Goal: Information Seeking & Learning: Check status

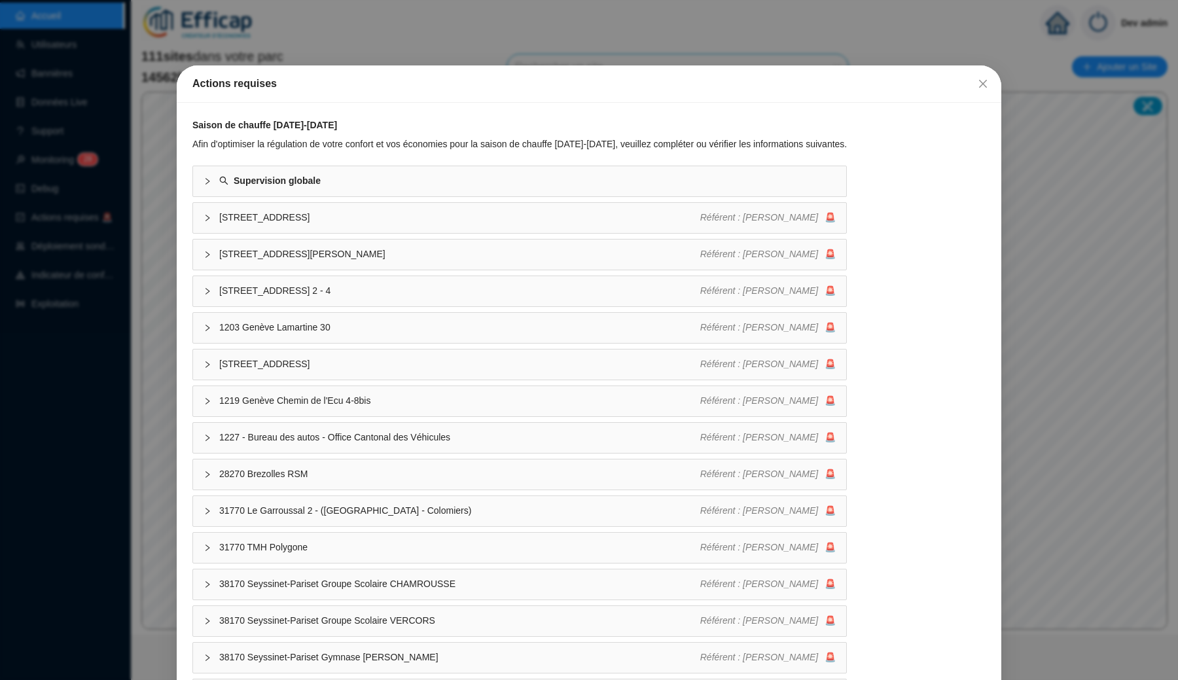
click at [404, 16] on div "Actions requises Saison de chauffe 2025-2026 Afin d'optimiser la régulation de …" at bounding box center [589, 340] width 1178 height 680
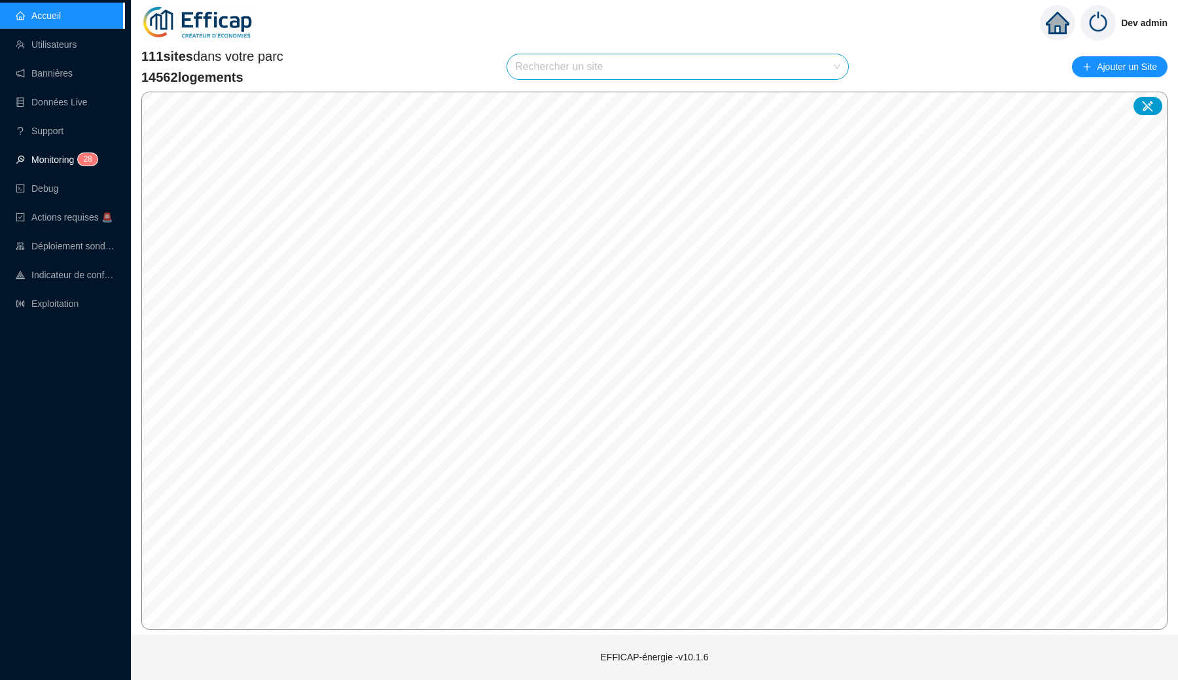
click at [53, 156] on link "Monitoring 2 8" at bounding box center [55, 159] width 78 height 10
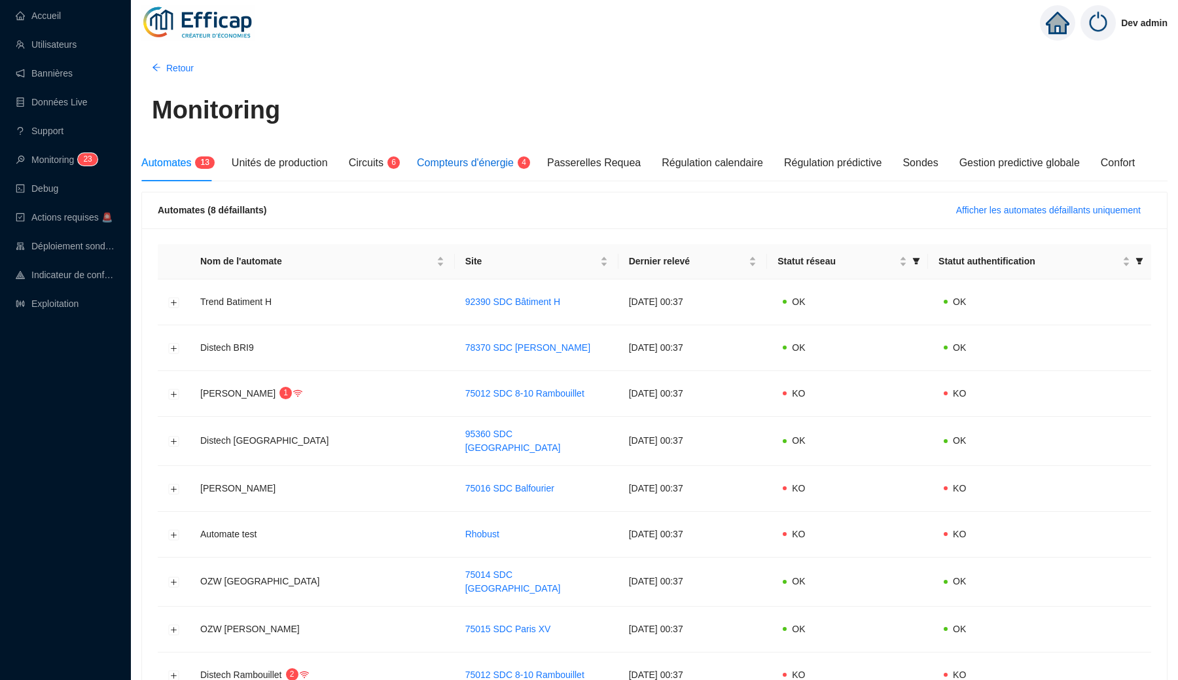
click at [466, 169] on div "Compteurs d'énergie 4" at bounding box center [471, 163] width 109 height 16
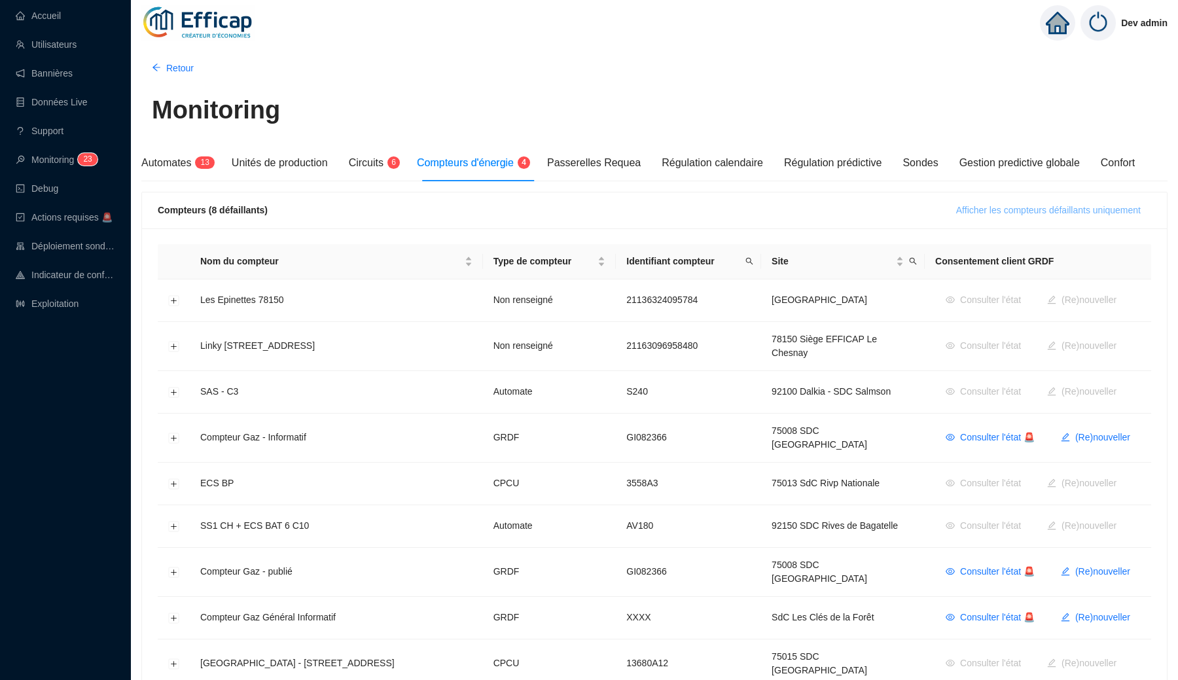
click at [987, 207] on span "Afficher les compteurs défaillants uniquement" at bounding box center [1048, 210] width 184 height 14
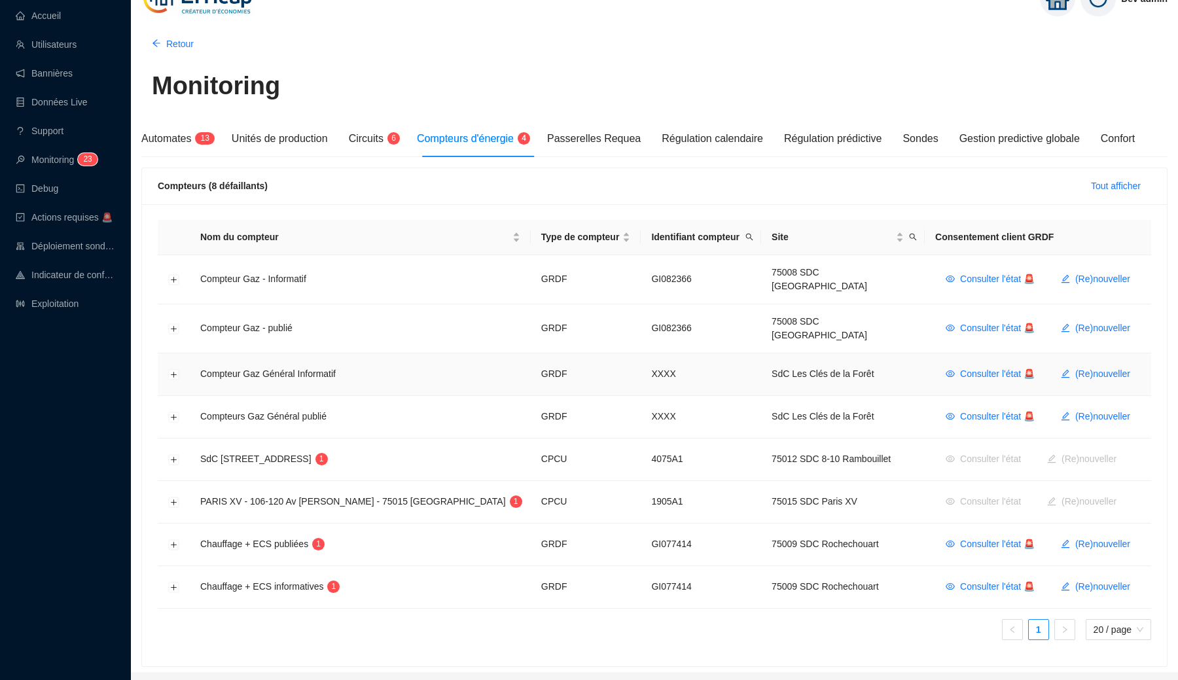
scroll to position [29, 0]
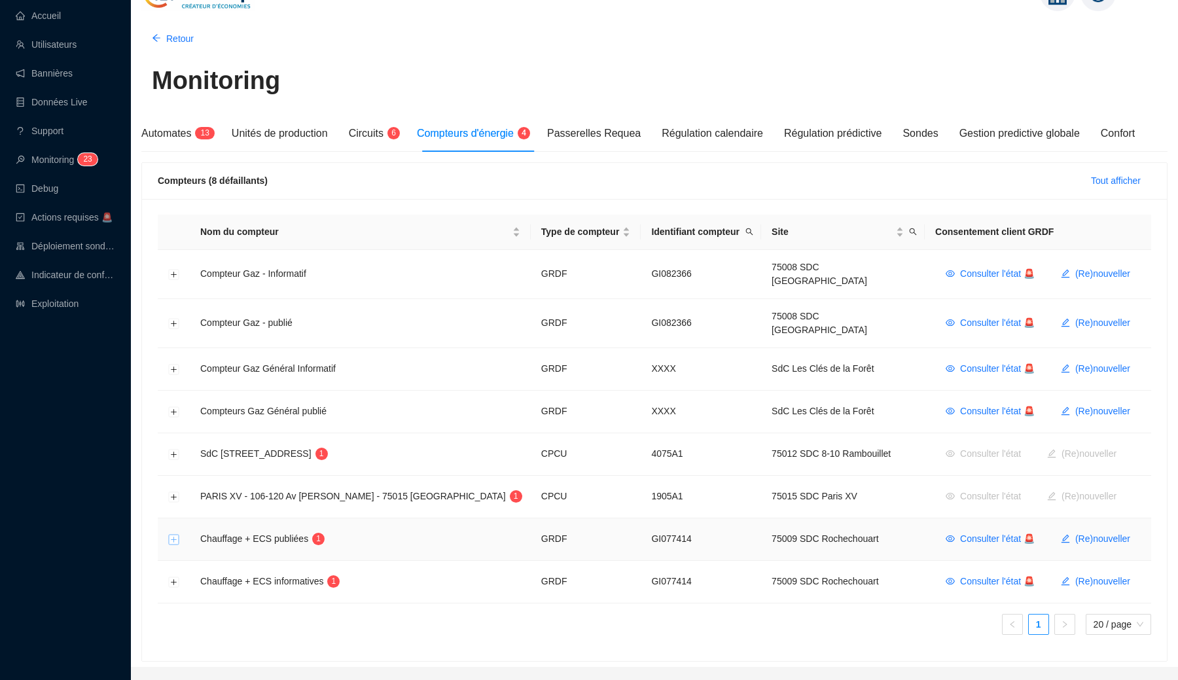
click at [178, 534] on button "Développer la ligne" at bounding box center [174, 539] width 10 height 10
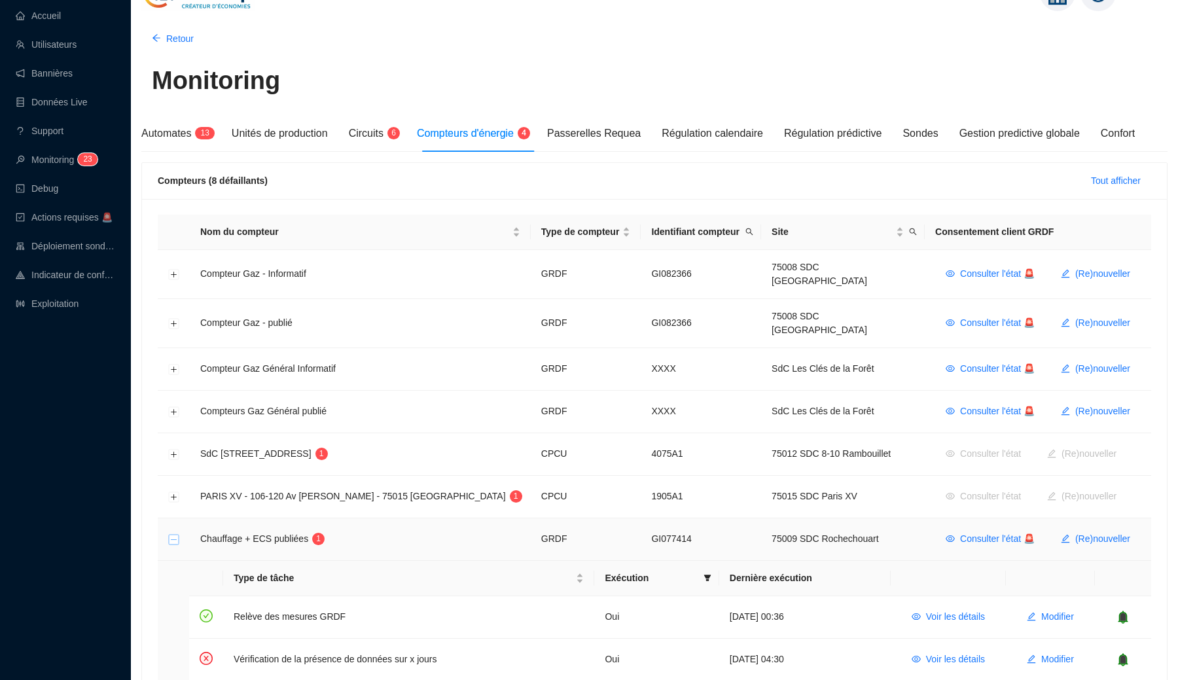
scroll to position [122, 0]
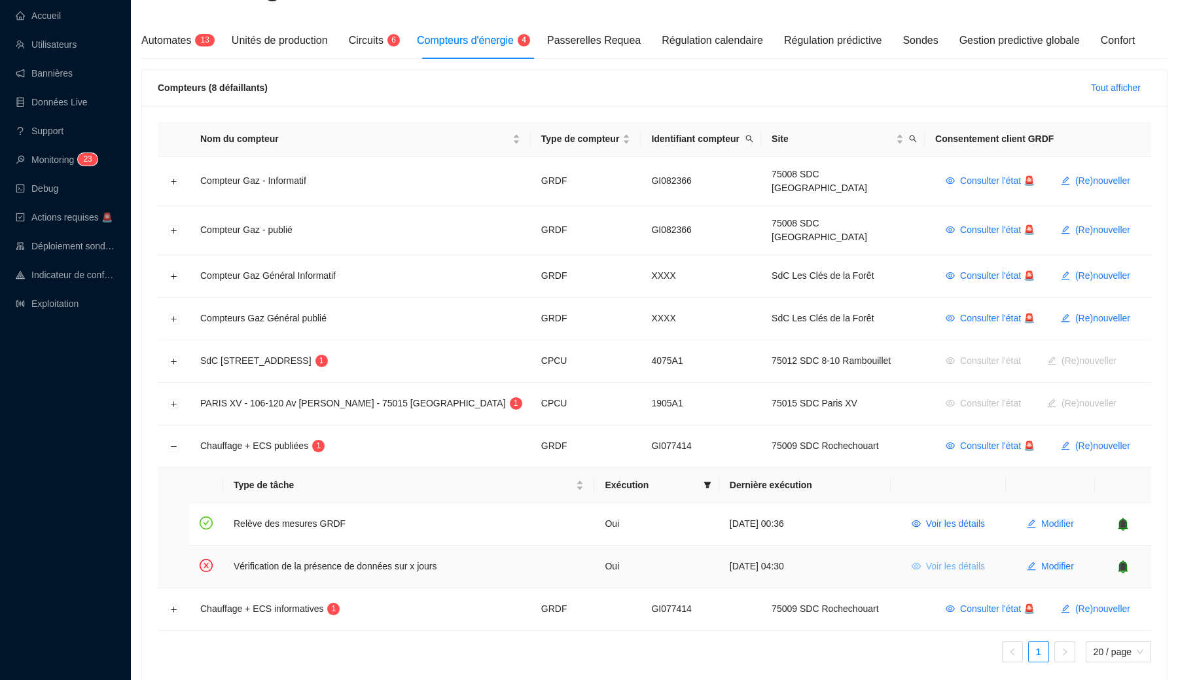
click at [921, 556] on button "Voir les détails" at bounding box center [948, 566] width 94 height 21
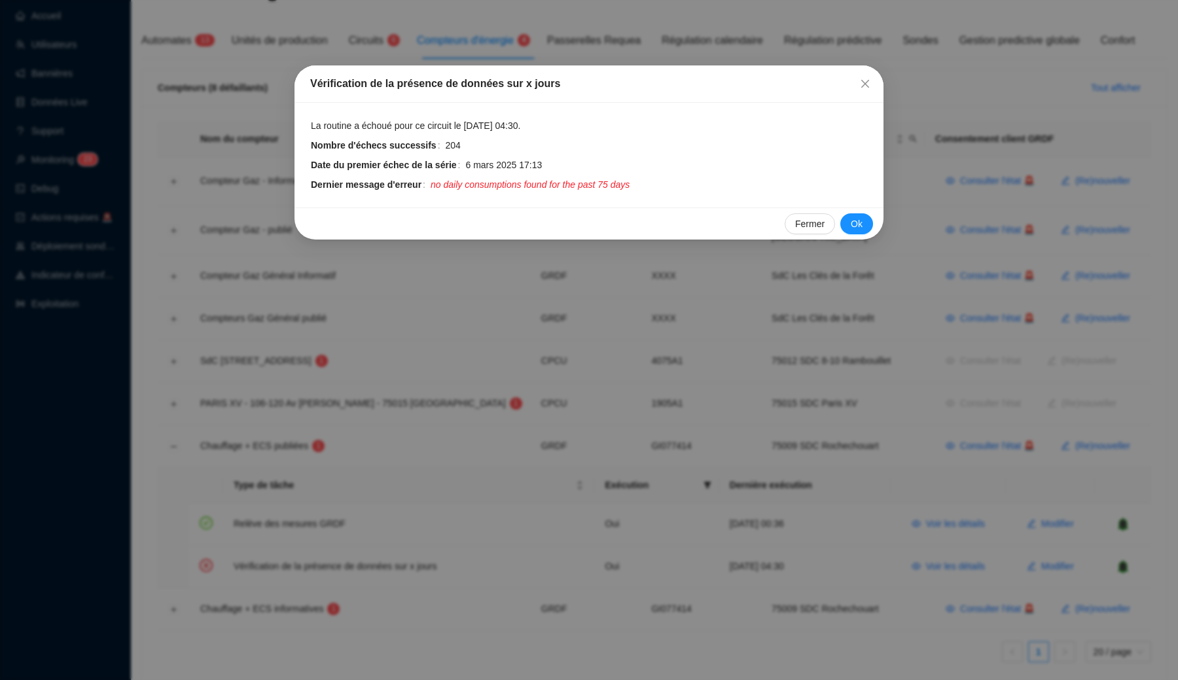
click at [693, 277] on div "Vérification de la présence de données sur x jours La routine a échoué pour ce …" at bounding box center [589, 340] width 1178 height 680
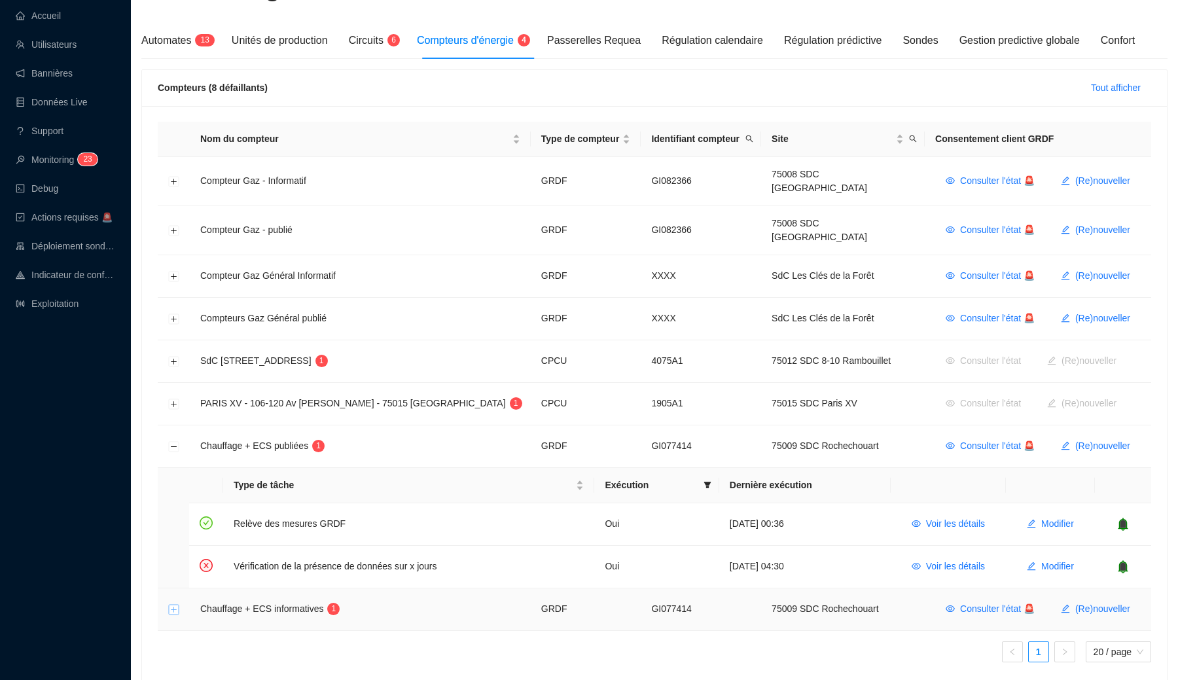
click at [169, 604] on button "Développer la ligne" at bounding box center [174, 609] width 10 height 10
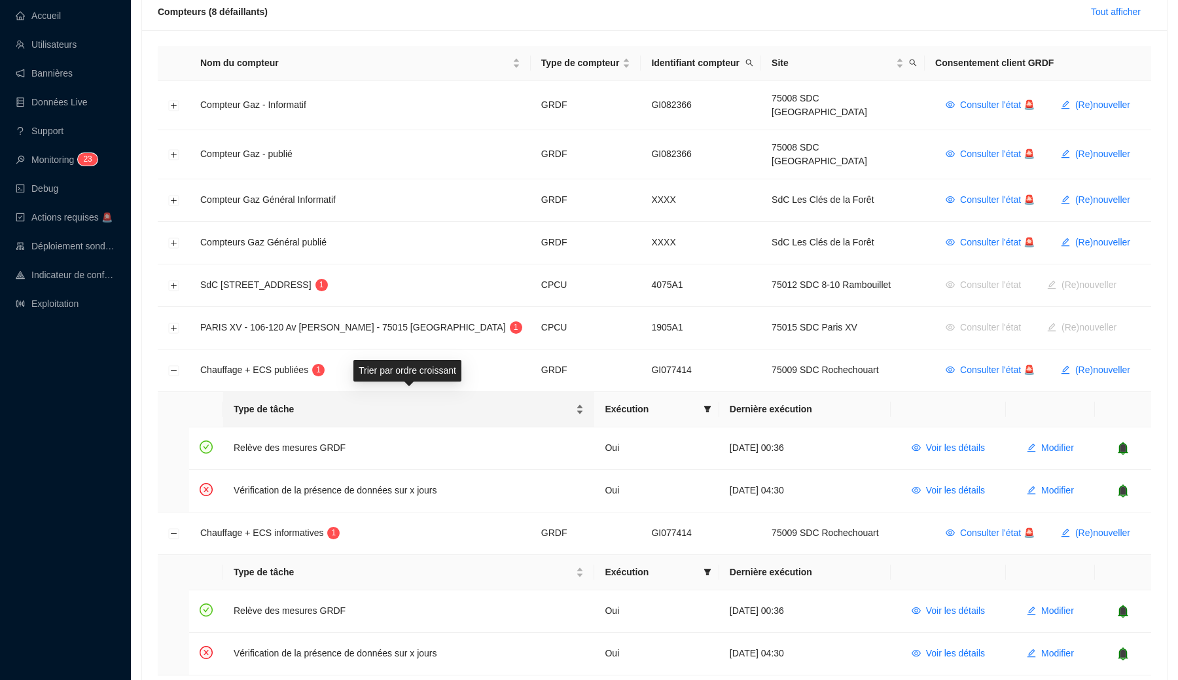
scroll to position [197, 0]
click at [176, 282] on button "Développer la ligne" at bounding box center [174, 287] width 10 height 10
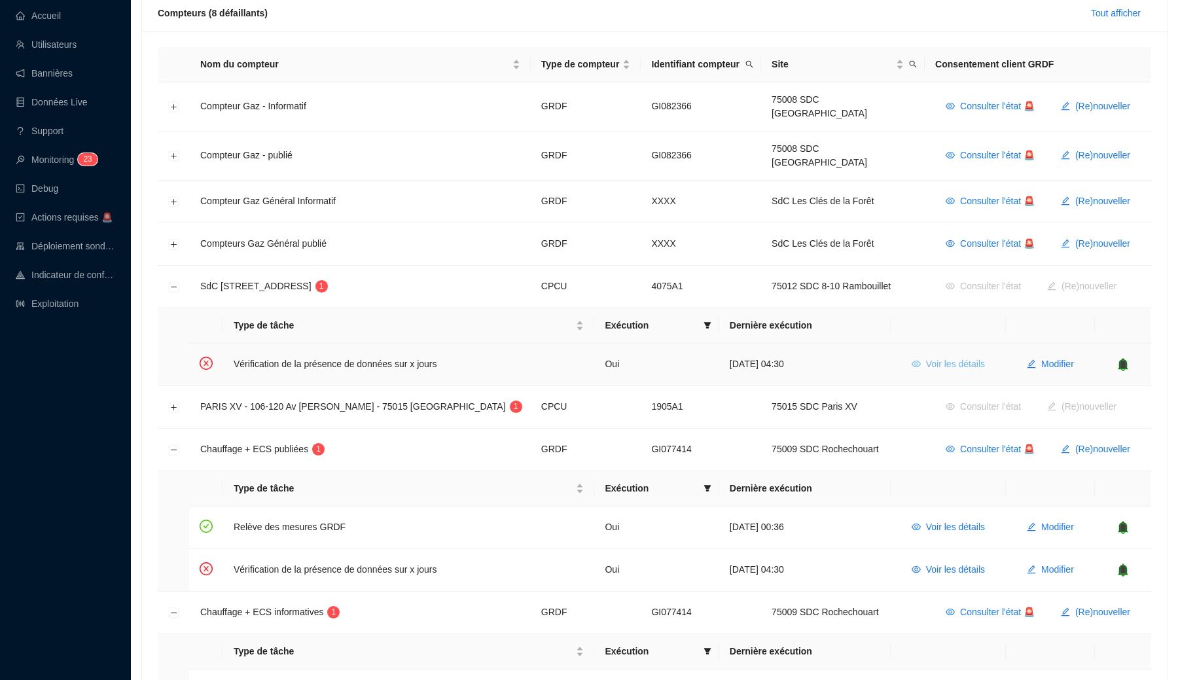
click at [926, 357] on span "Voir les détails" at bounding box center [955, 364] width 59 height 14
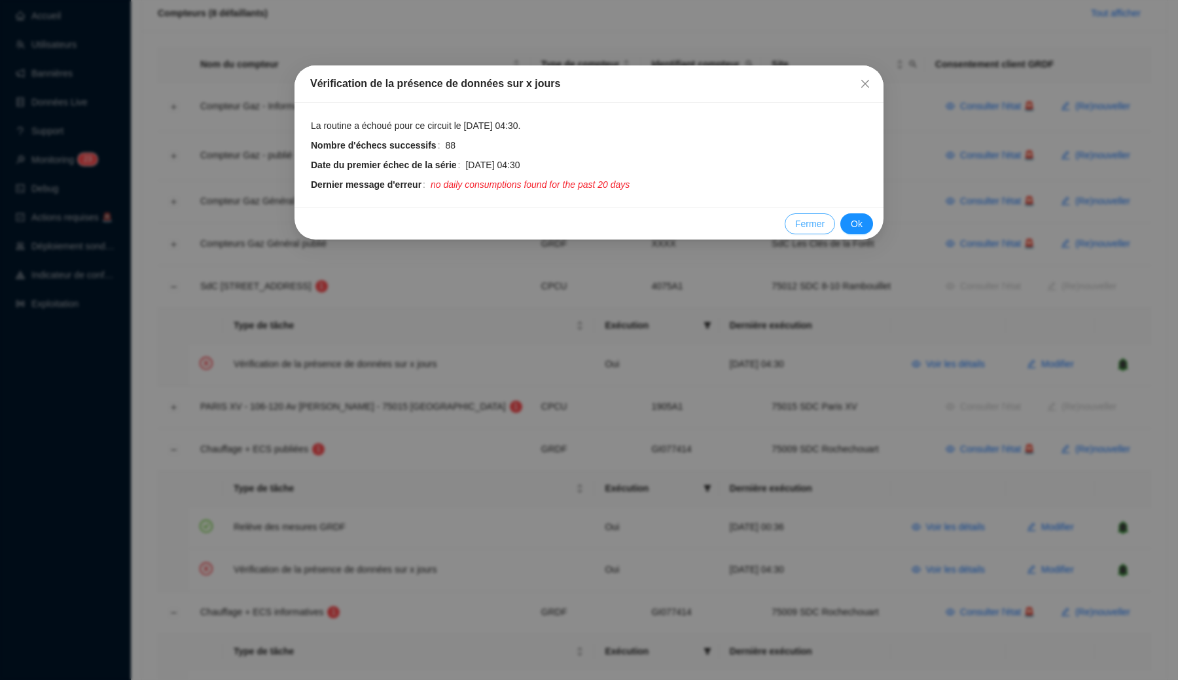
click at [806, 232] on button "Fermer" at bounding box center [809, 223] width 50 height 21
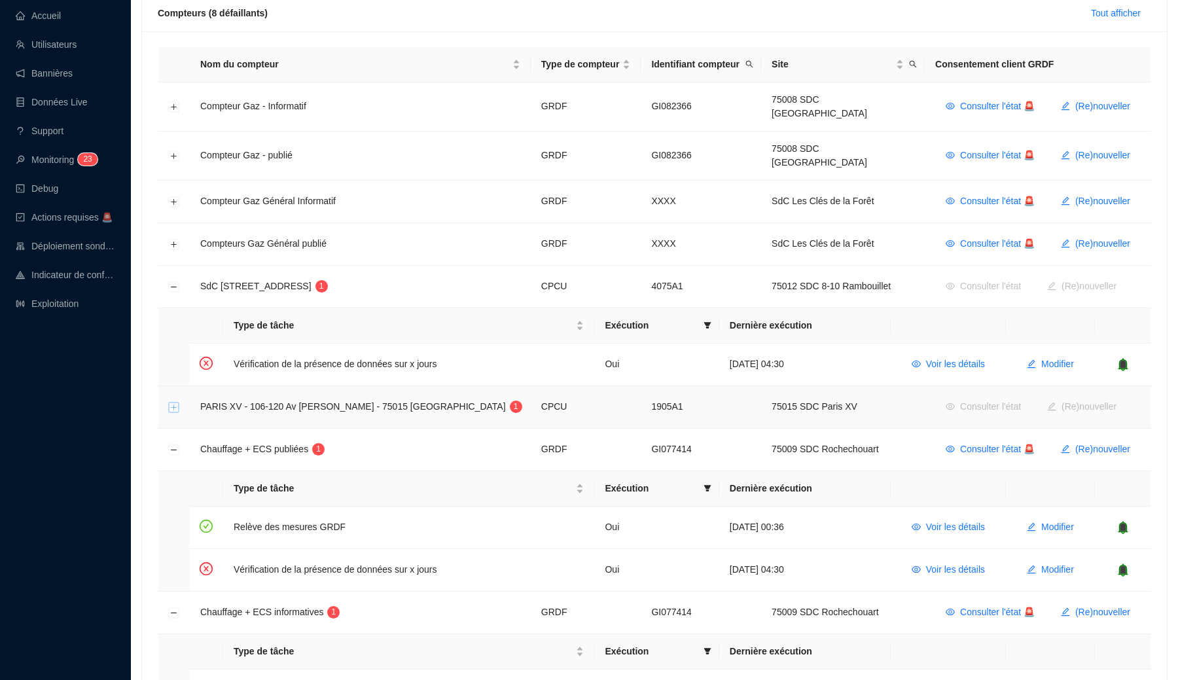
click at [175, 402] on button "Développer la ligne" at bounding box center [174, 407] width 10 height 10
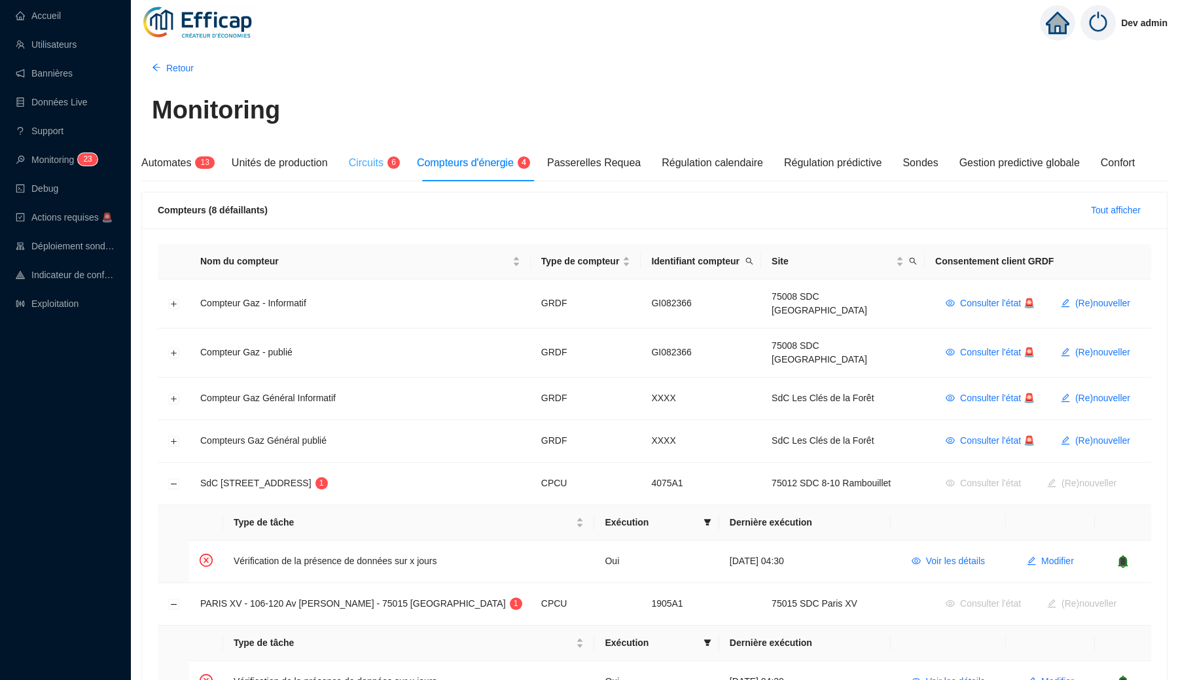
scroll to position [0, 0]
click at [383, 162] on span "Circuits" at bounding box center [366, 162] width 35 height 11
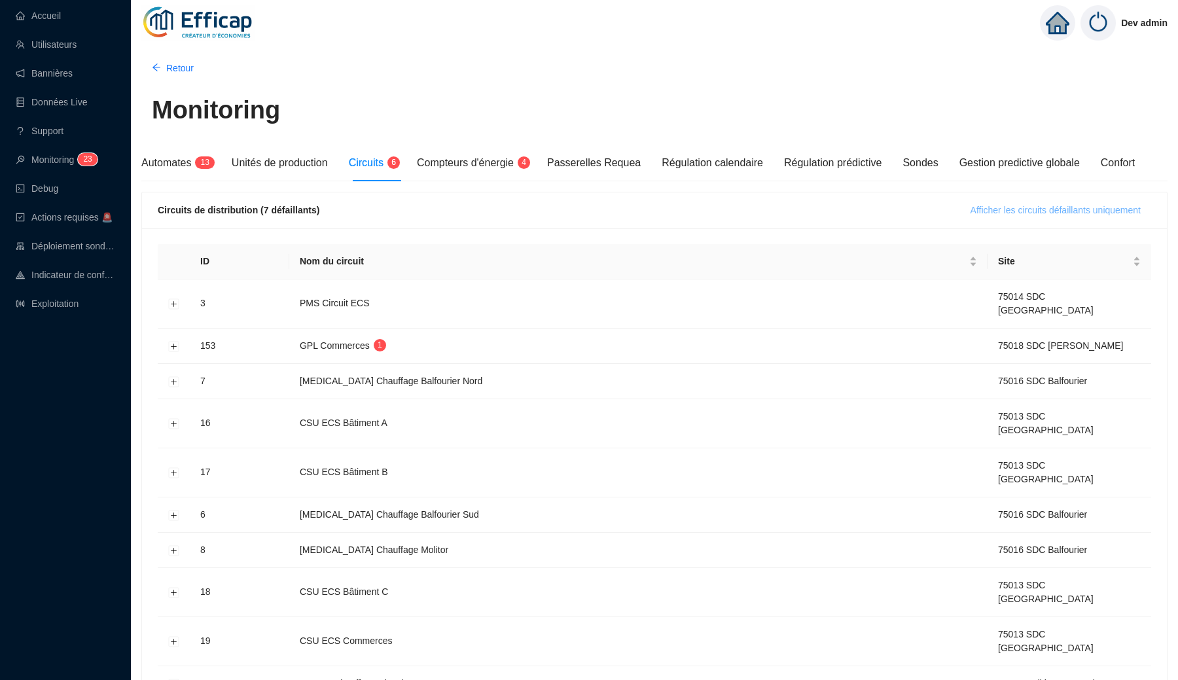
click at [989, 213] on span "Afficher les circuits défaillants uniquement" at bounding box center [1055, 210] width 170 height 14
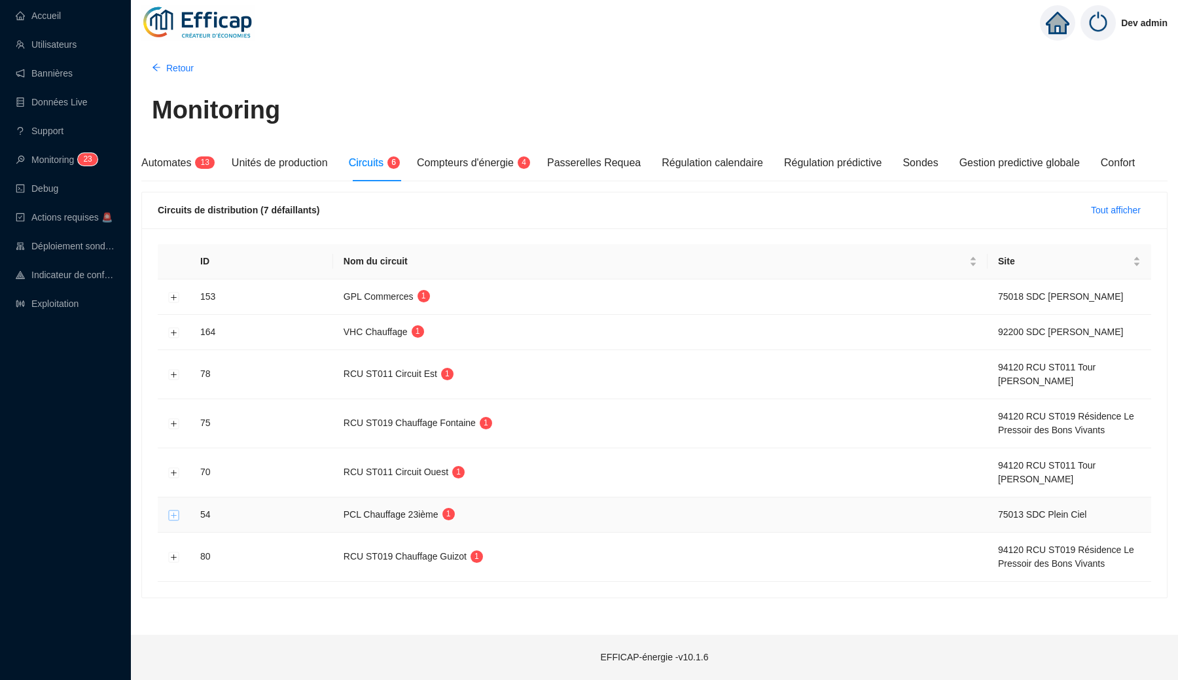
click at [175, 520] on button "Développer la ligne" at bounding box center [174, 515] width 10 height 10
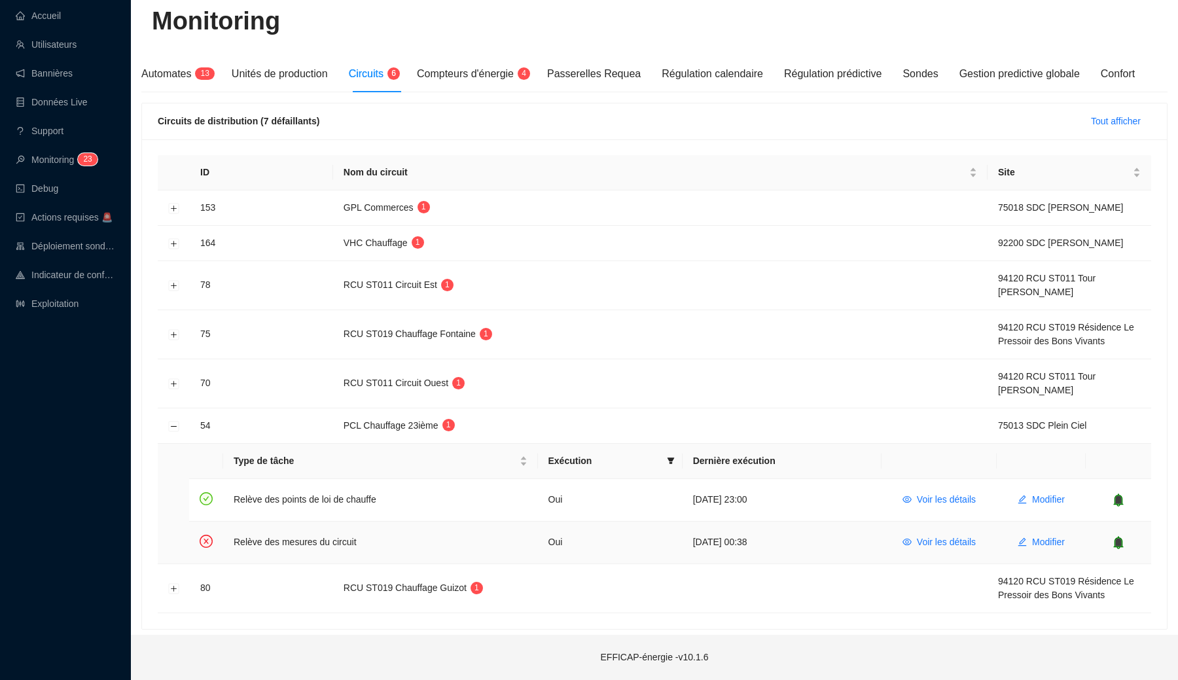
scroll to position [103, 0]
click at [906, 541] on icon "eye" at bounding box center [906, 541] width 9 height 9
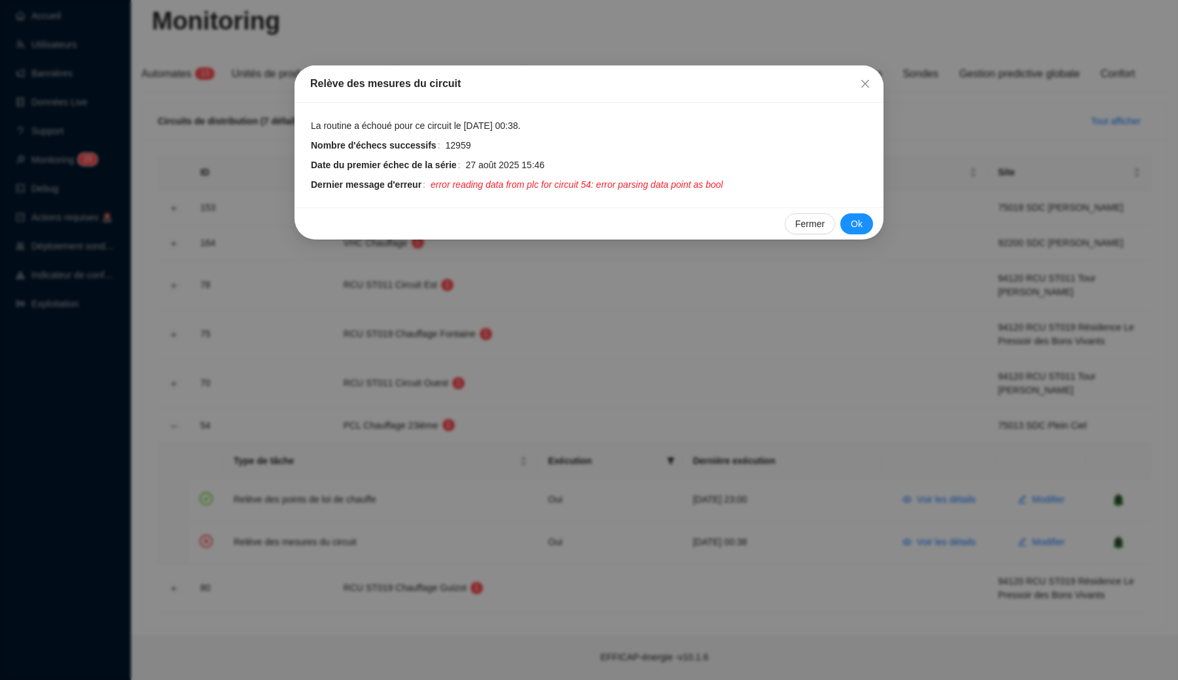
click at [621, 184] on span "error reading data from plc for circuit 54: error parsing data point as bool" at bounding box center [576, 185] width 292 height 14
drag, startPoint x: 621, startPoint y: 184, endPoint x: 726, endPoint y: 188, distance: 104.7
click at [723, 188] on span "error reading data from plc for circuit 54: error parsing data point as bool" at bounding box center [576, 185] width 292 height 14
copy span "error parsing data point as bool"
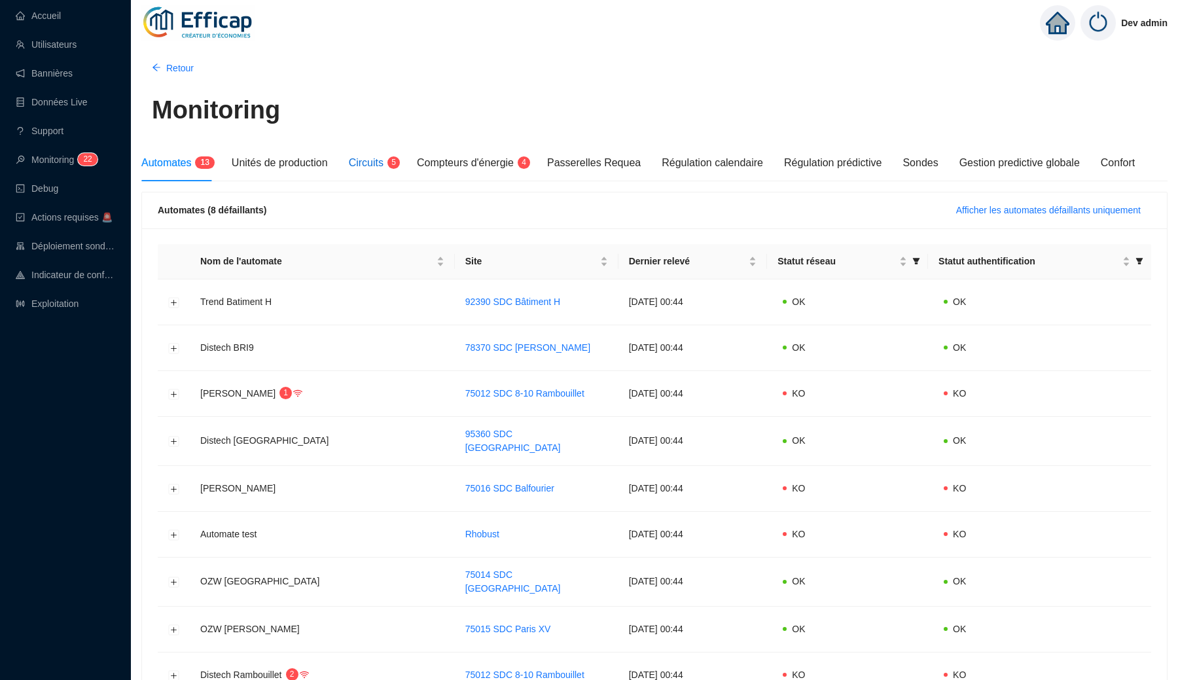
click at [379, 165] on span "Circuits" at bounding box center [366, 162] width 35 height 11
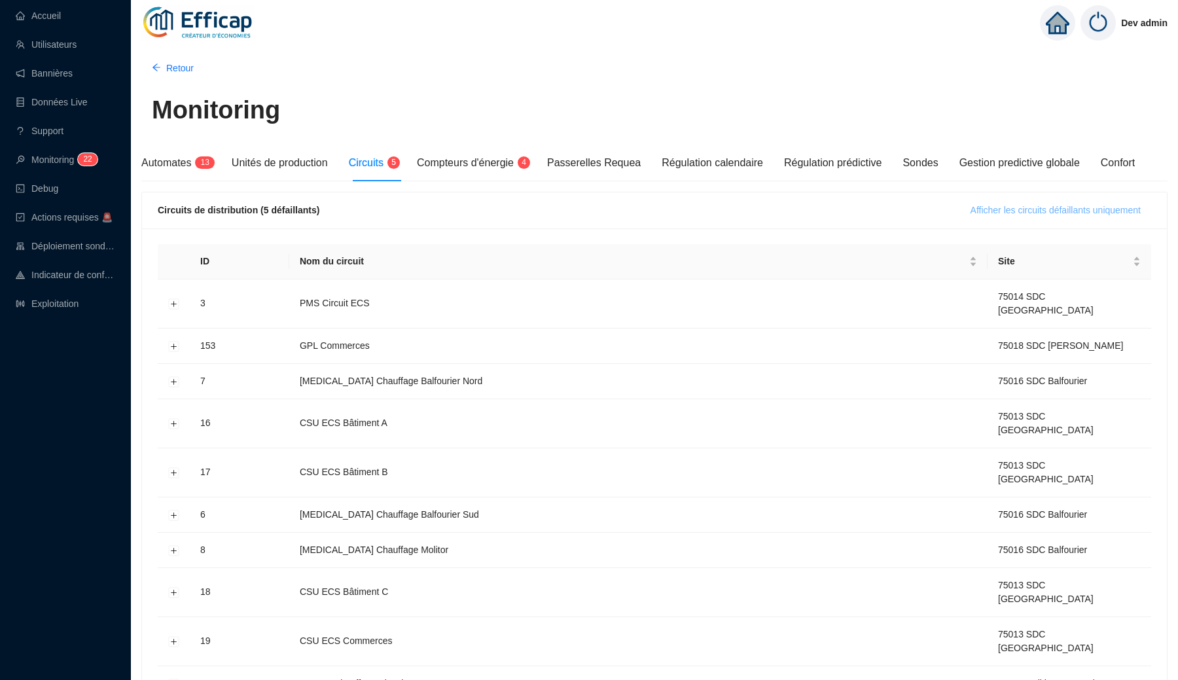
click at [1000, 214] on span "Afficher les circuits défaillants uniquement" at bounding box center [1055, 210] width 170 height 14
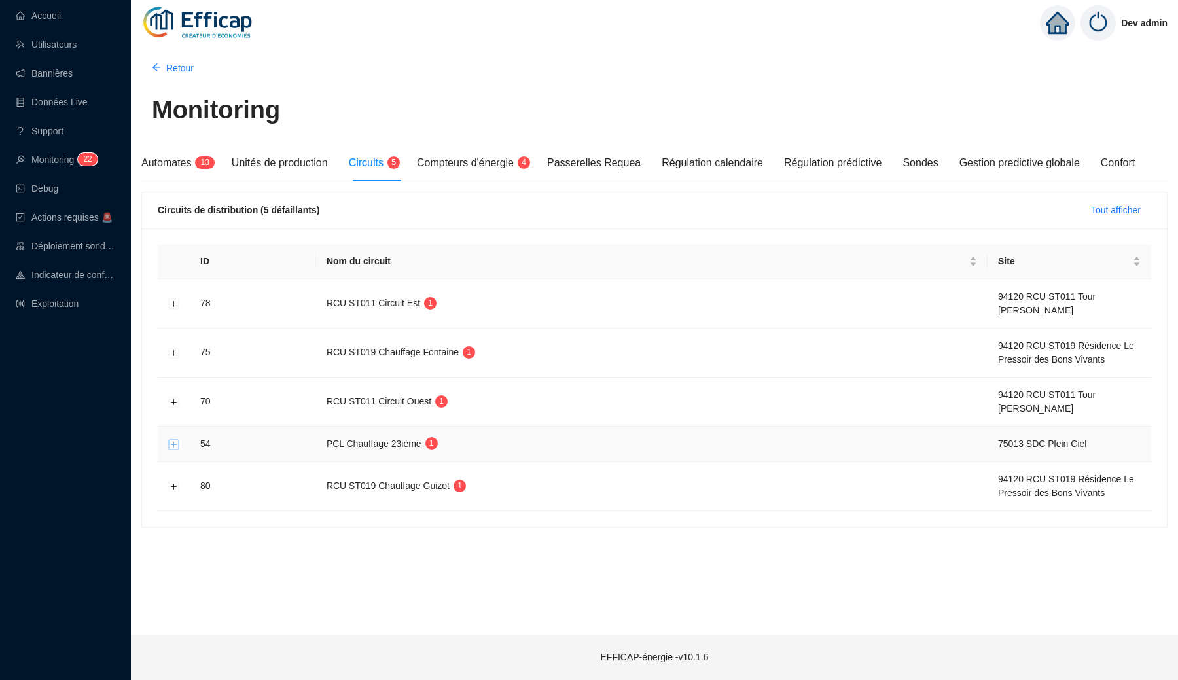
click at [176, 446] on button "Développer la ligne" at bounding box center [174, 444] width 10 height 10
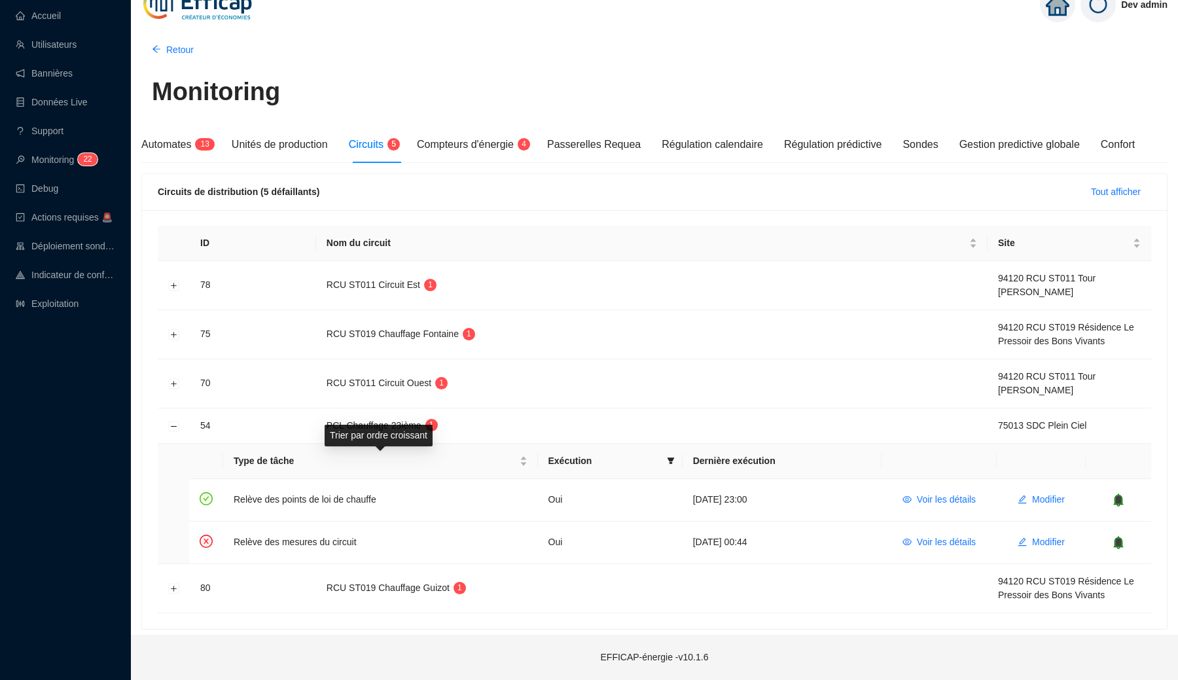
scroll to position [18, 0]
click at [909, 542] on button "Voir les détails" at bounding box center [939, 542] width 94 height 21
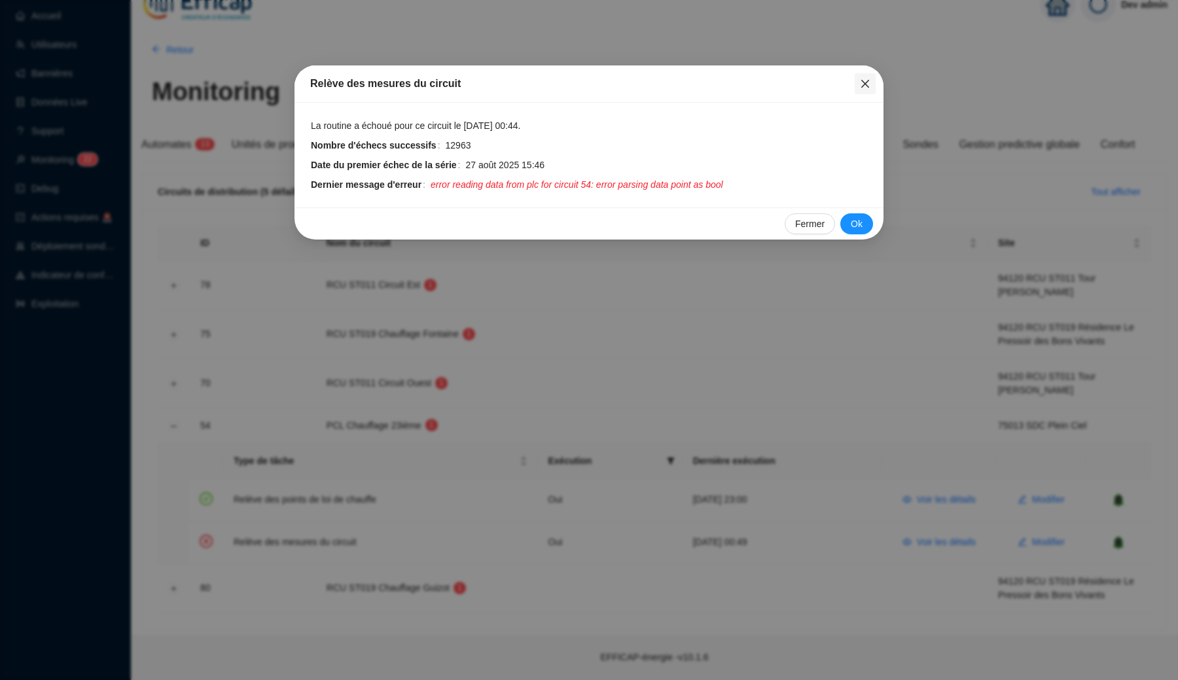
click at [865, 84] on icon "close" at bounding box center [865, 84] width 8 height 8
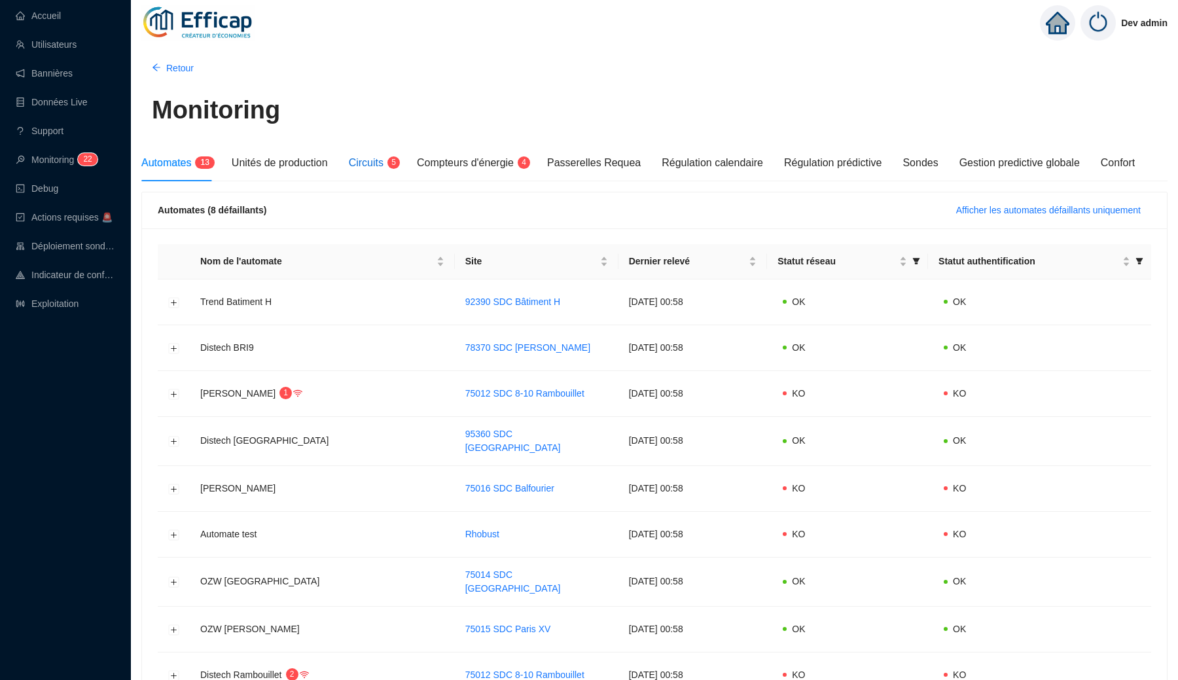
click at [383, 164] on span "Circuits" at bounding box center [366, 162] width 35 height 11
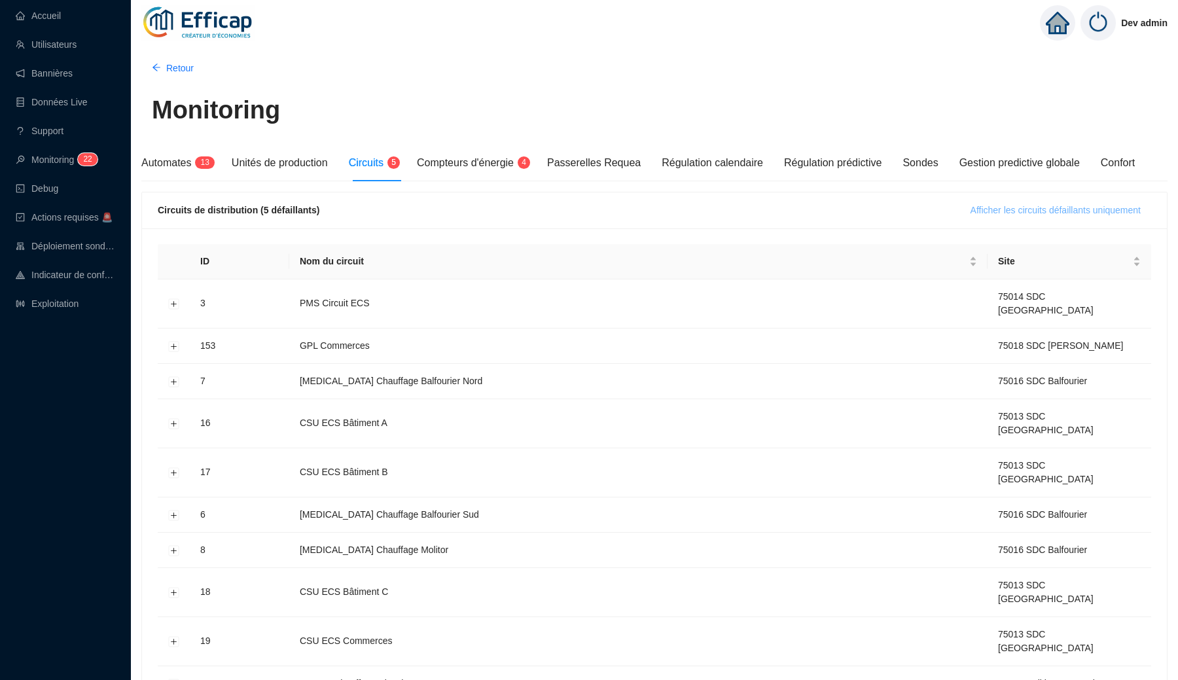
click at [1009, 217] on button "Afficher les circuits défaillants uniquement" at bounding box center [1055, 210] width 191 height 21
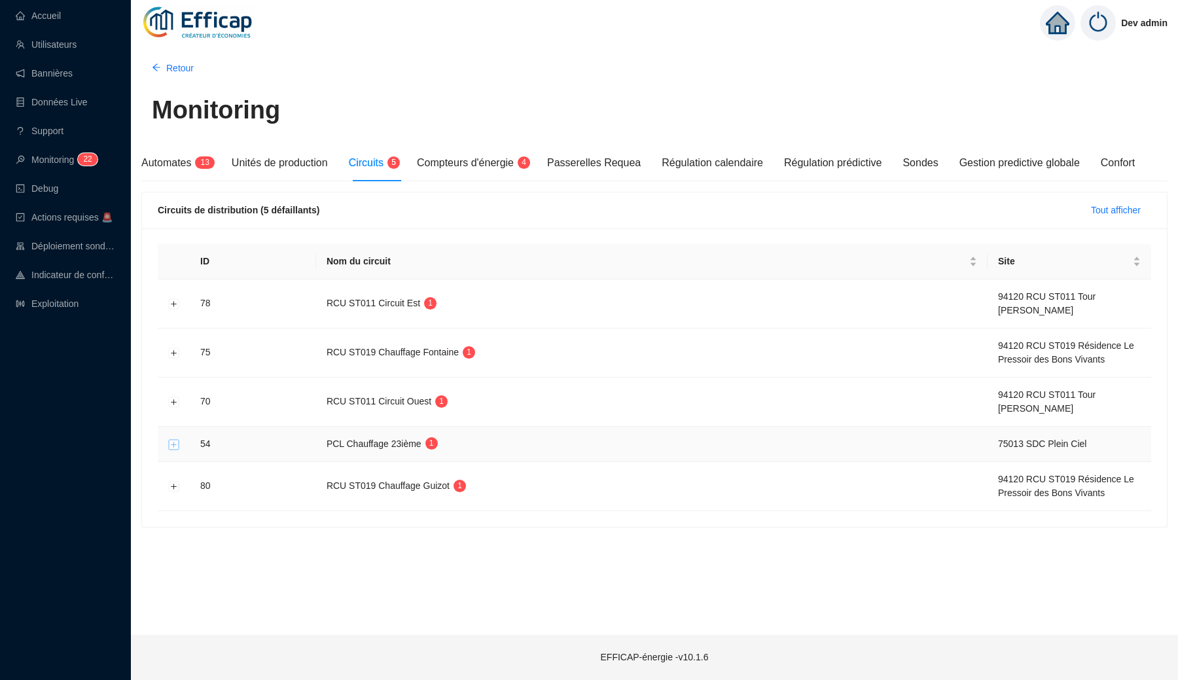
click at [177, 442] on button "Développer la ligne" at bounding box center [174, 444] width 10 height 10
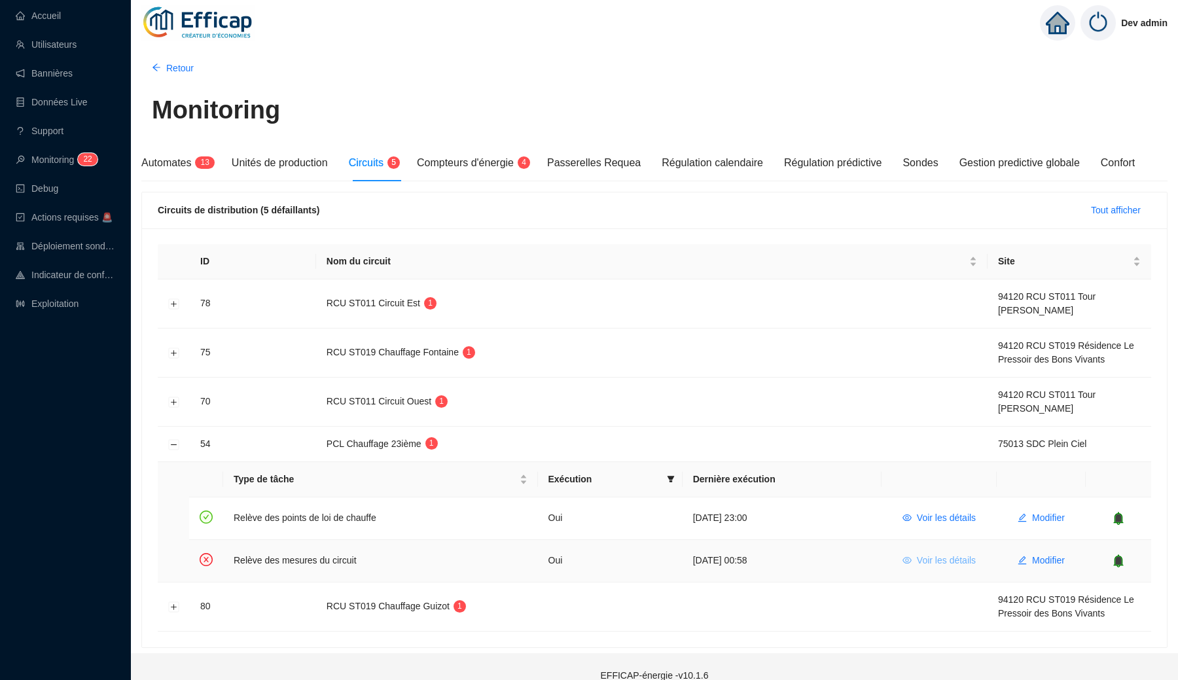
click at [958, 559] on span "Voir les détails" at bounding box center [946, 560] width 59 height 14
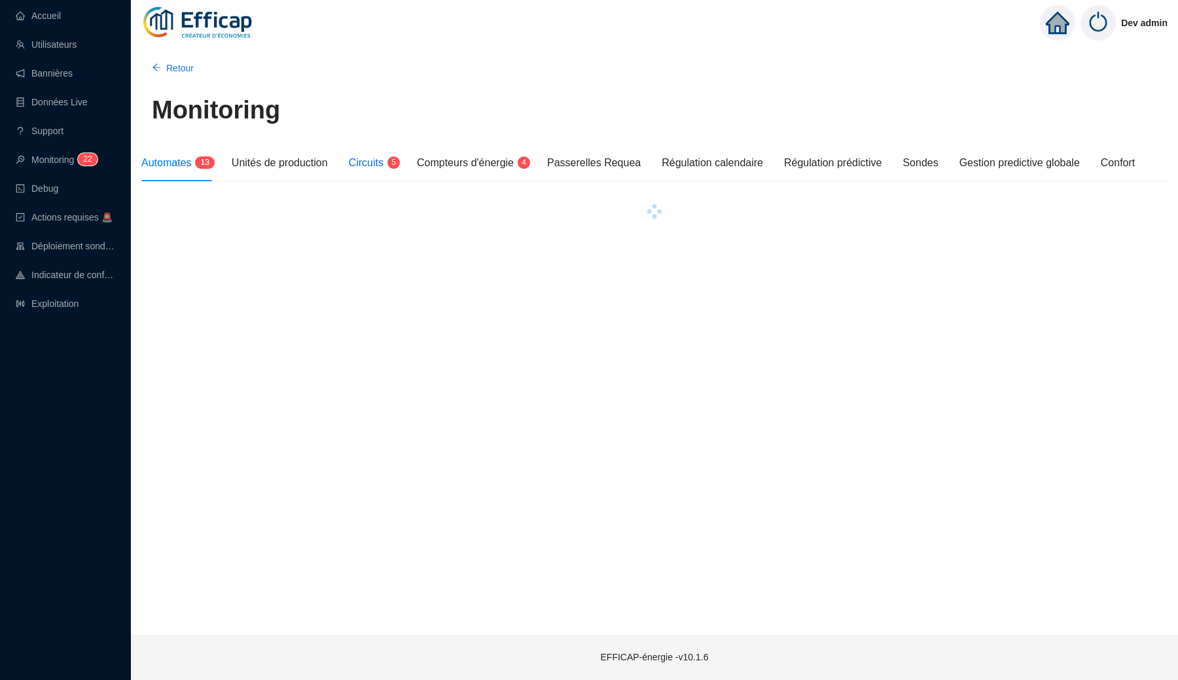
click at [379, 155] on div "Circuits 5" at bounding box center [372, 163] width 47 height 16
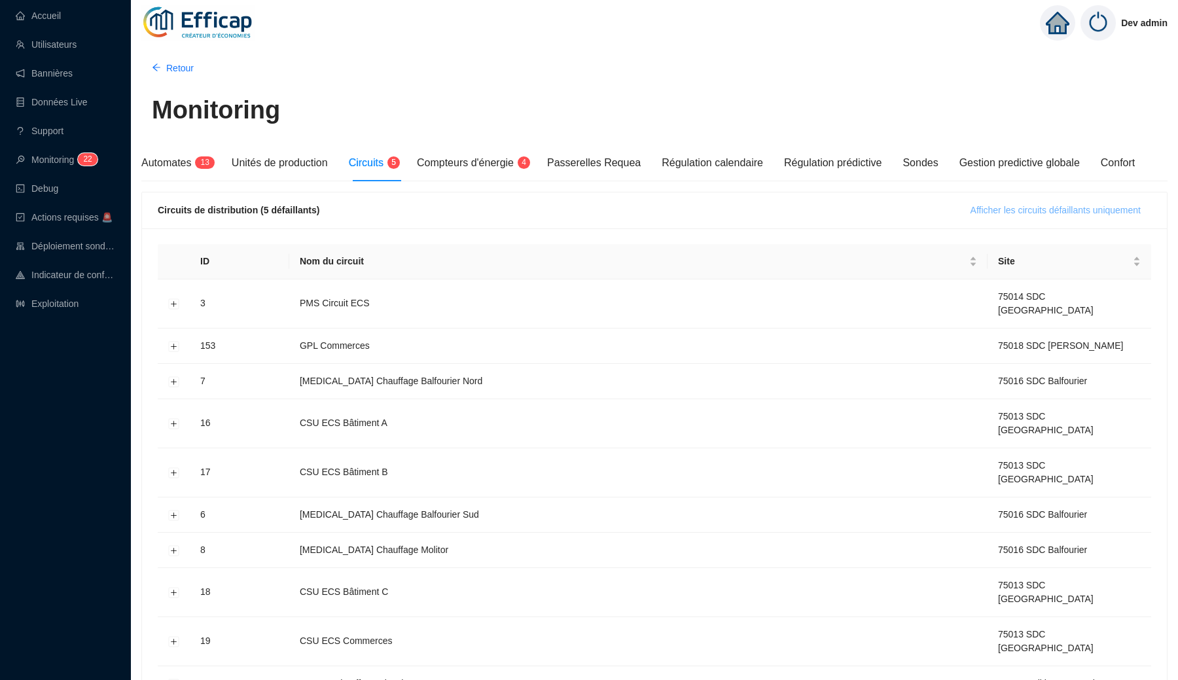
click at [1071, 215] on span "Afficher les circuits défaillants uniquement" at bounding box center [1055, 210] width 170 height 14
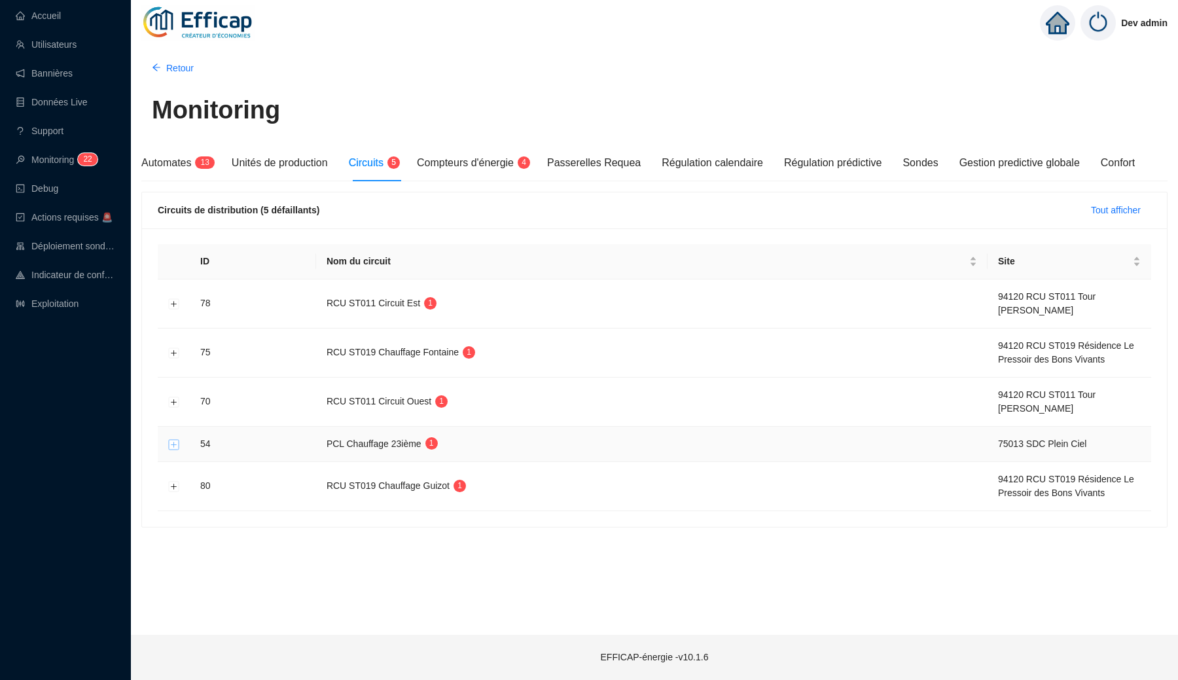
click at [173, 445] on button "Développer la ligne" at bounding box center [174, 444] width 10 height 10
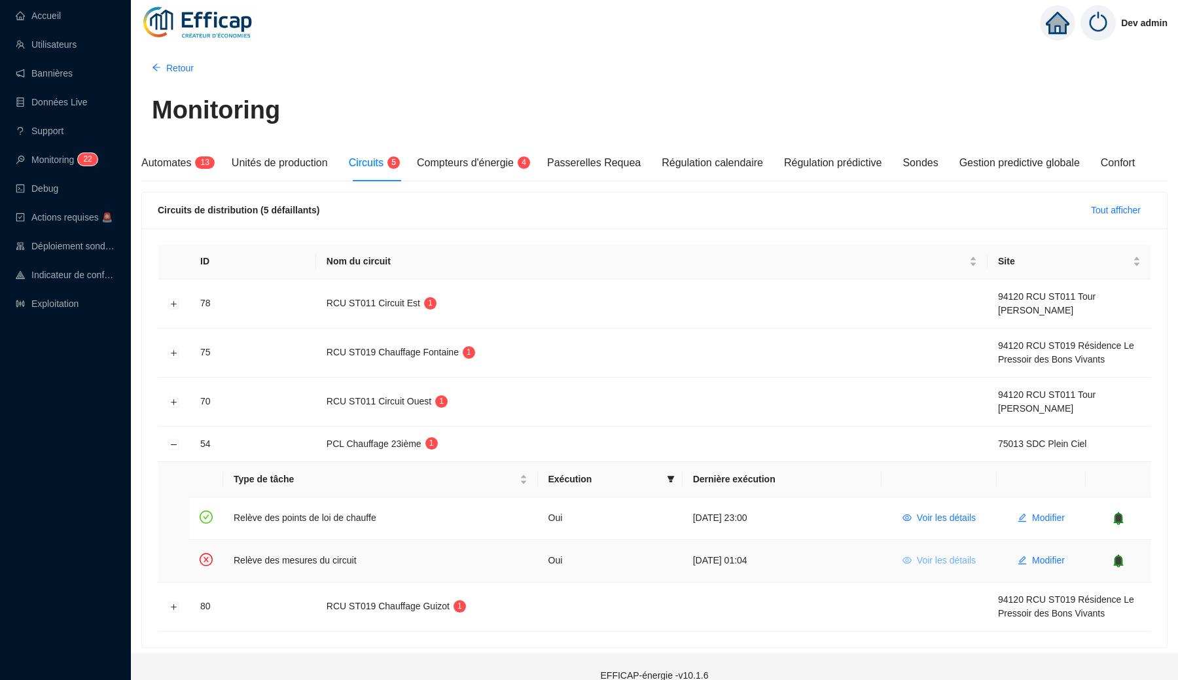
click at [917, 557] on span "Voir les détails" at bounding box center [946, 560] width 59 height 14
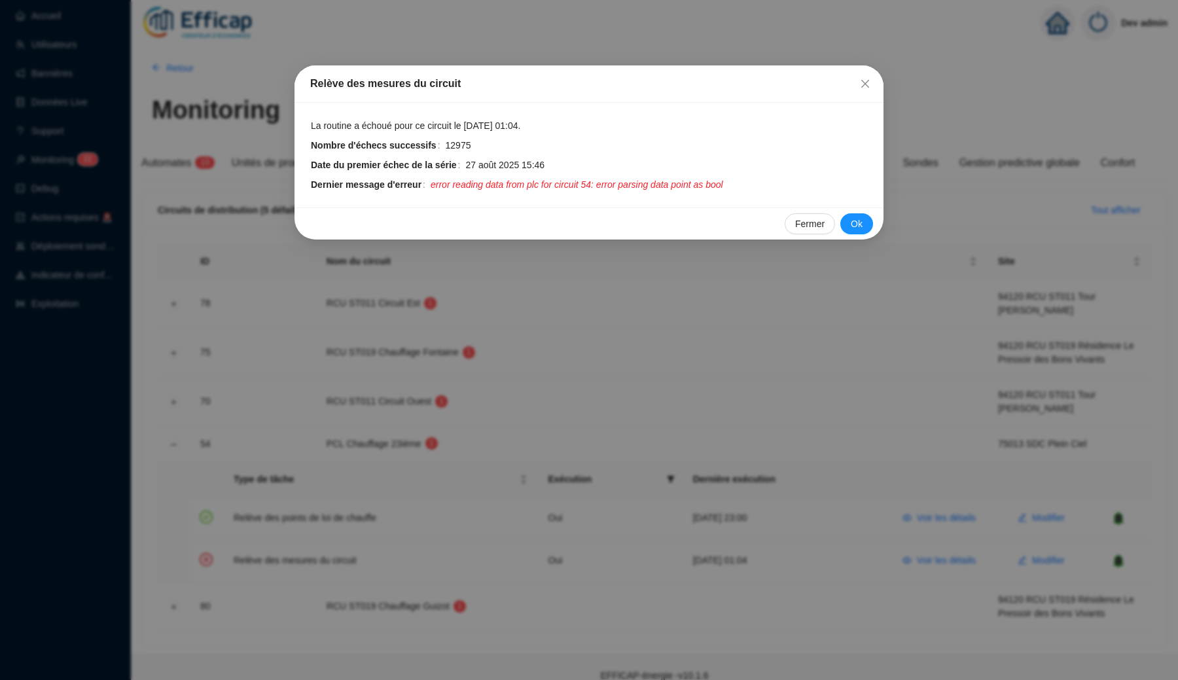
click at [621, 184] on span "error reading data from plc for circuit 54: error parsing data point as bool" at bounding box center [576, 185] width 292 height 14
drag, startPoint x: 621, startPoint y: 184, endPoint x: 725, endPoint y: 187, distance: 104.1
click at [723, 187] on span "error reading data from plc for circuit 54: error parsing data point as bool" at bounding box center [576, 185] width 292 height 14
copy span "error parsing data point as bool"
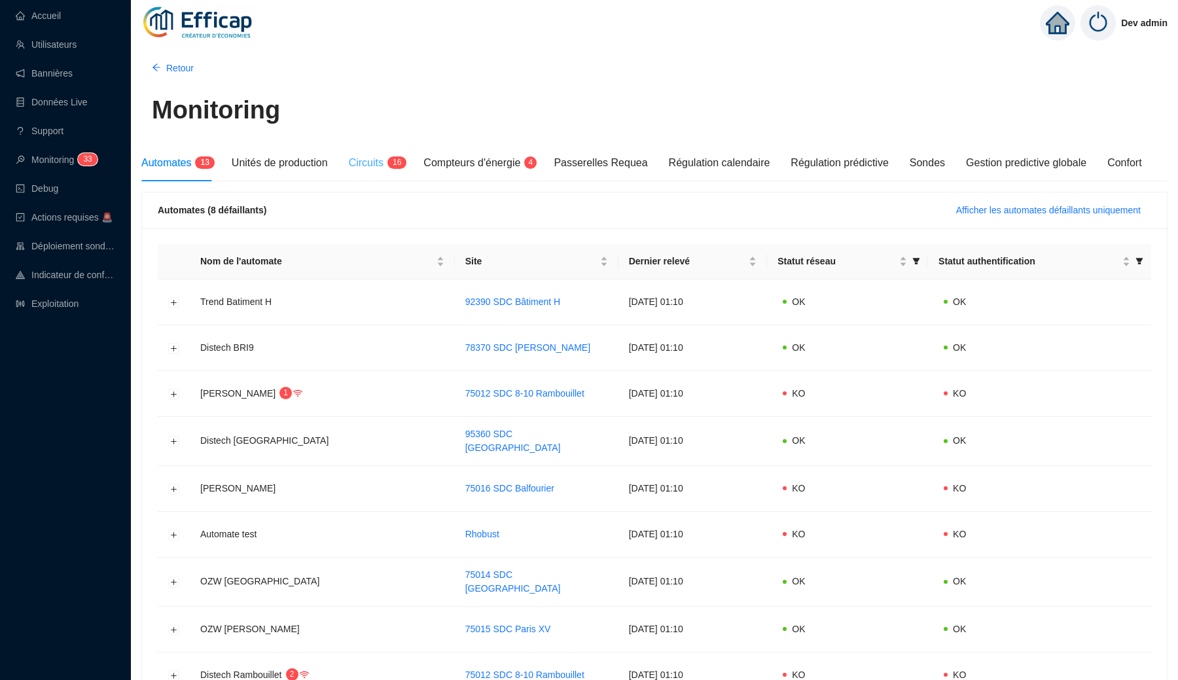
click at [394, 171] on div "Circuits 1 6" at bounding box center [376, 163] width 54 height 37
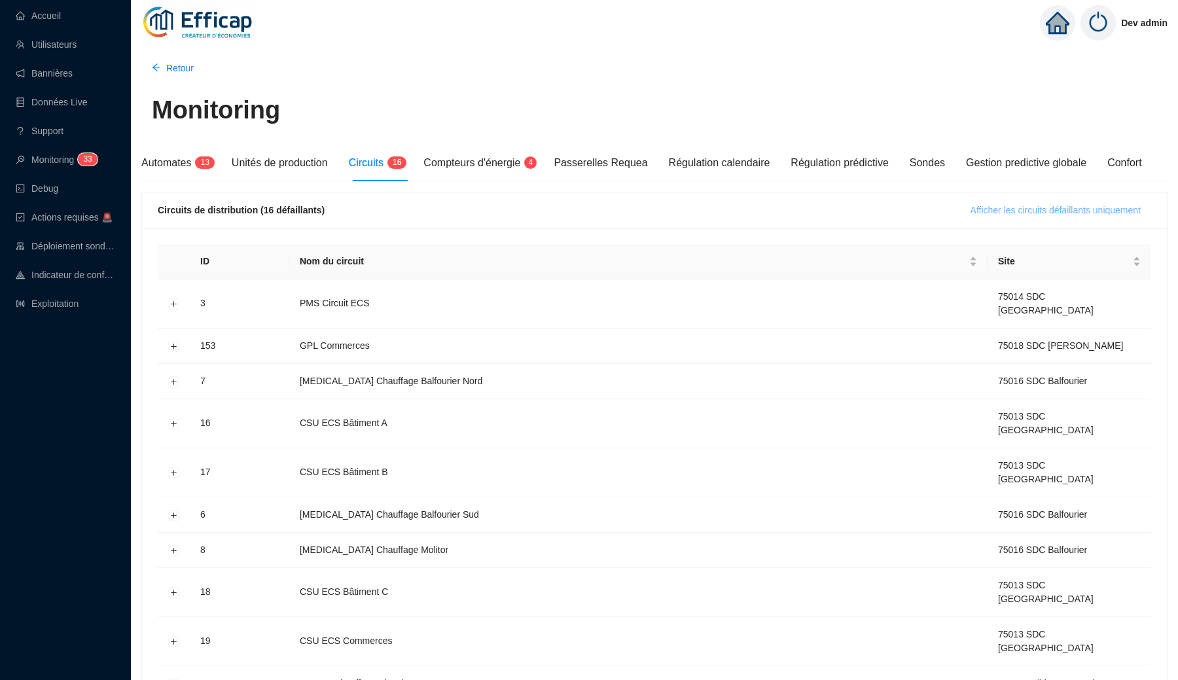
click at [973, 215] on span "Afficher les circuits défaillants uniquement" at bounding box center [1055, 210] width 170 height 14
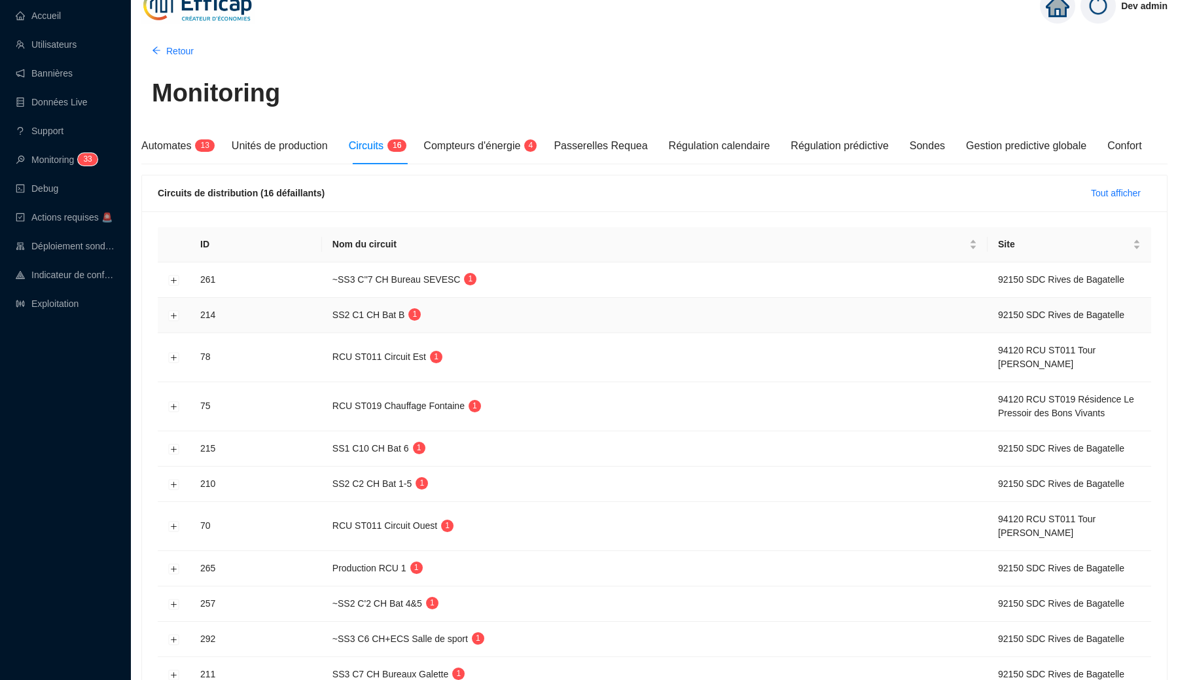
scroll to position [22, 0]
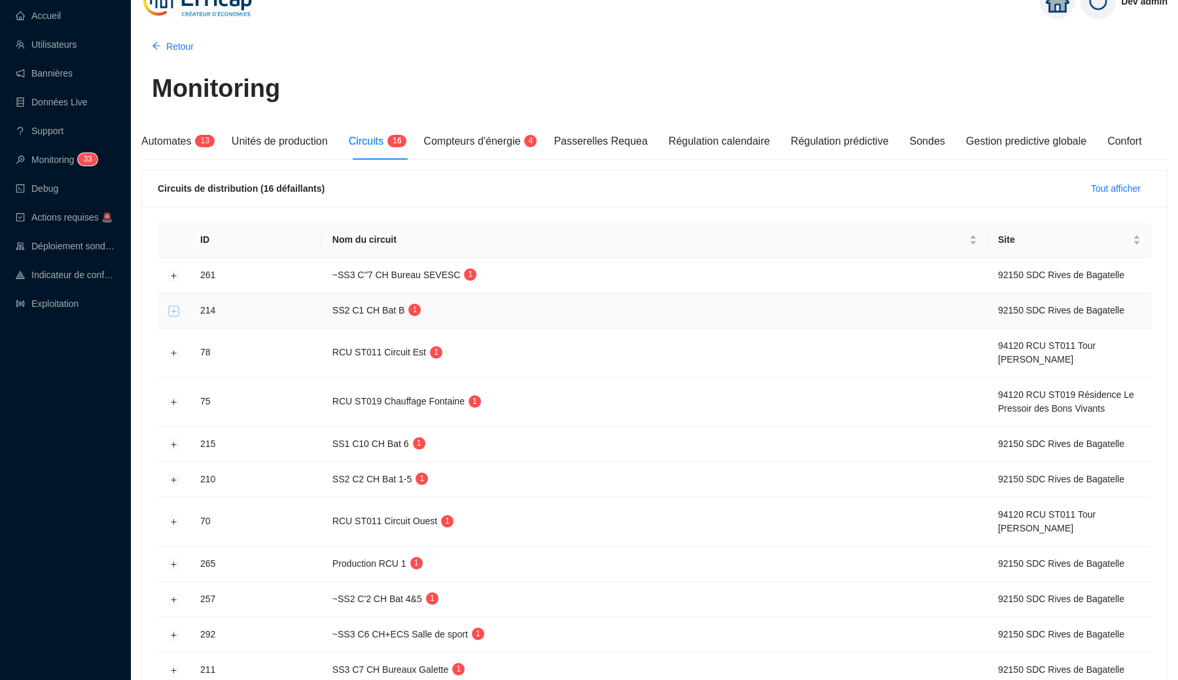
click at [171, 311] on button "Développer la ligne" at bounding box center [174, 311] width 10 height 10
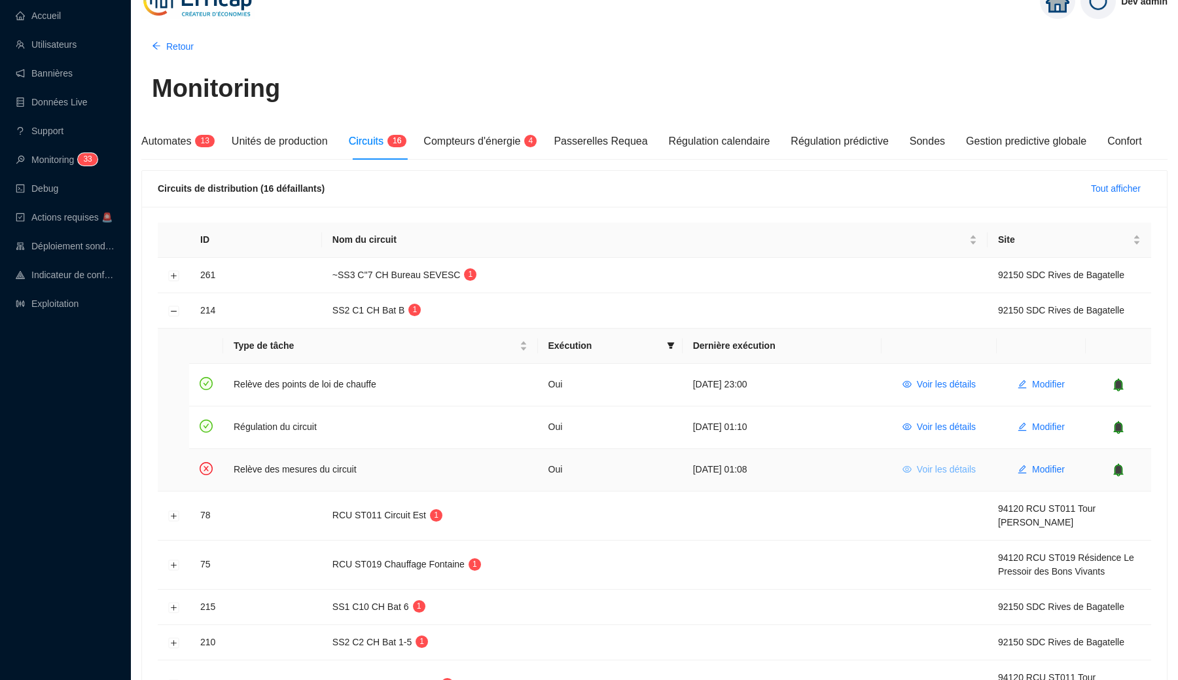
click at [970, 470] on span "Voir les détails" at bounding box center [946, 470] width 59 height 14
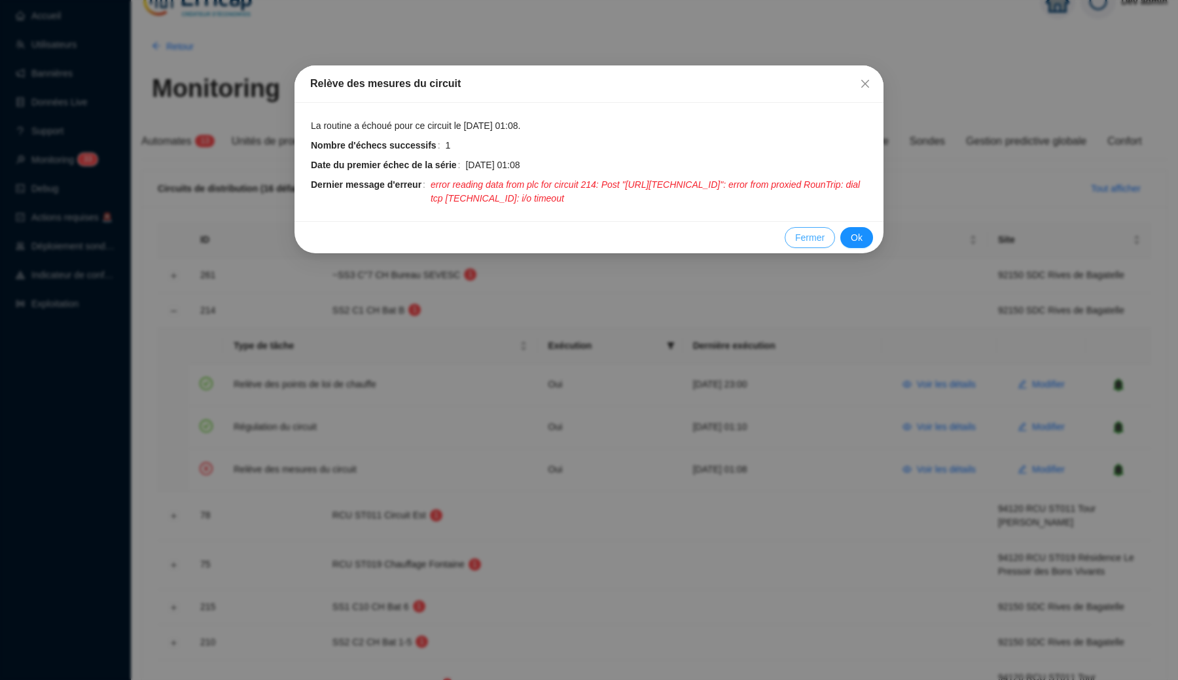
click at [805, 245] on span "Fermer" at bounding box center [809, 238] width 29 height 14
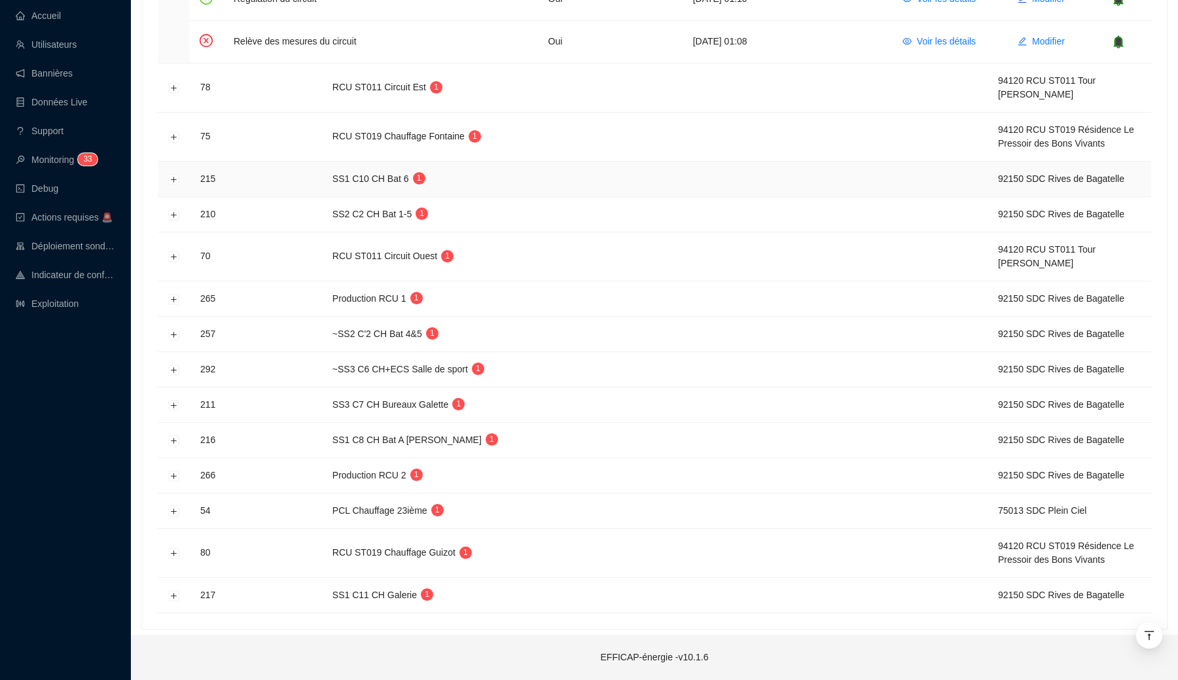
scroll to position [449, 0]
click at [173, 514] on button "Développer la ligne" at bounding box center [174, 511] width 10 height 10
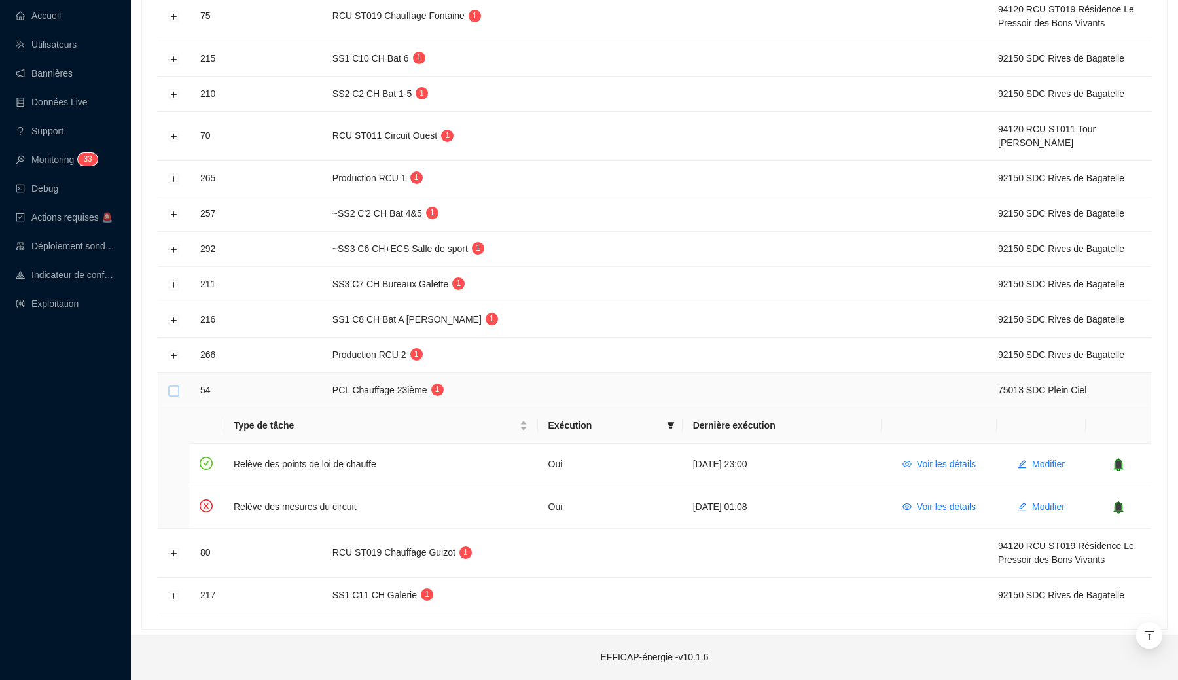
scroll to position [394, 0]
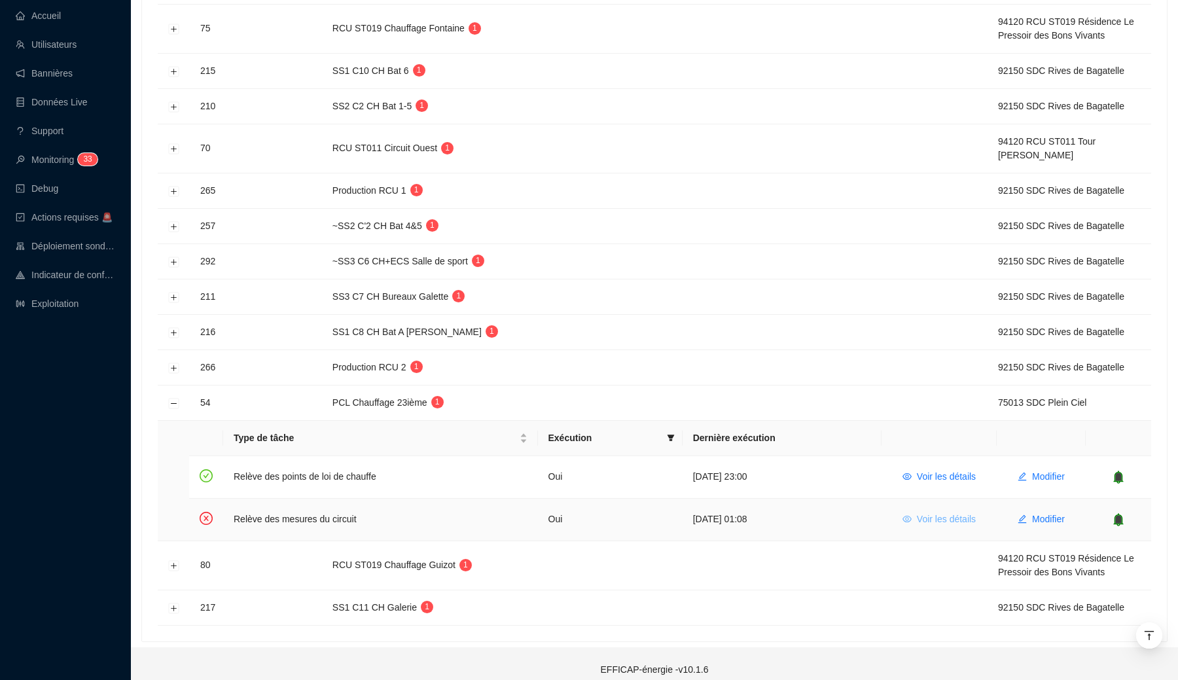
click at [907, 519] on icon "eye" at bounding box center [906, 518] width 9 height 9
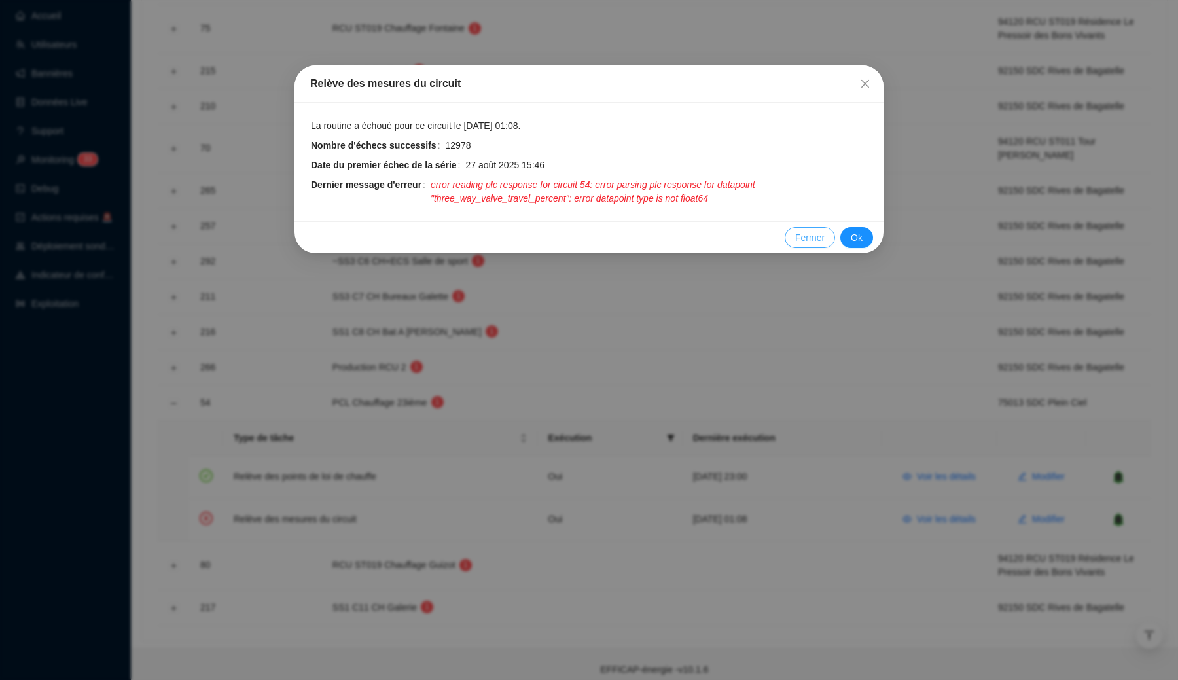
click at [791, 241] on button "Fermer" at bounding box center [809, 237] width 50 height 21
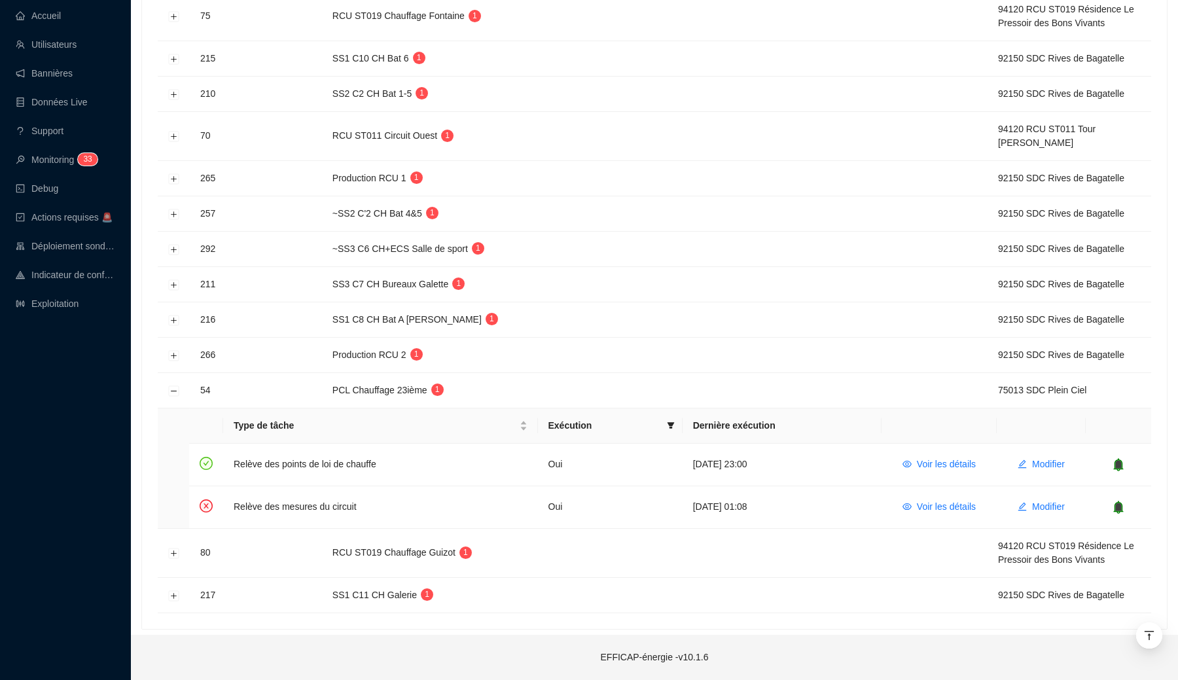
scroll to position [407, 0]
click at [177, 597] on button "Développer la ligne" at bounding box center [174, 595] width 10 height 10
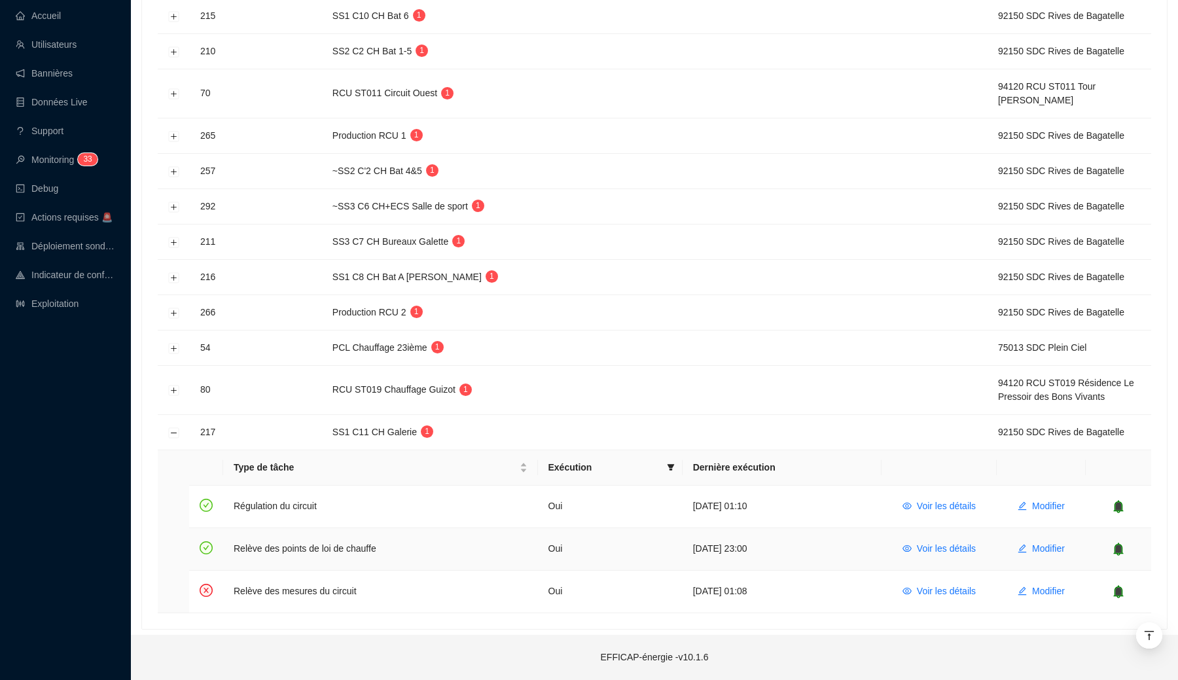
scroll to position [449, 0]
click at [941, 594] on span "Voir les détails" at bounding box center [946, 591] width 59 height 14
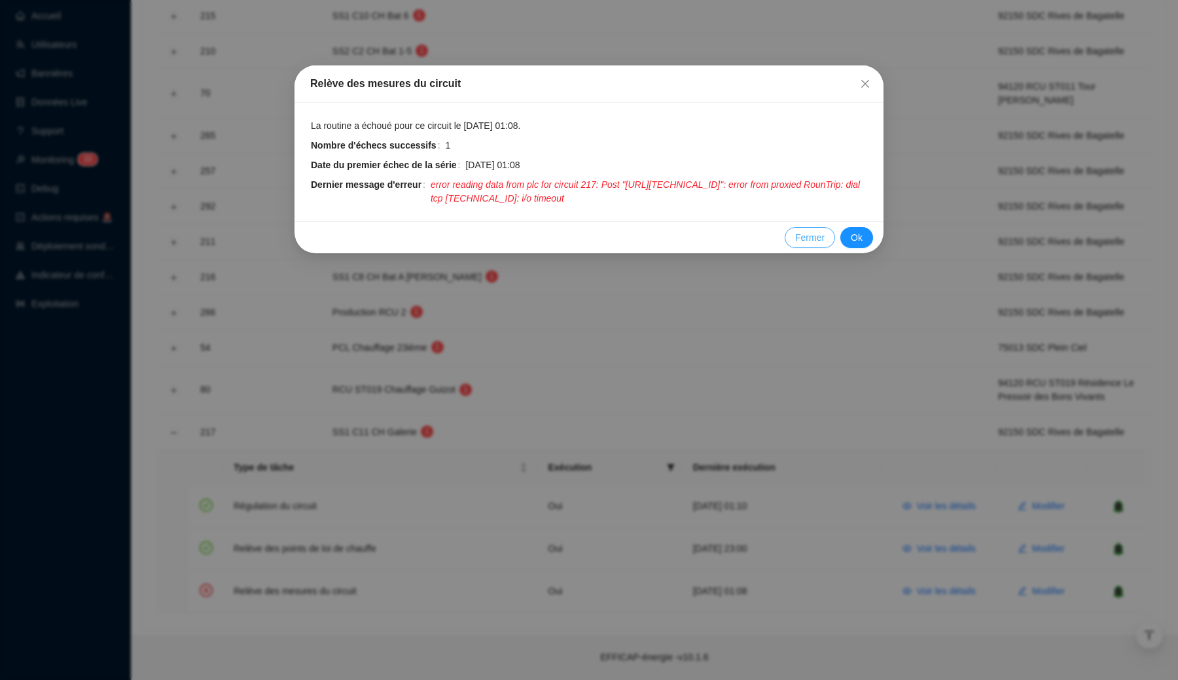
click at [801, 245] on span "Fermer" at bounding box center [809, 238] width 29 height 14
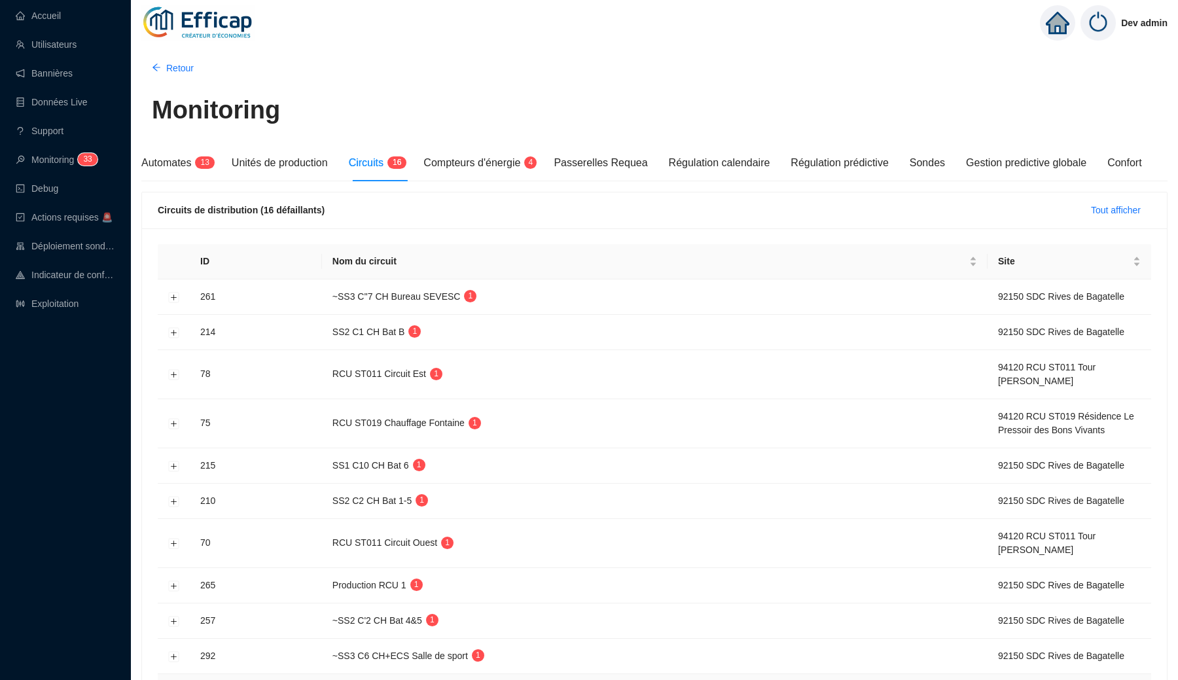
scroll to position [0, 0]
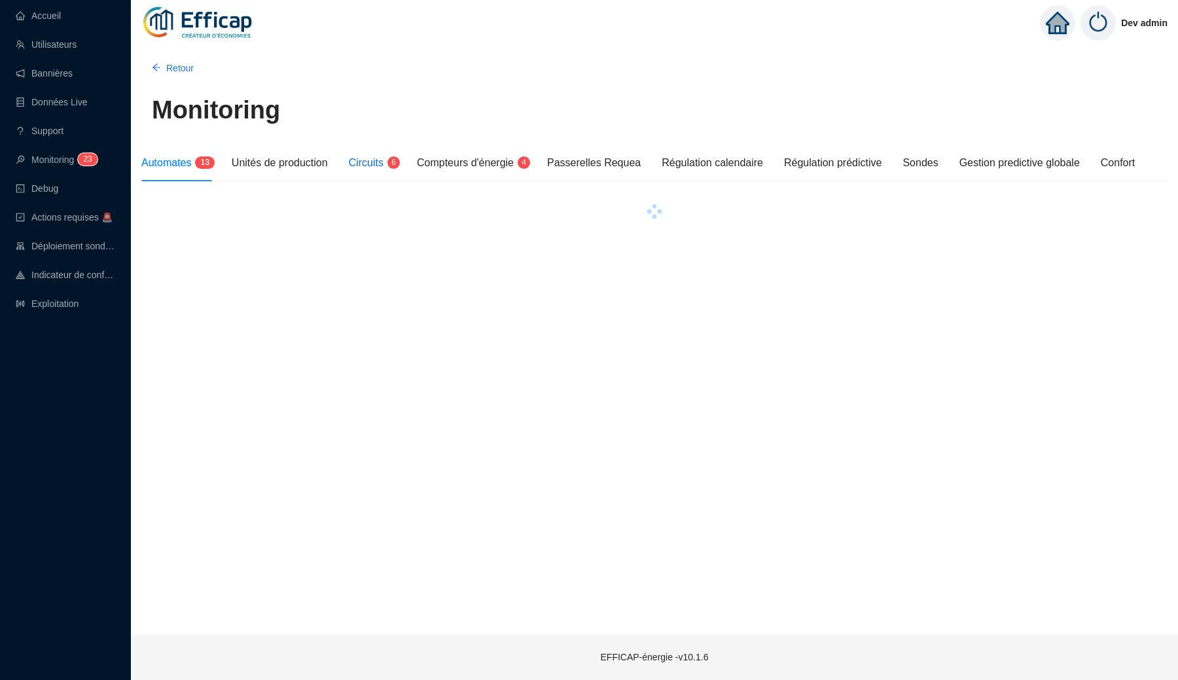
click at [377, 167] on span "Circuits" at bounding box center [366, 162] width 35 height 11
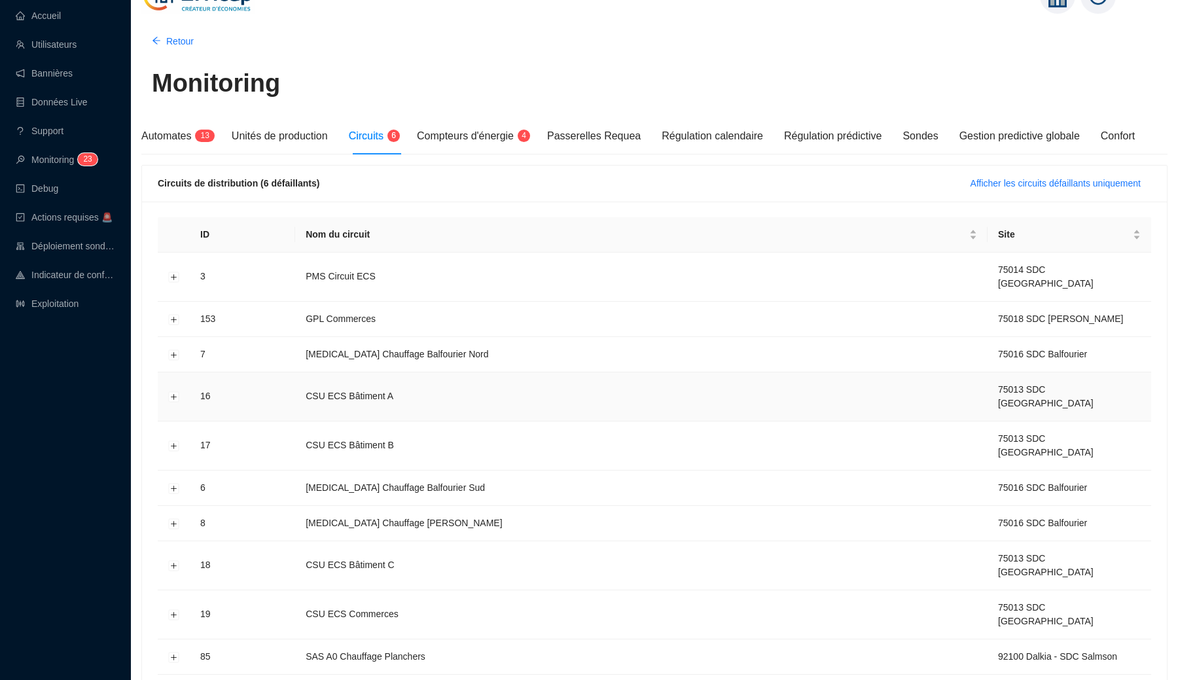
scroll to position [11, 0]
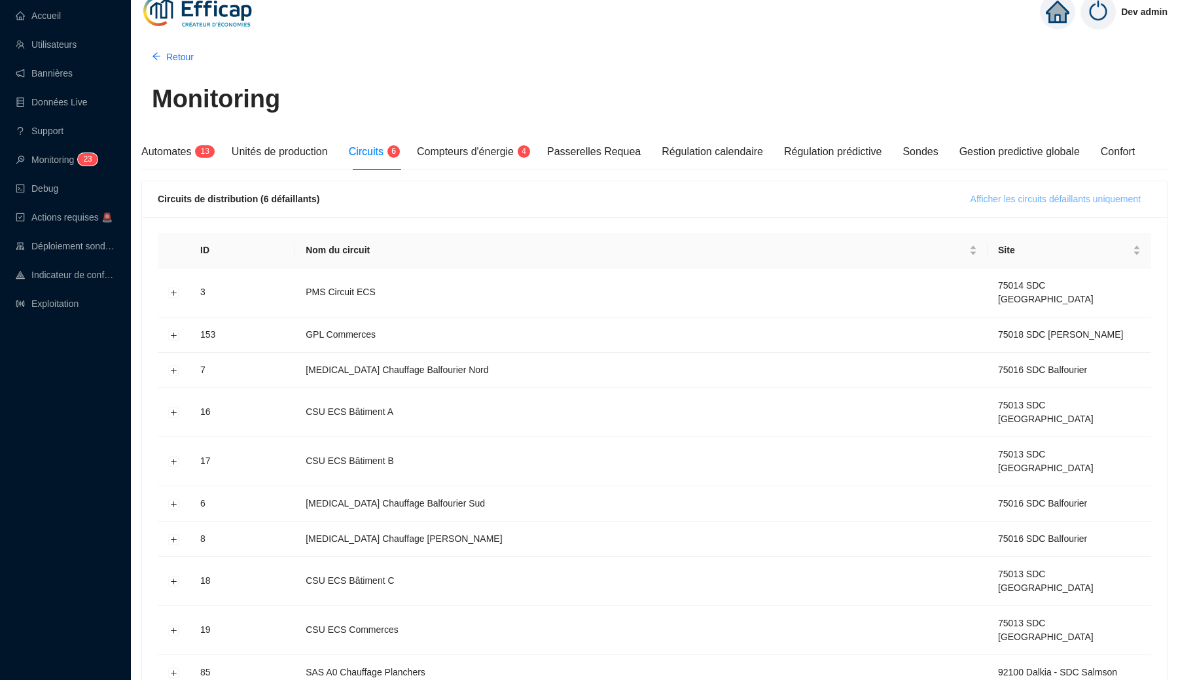
click at [970, 192] on button "Afficher les circuits défaillants uniquement" at bounding box center [1055, 198] width 191 height 21
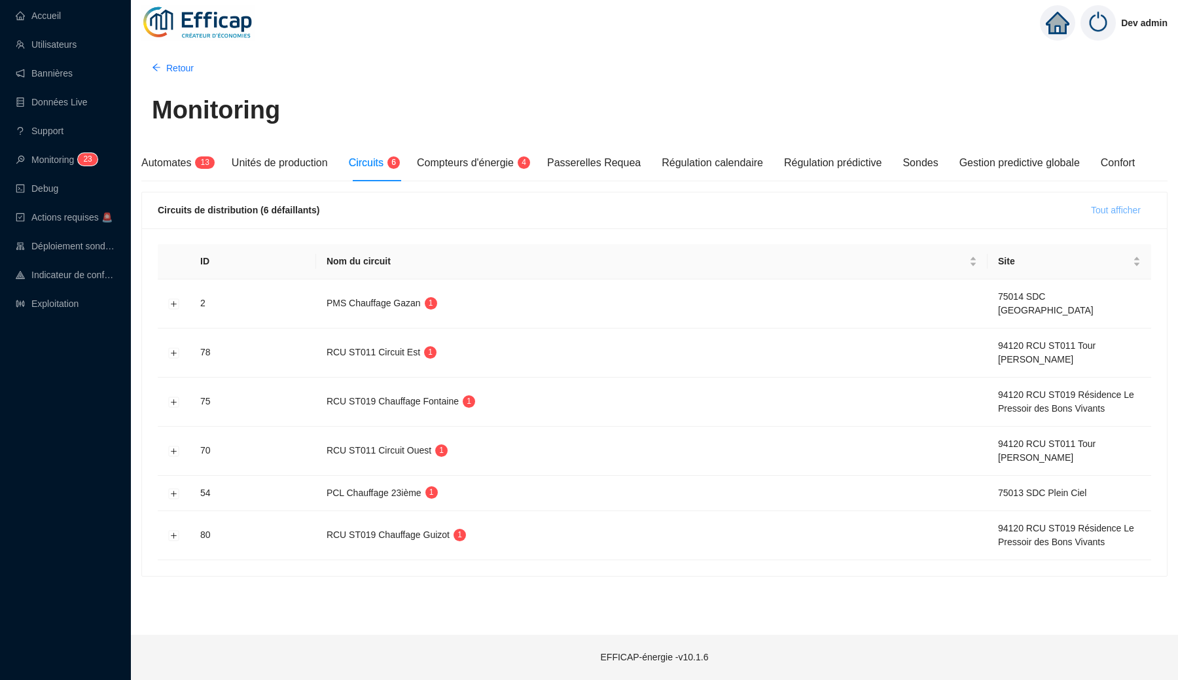
scroll to position [0, 0]
click at [175, 488] on button "Développer la ligne" at bounding box center [174, 493] width 10 height 10
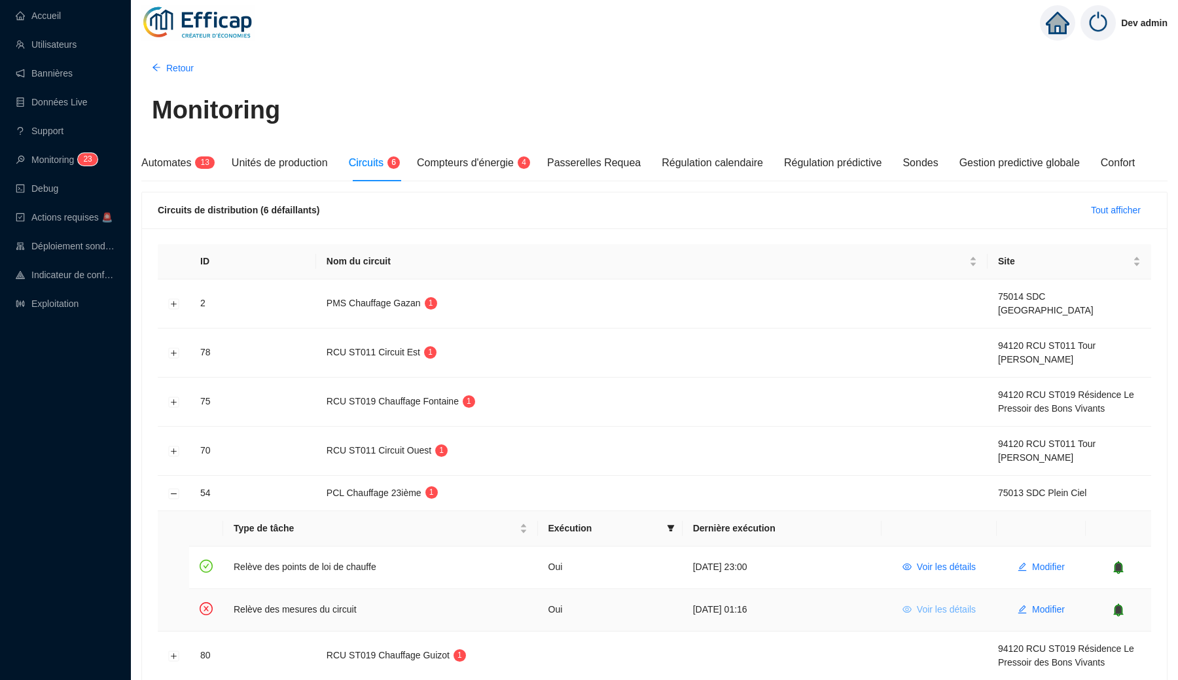
click at [955, 603] on span "Voir les détails" at bounding box center [946, 610] width 59 height 14
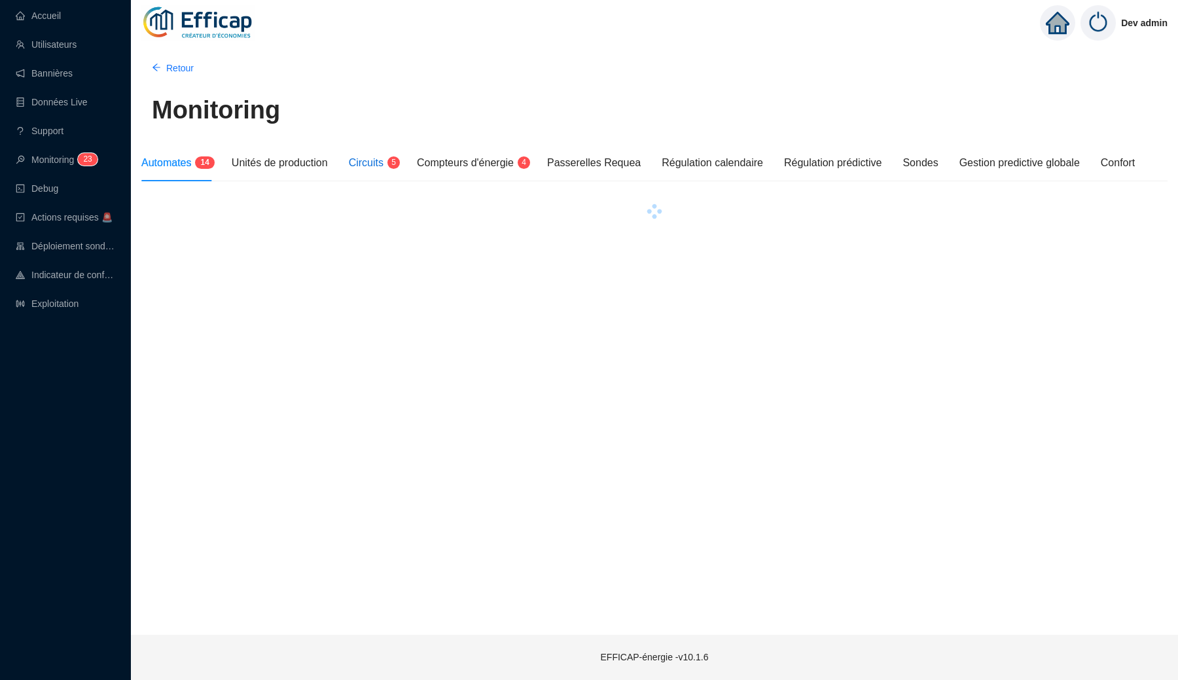
click at [376, 170] on div "Circuits 5" at bounding box center [372, 163] width 47 height 16
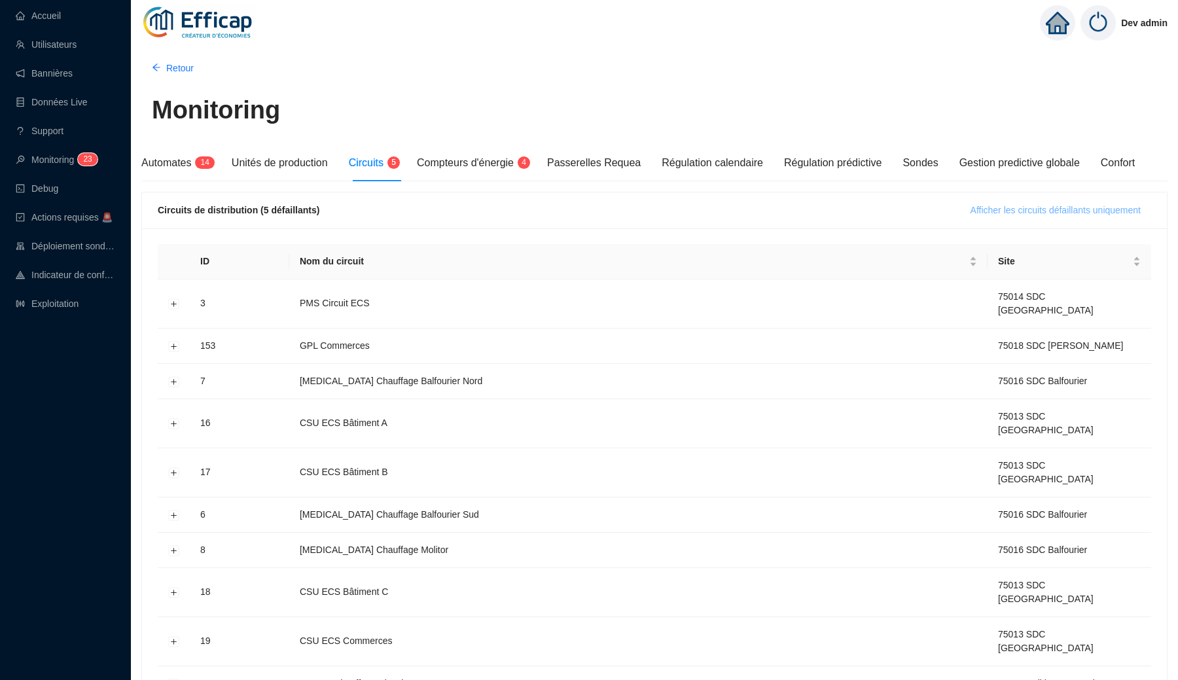
click at [993, 218] on button "Afficher les circuits défaillants uniquement" at bounding box center [1055, 210] width 191 height 21
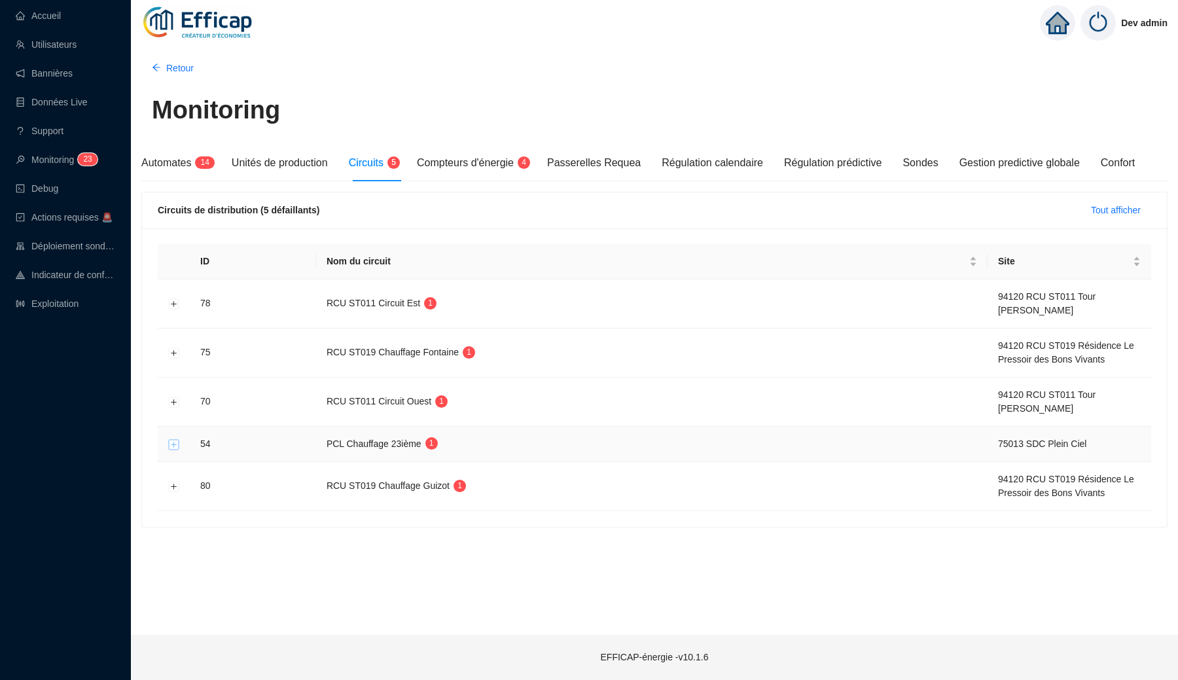
click at [173, 444] on button "Développer la ligne" at bounding box center [174, 444] width 10 height 10
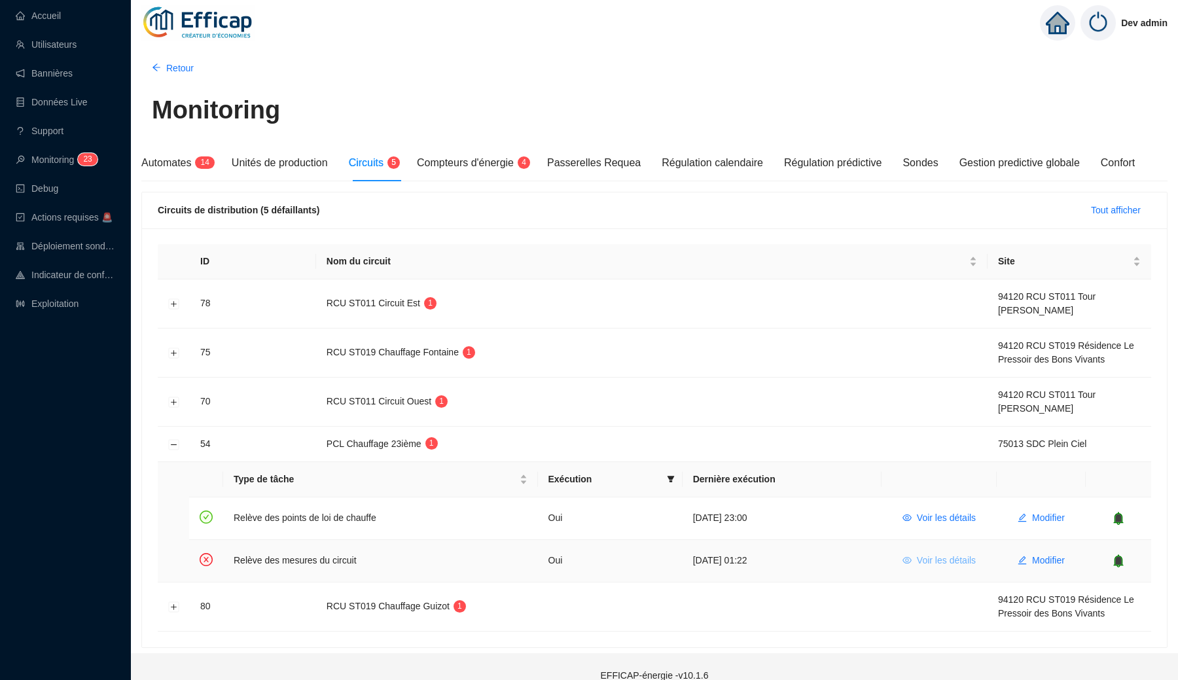
click at [954, 567] on span "Voir les détails" at bounding box center [946, 560] width 59 height 14
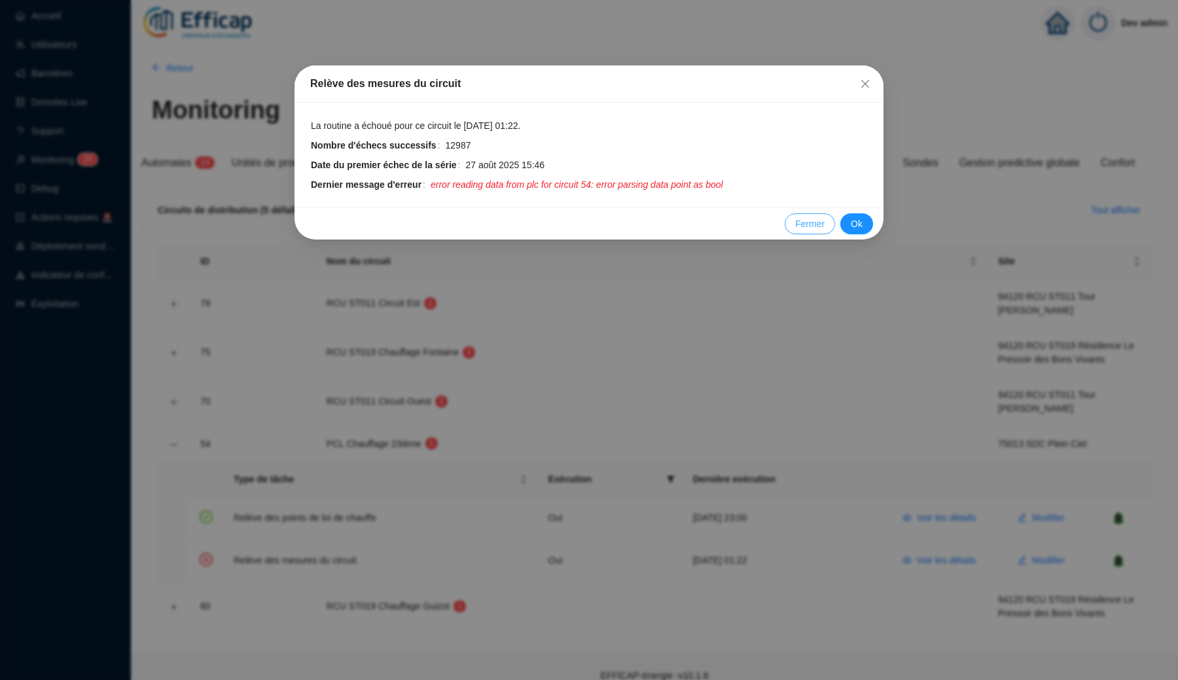
click at [795, 228] on span "Fermer" at bounding box center [809, 224] width 29 height 14
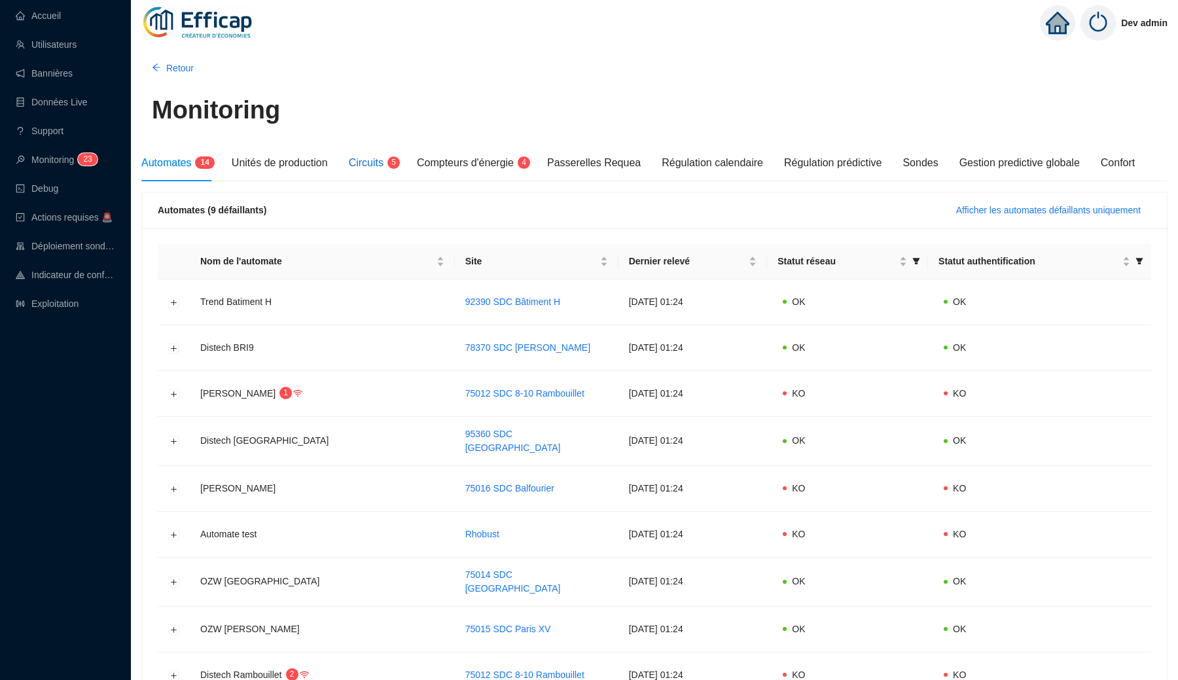
click at [371, 155] on div "Circuits 5" at bounding box center [372, 163] width 47 height 16
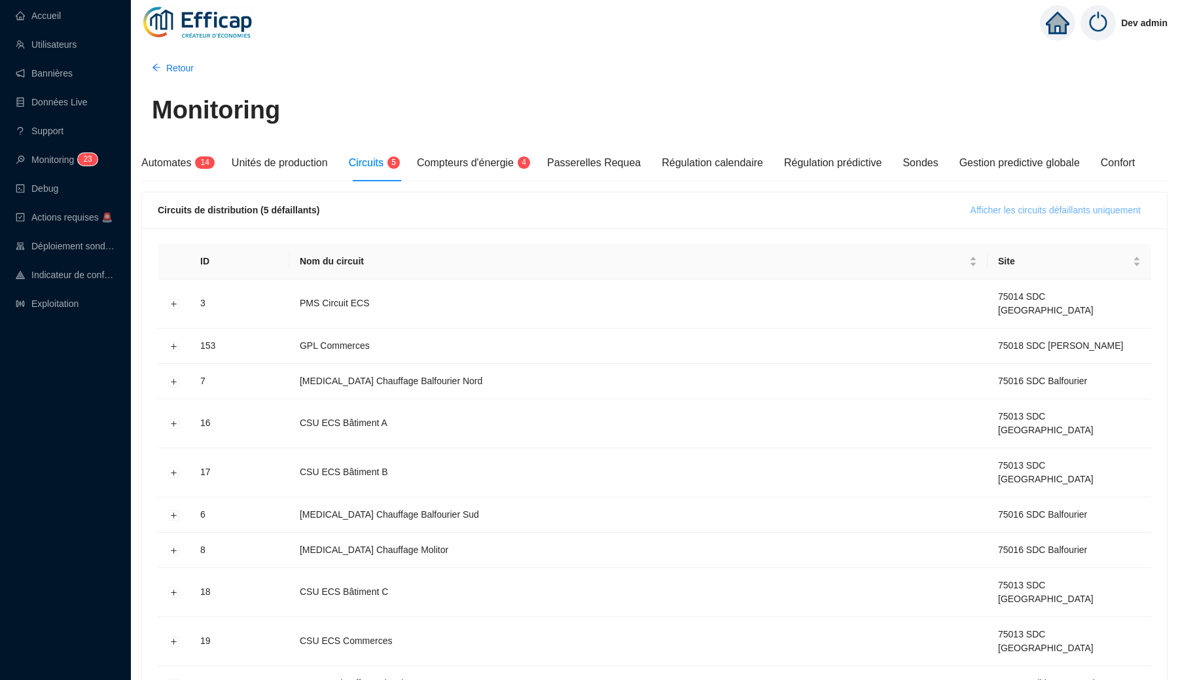
click at [987, 211] on span "Afficher les circuits défaillants uniquement" at bounding box center [1055, 210] width 170 height 14
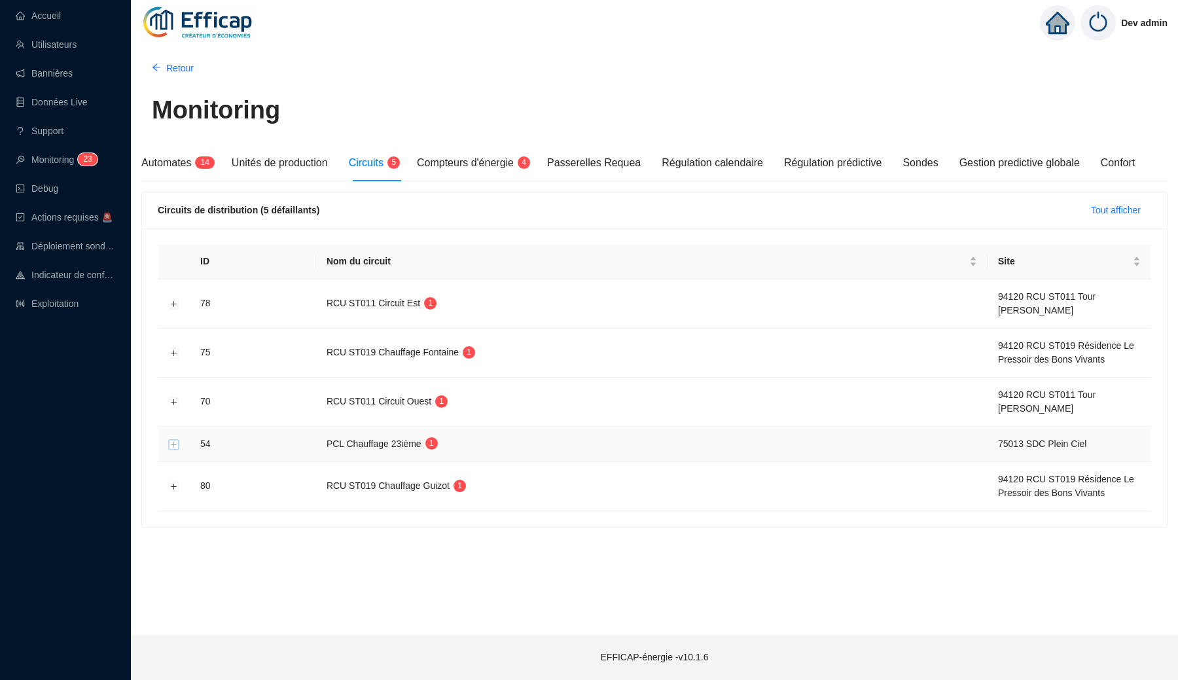
click at [175, 443] on button "Développer la ligne" at bounding box center [174, 444] width 10 height 10
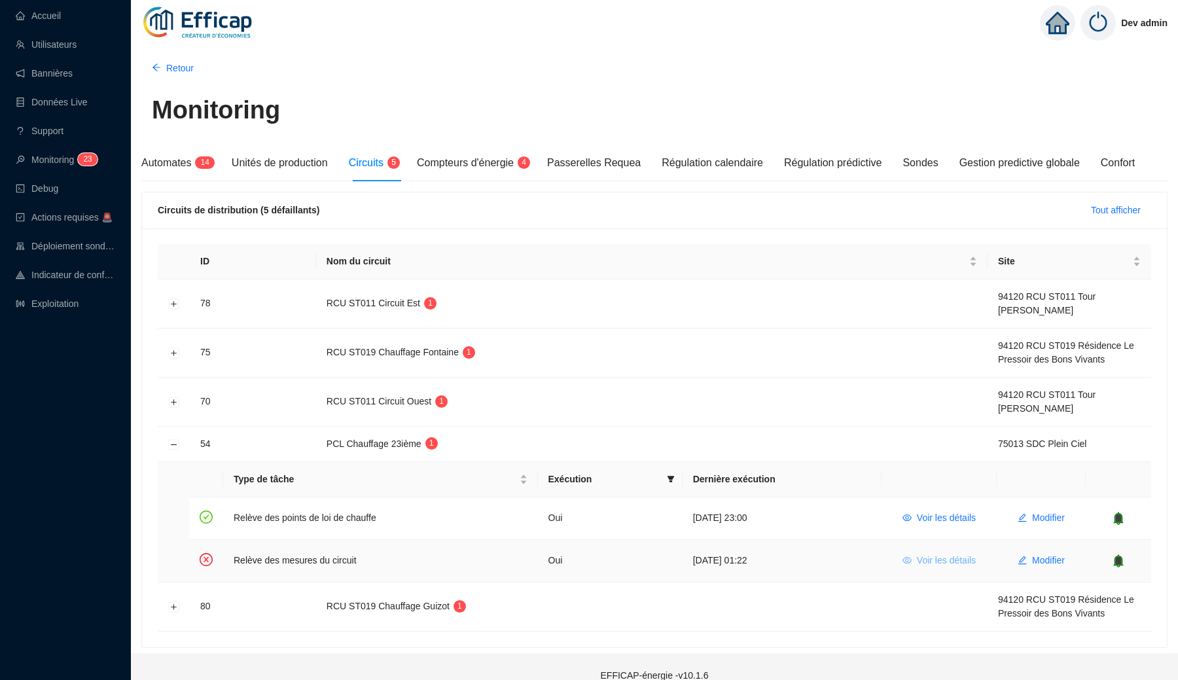
click at [931, 561] on span "Voir les détails" at bounding box center [946, 560] width 59 height 14
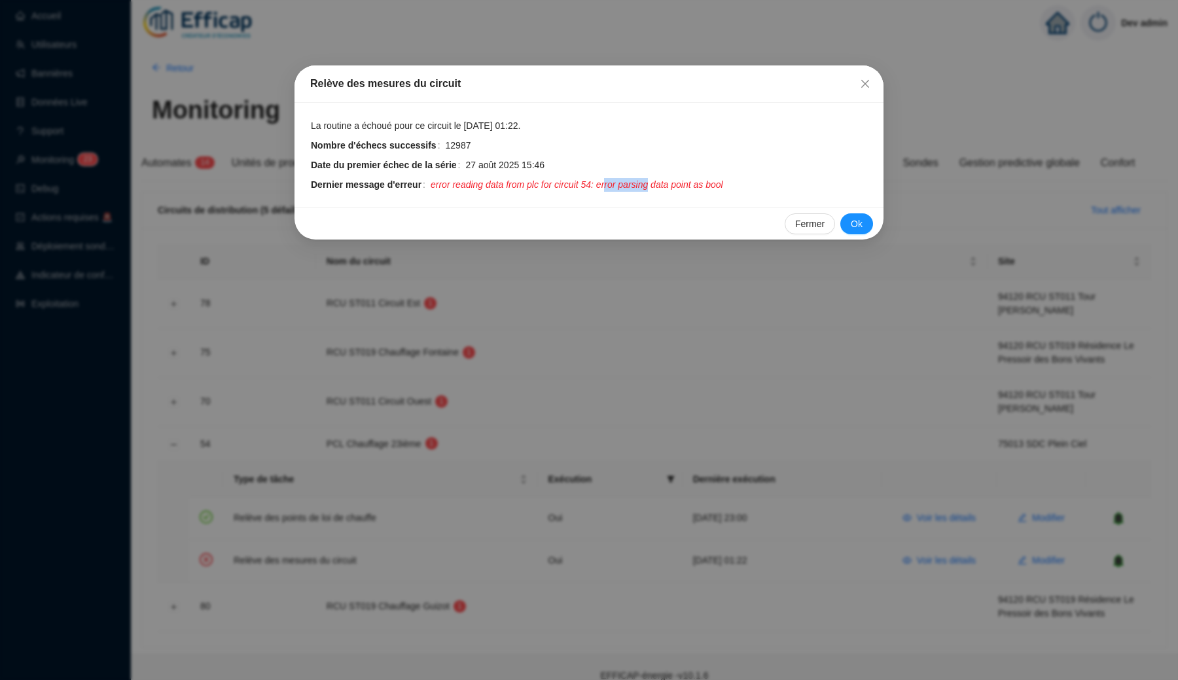
drag, startPoint x: 618, startPoint y: 184, endPoint x: 660, endPoint y: 186, distance: 41.9
click at [660, 186] on span "error reading data from plc for circuit 54: error parsing data point as bool" at bounding box center [576, 185] width 292 height 14
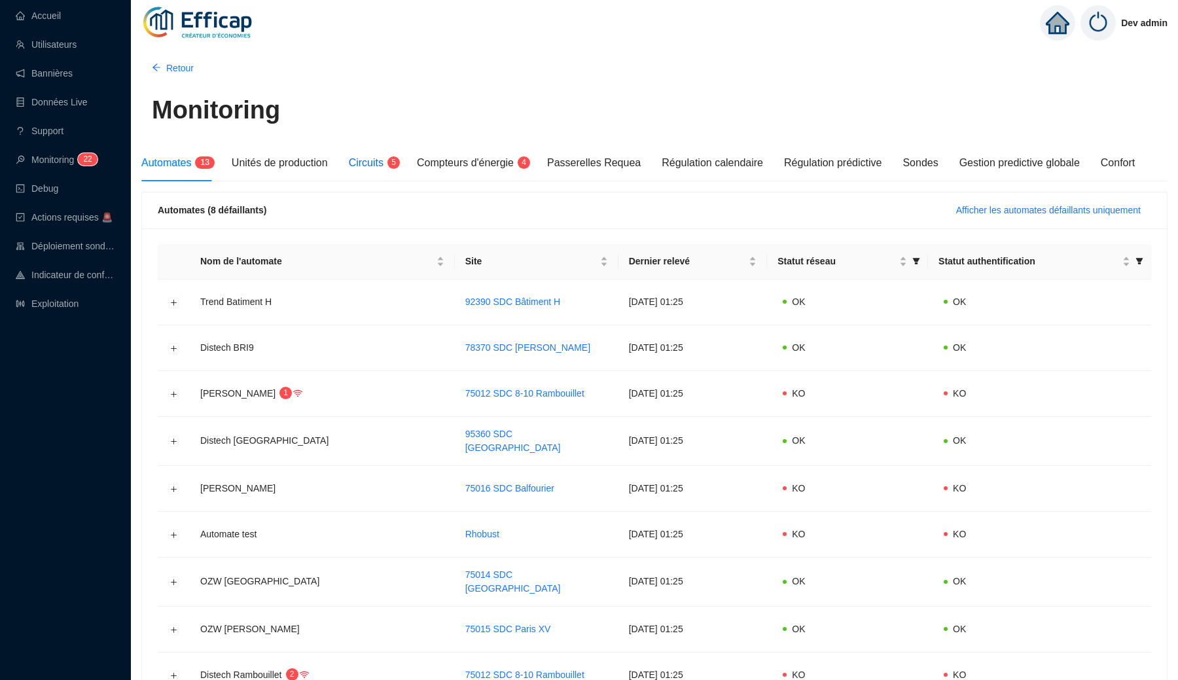
click at [382, 159] on span "Circuits" at bounding box center [366, 162] width 35 height 11
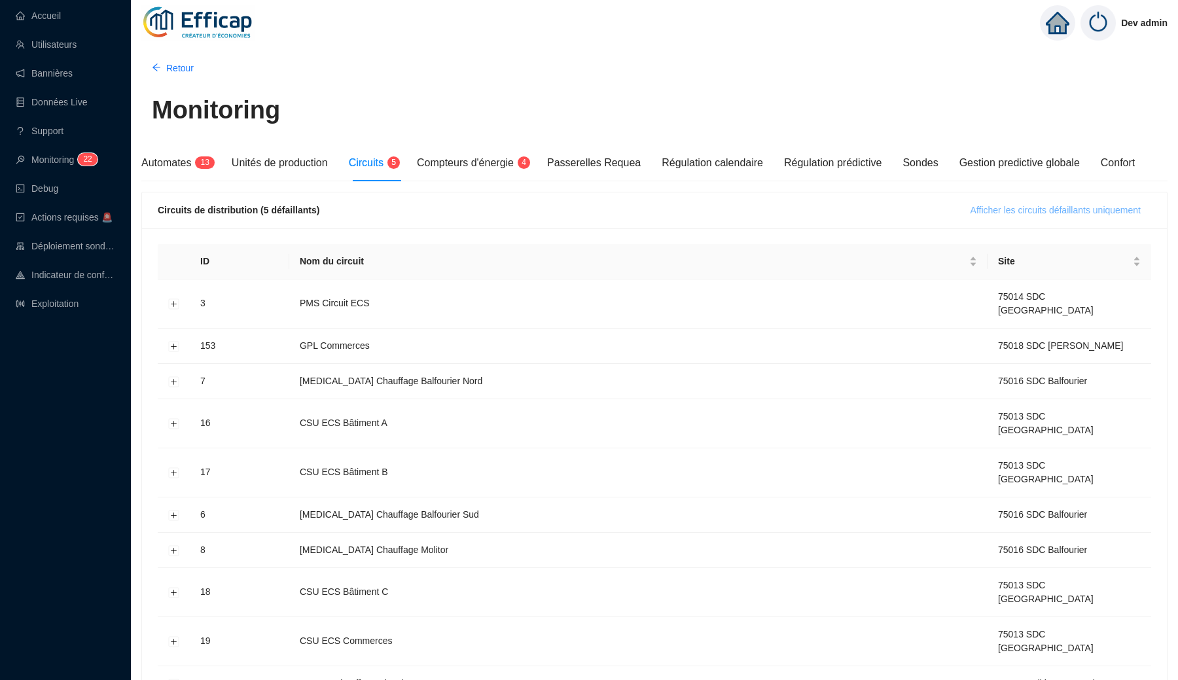
click at [983, 209] on span "Afficher les circuits défaillants uniquement" at bounding box center [1055, 210] width 170 height 14
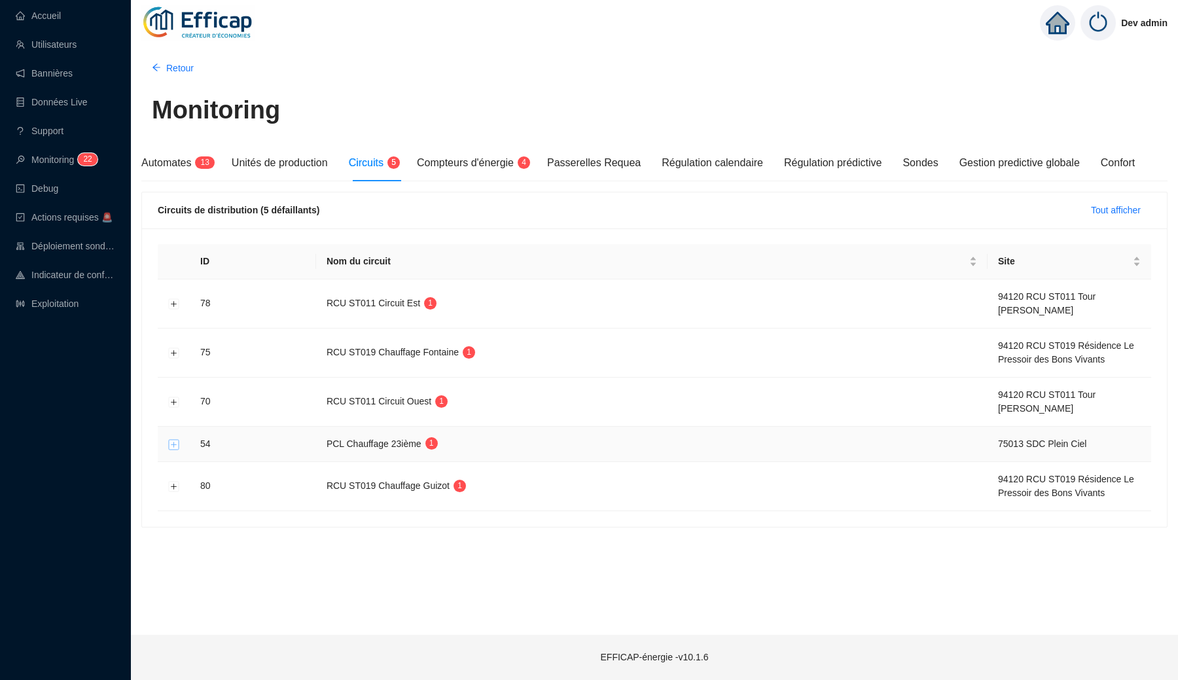
click at [174, 442] on button "Développer la ligne" at bounding box center [174, 444] width 10 height 10
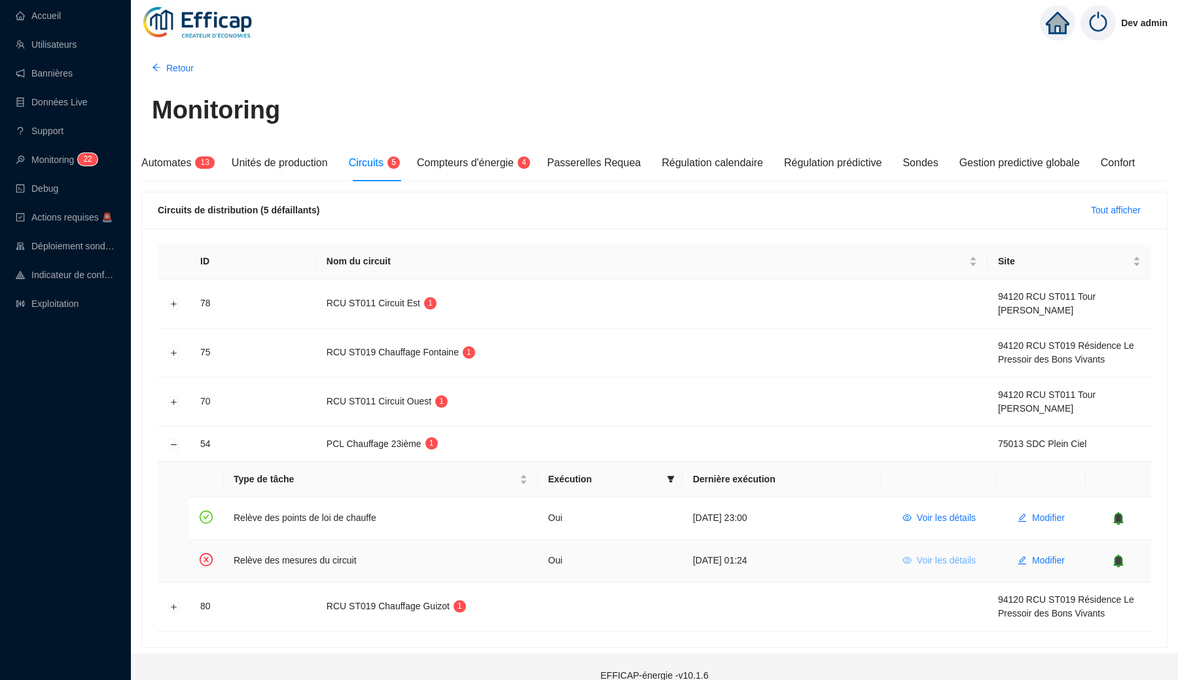
click at [945, 565] on span "Voir les détails" at bounding box center [946, 560] width 59 height 14
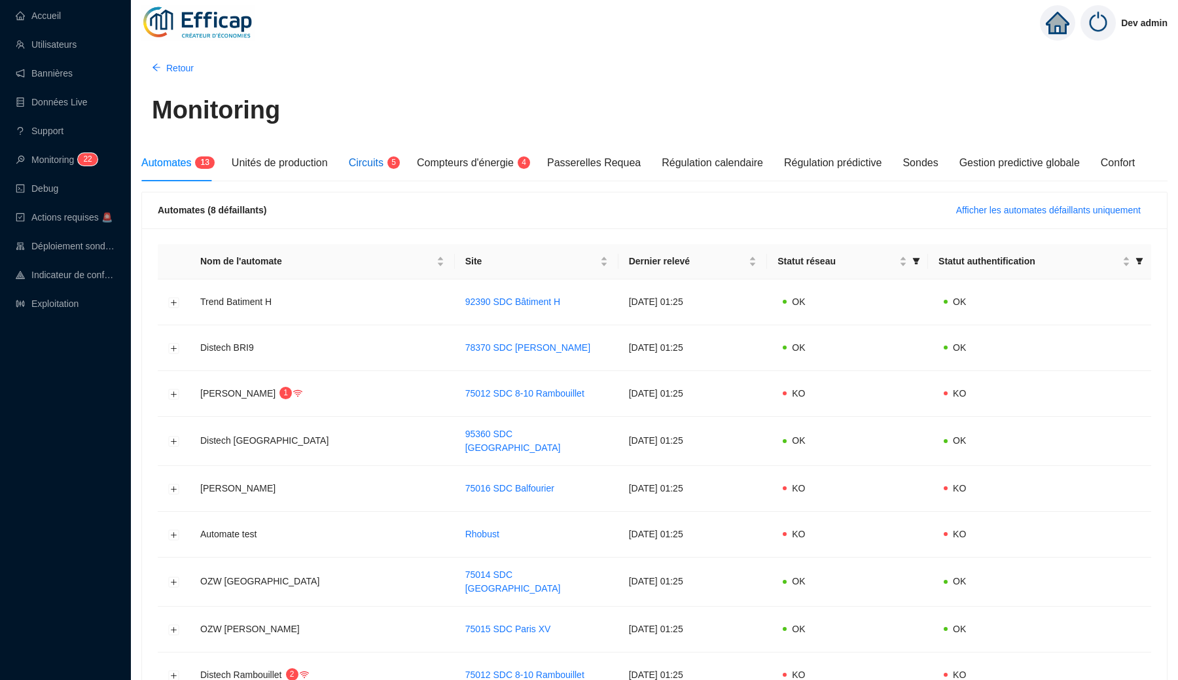
click at [362, 169] on div "Circuits 5" at bounding box center [372, 163] width 47 height 16
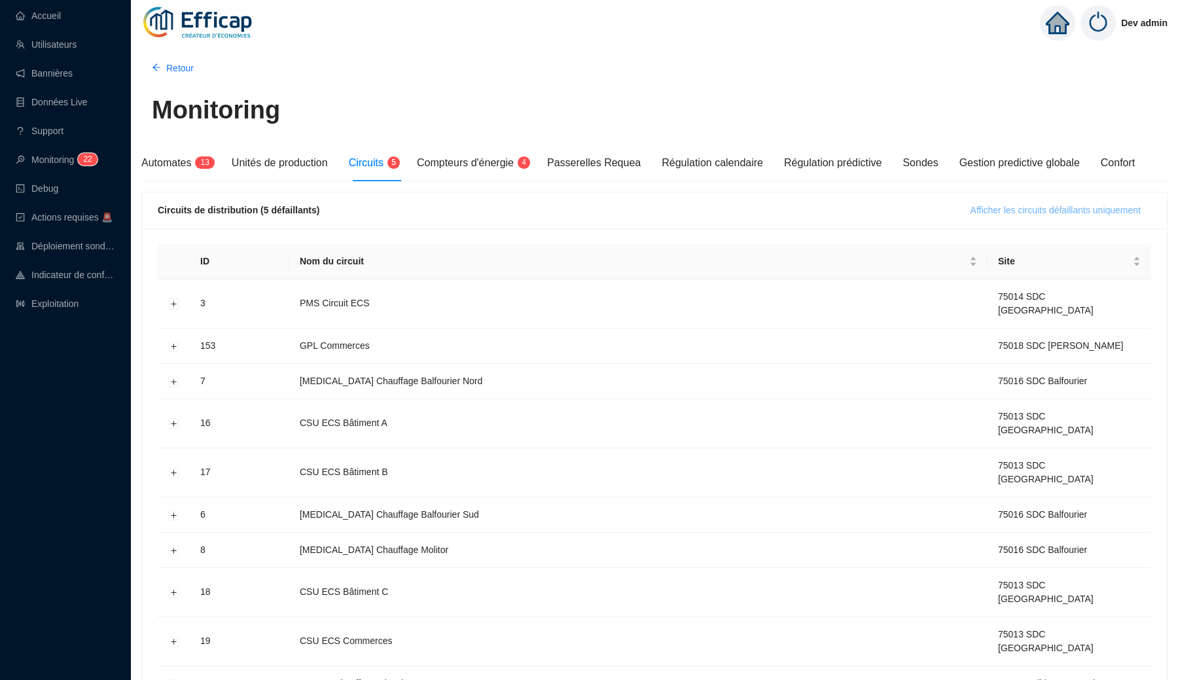
click at [1015, 210] on span "Afficher les circuits défaillants uniquement" at bounding box center [1055, 210] width 170 height 14
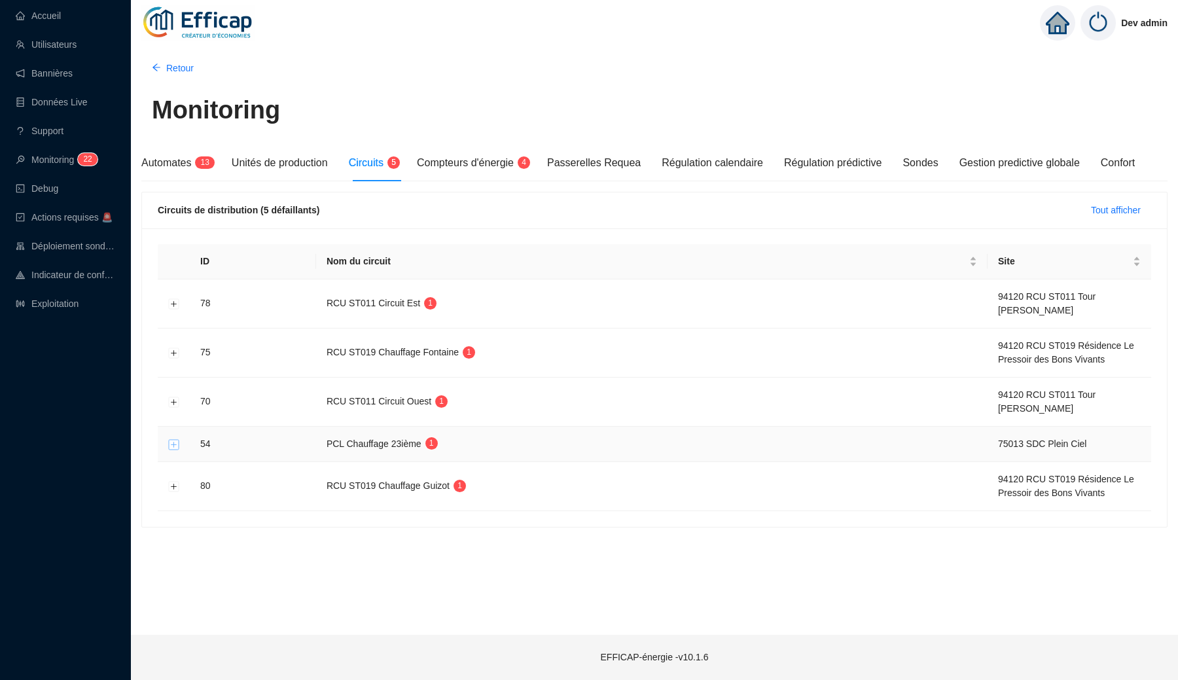
click at [169, 446] on button "Développer la ligne" at bounding box center [174, 444] width 10 height 10
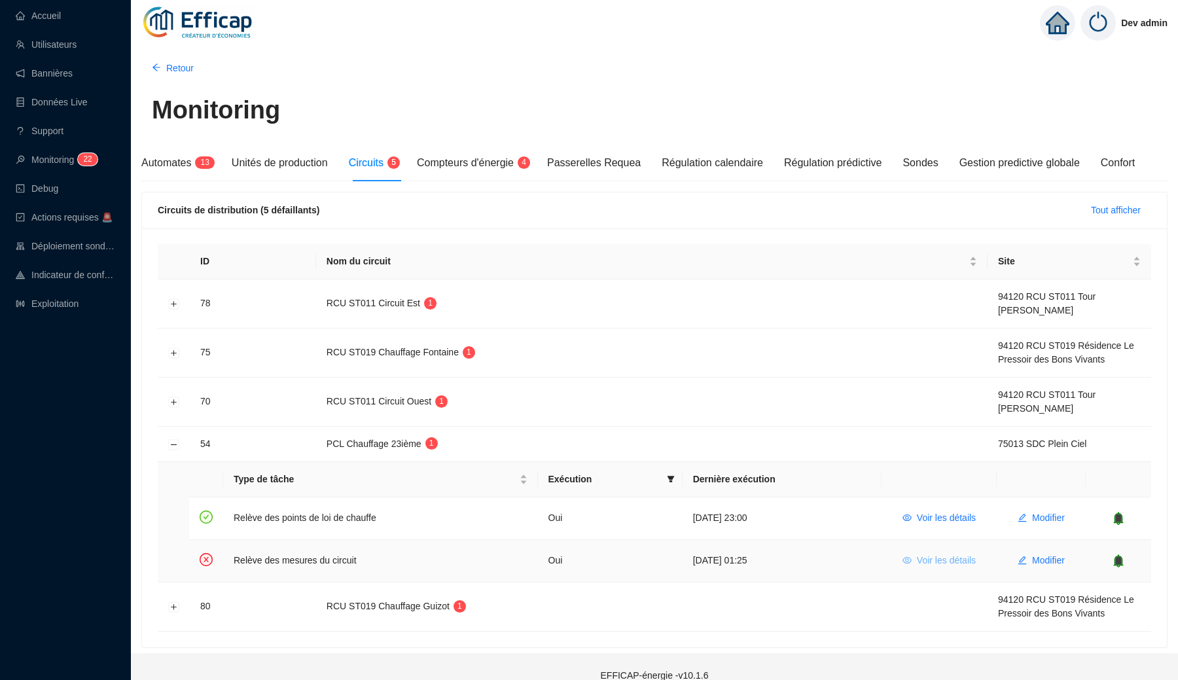
click at [941, 563] on span "Voir les détails" at bounding box center [946, 560] width 59 height 14
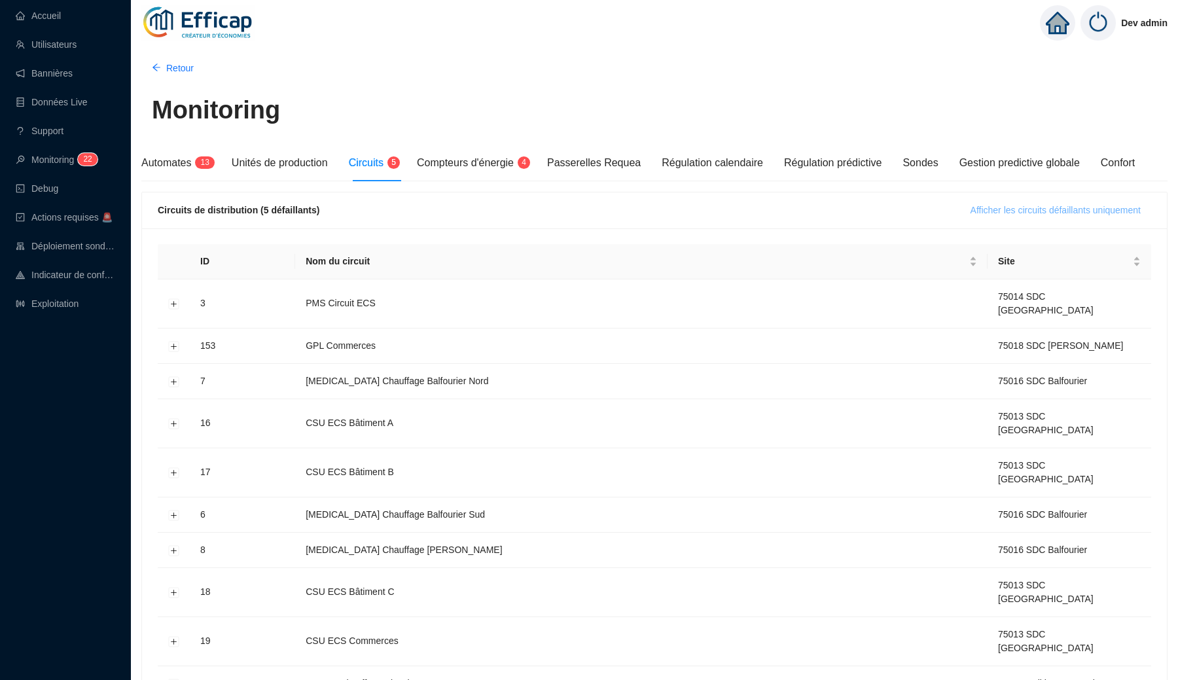
click at [1011, 211] on span "Afficher les circuits défaillants uniquement" at bounding box center [1055, 210] width 170 height 14
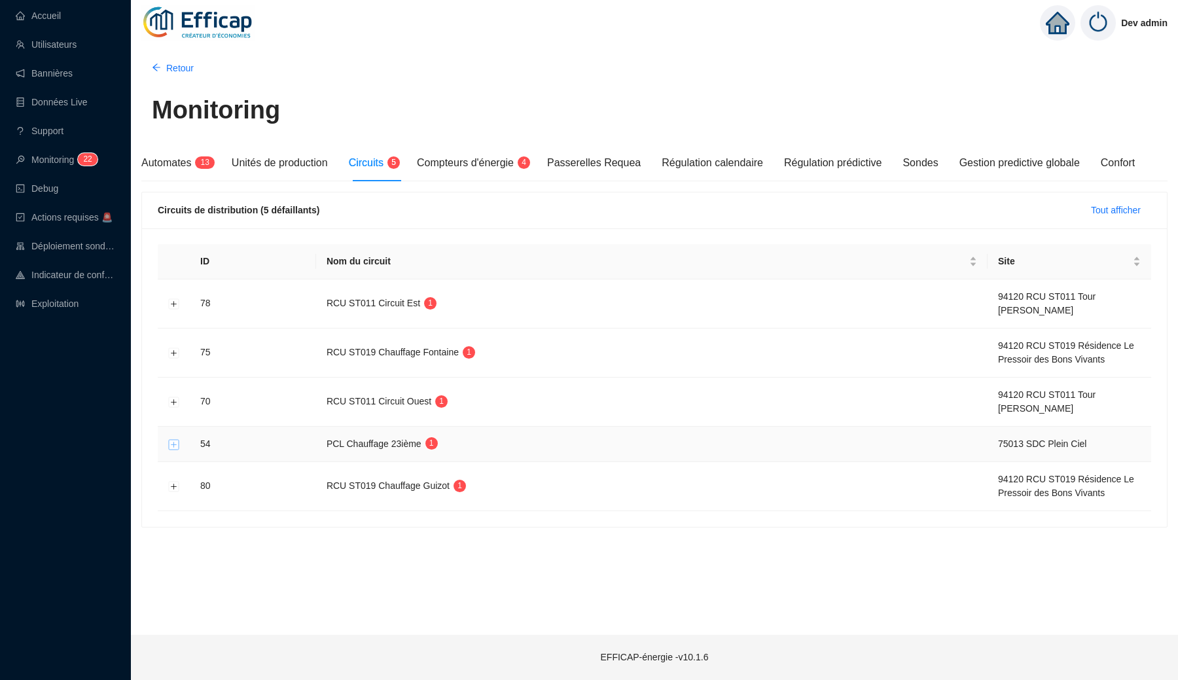
click at [177, 447] on button "Développer la ligne" at bounding box center [174, 444] width 10 height 10
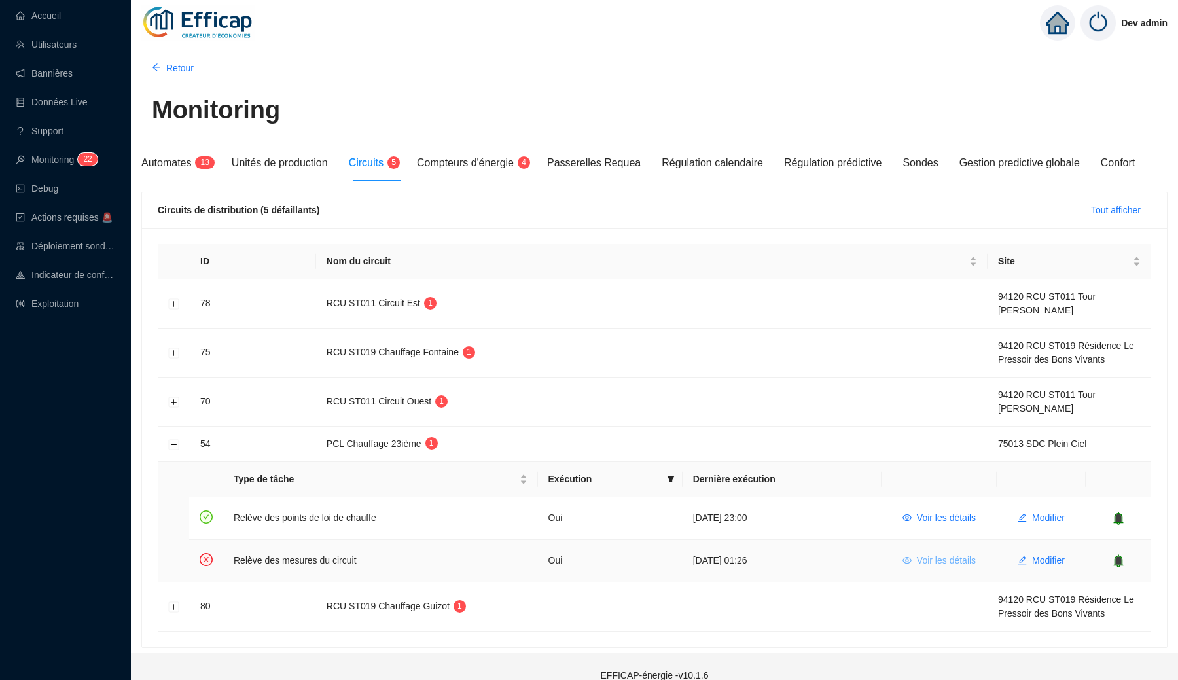
click at [918, 563] on span "Voir les détails" at bounding box center [946, 560] width 59 height 14
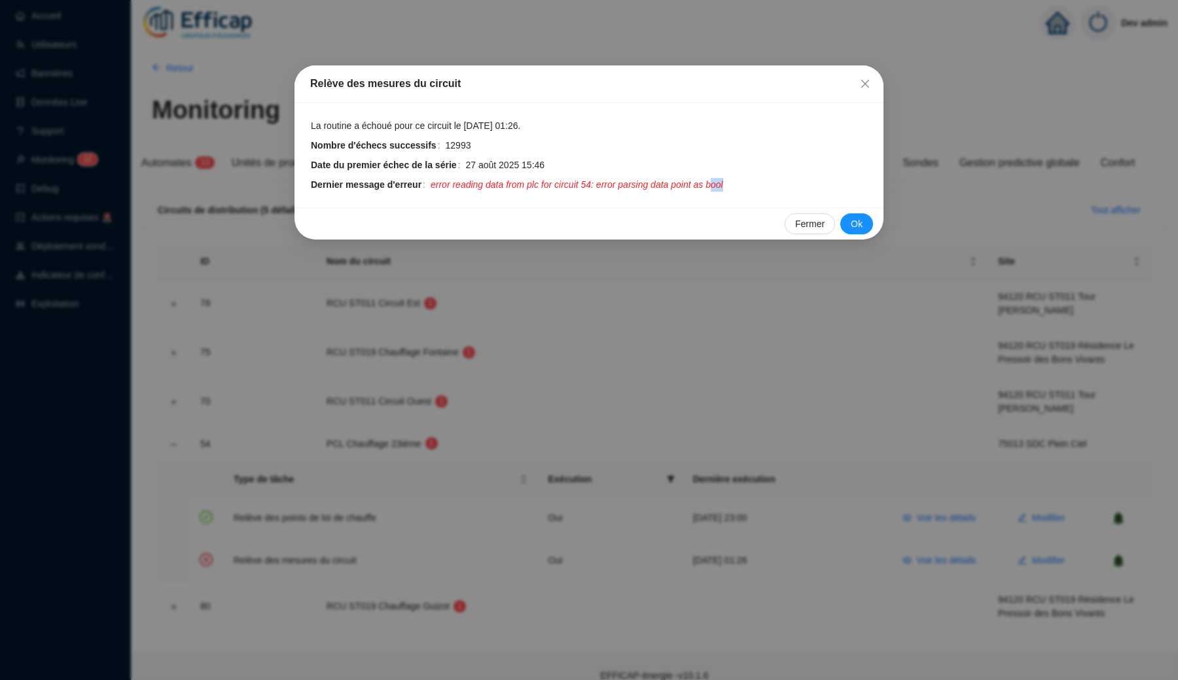
drag, startPoint x: 756, startPoint y: 188, endPoint x: 728, endPoint y: 188, distance: 27.5
click at [728, 188] on span "error reading data from plc for circuit 54: error parsing data point as bool" at bounding box center [648, 185] width 437 height 14
click at [723, 188] on span "error reading data from plc for circuit 54: error parsing data point as bool" at bounding box center [576, 185] width 292 height 14
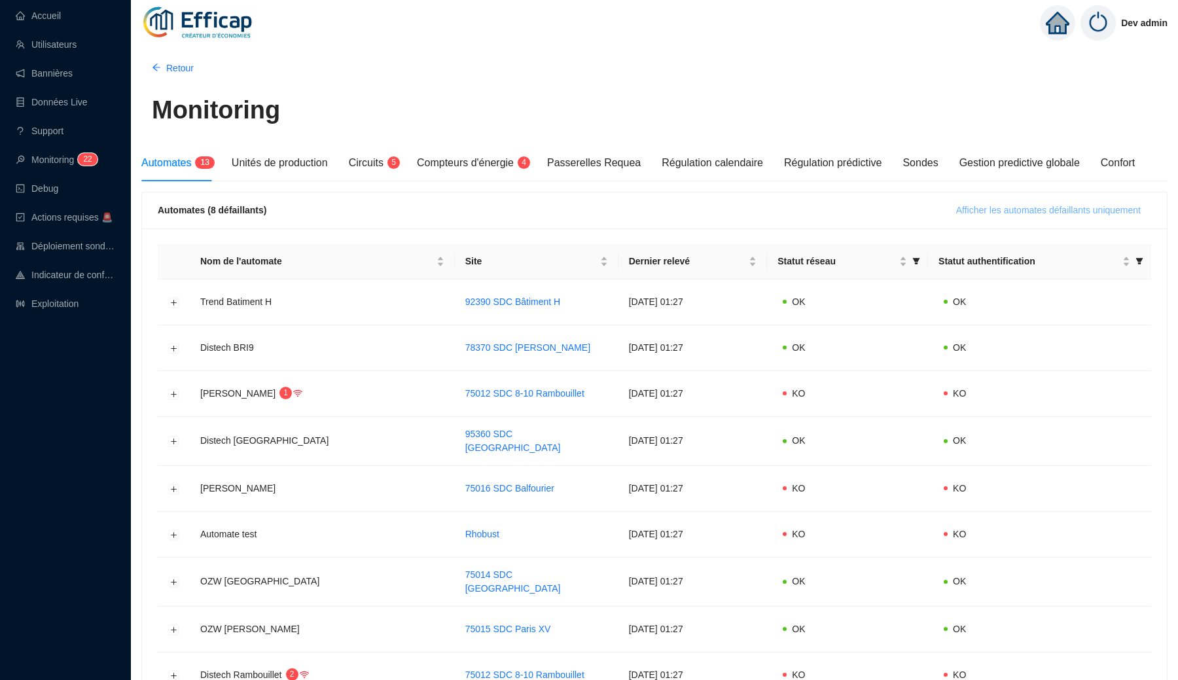
click at [999, 213] on span "Afficher les automates défaillants uniquement" at bounding box center [1048, 210] width 184 height 14
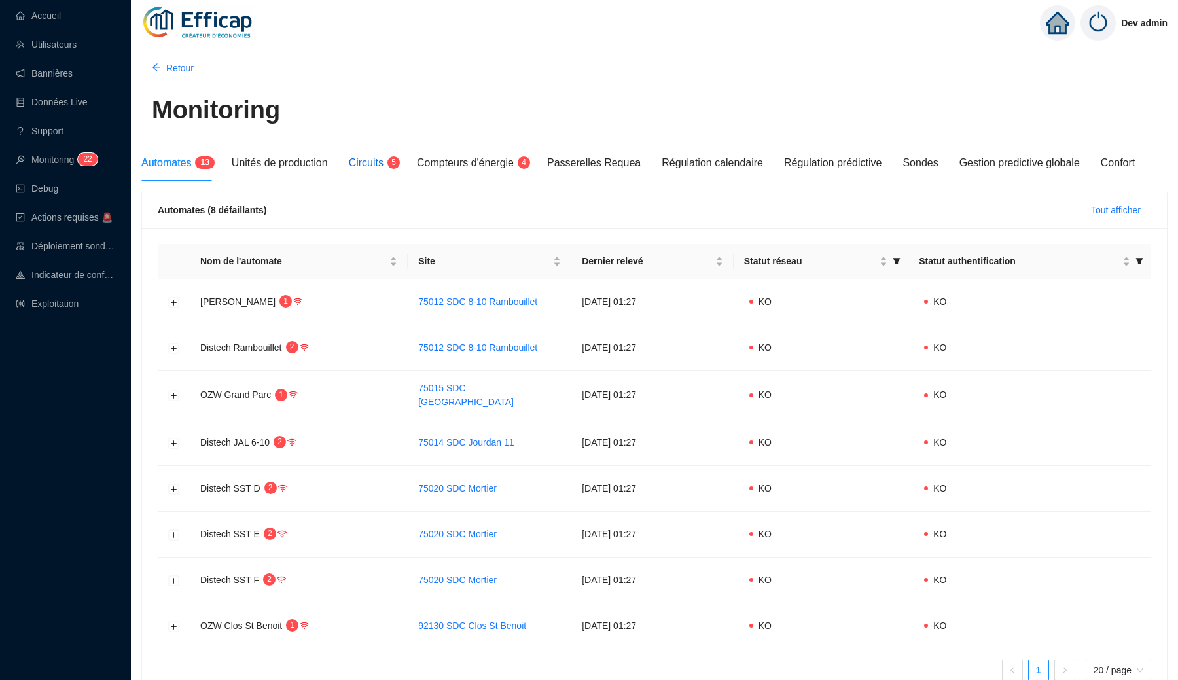
click at [379, 157] on span "Circuits" at bounding box center [366, 162] width 35 height 11
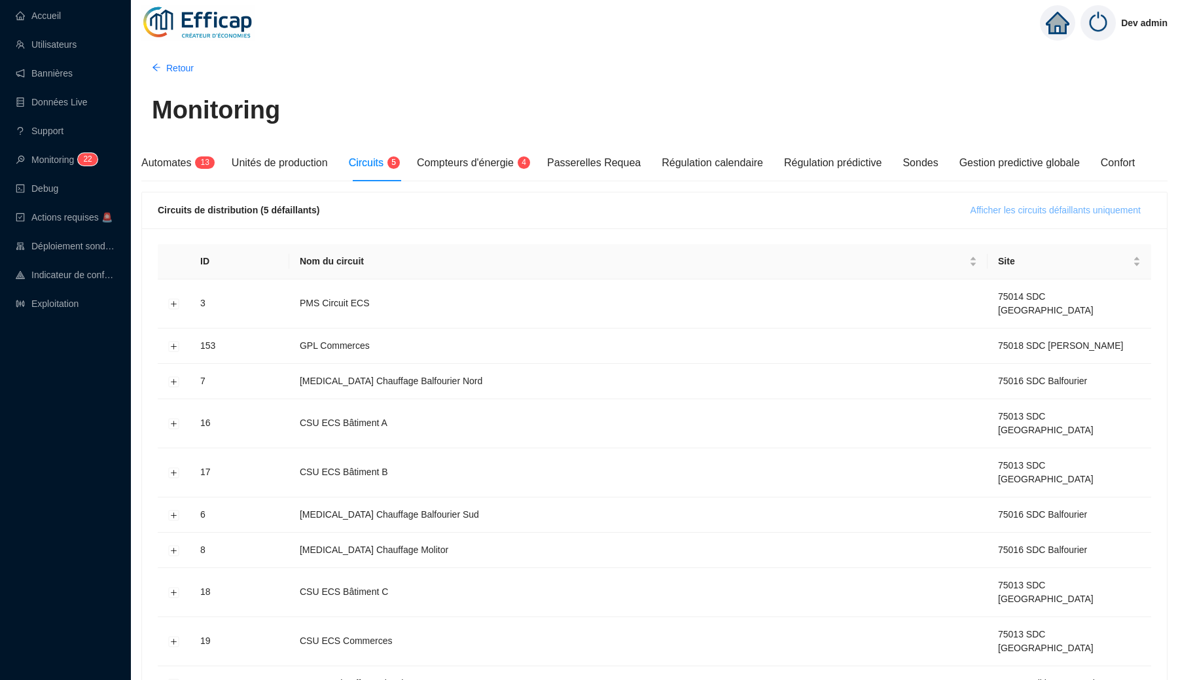
click at [1051, 214] on span "Afficher les circuits défaillants uniquement" at bounding box center [1055, 210] width 170 height 14
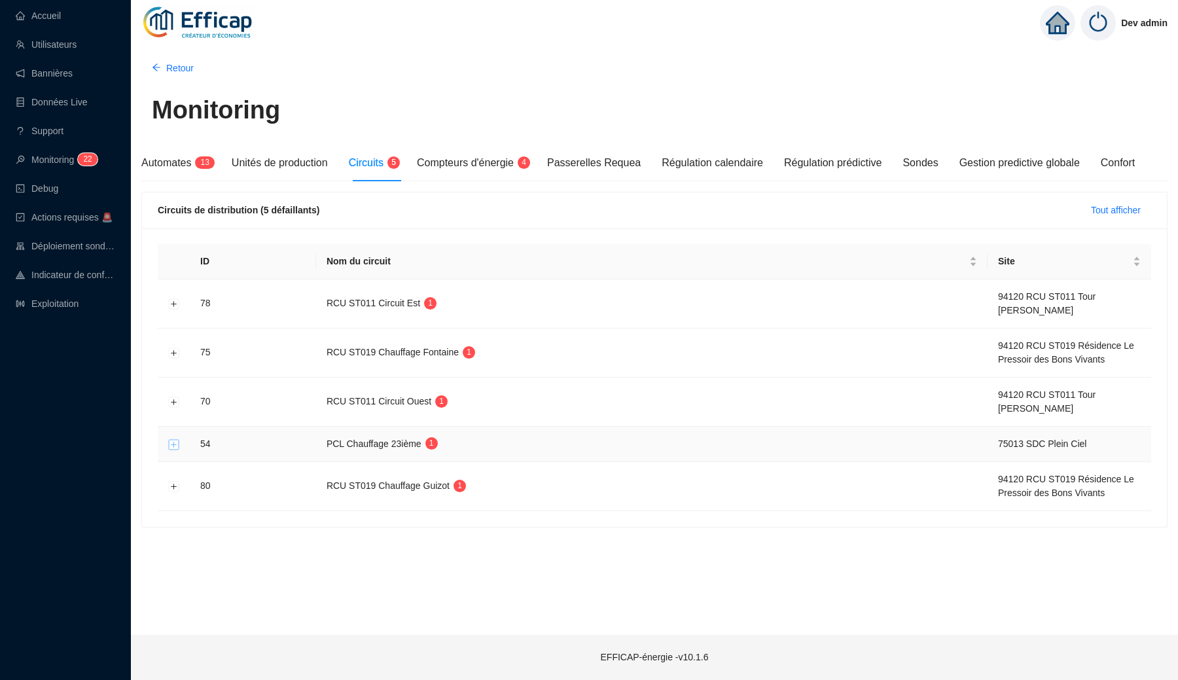
click at [175, 447] on button "Développer la ligne" at bounding box center [174, 444] width 10 height 10
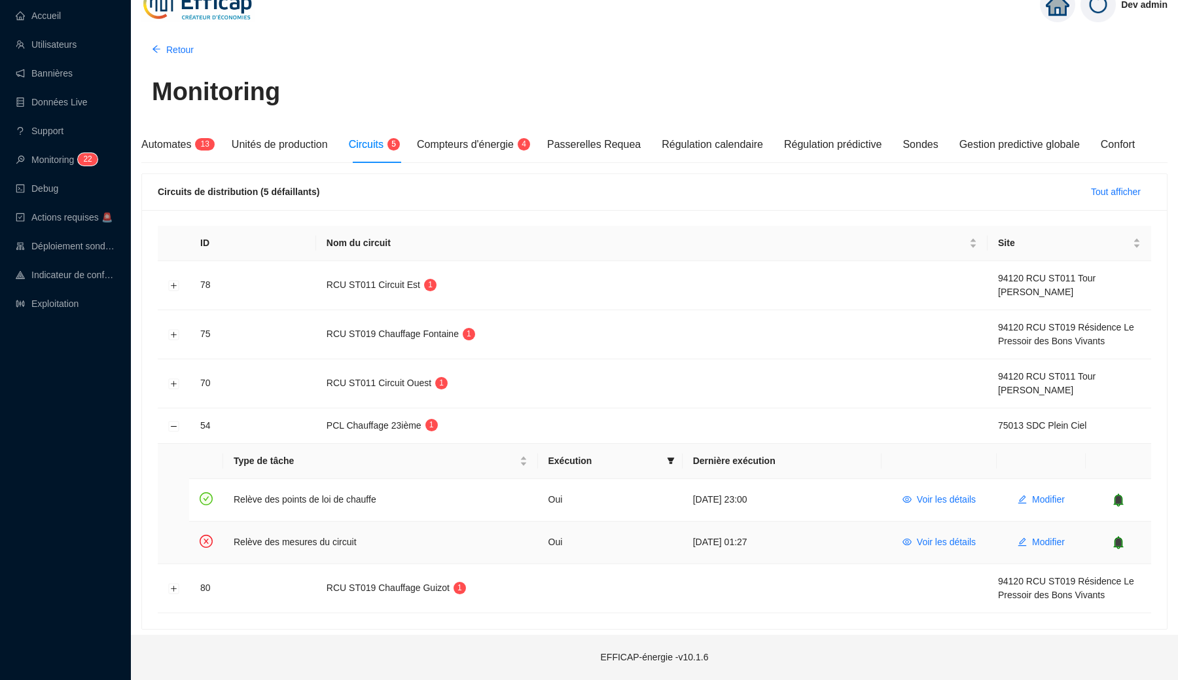
scroll to position [18, 0]
click at [938, 540] on span "Voir les détails" at bounding box center [946, 542] width 59 height 14
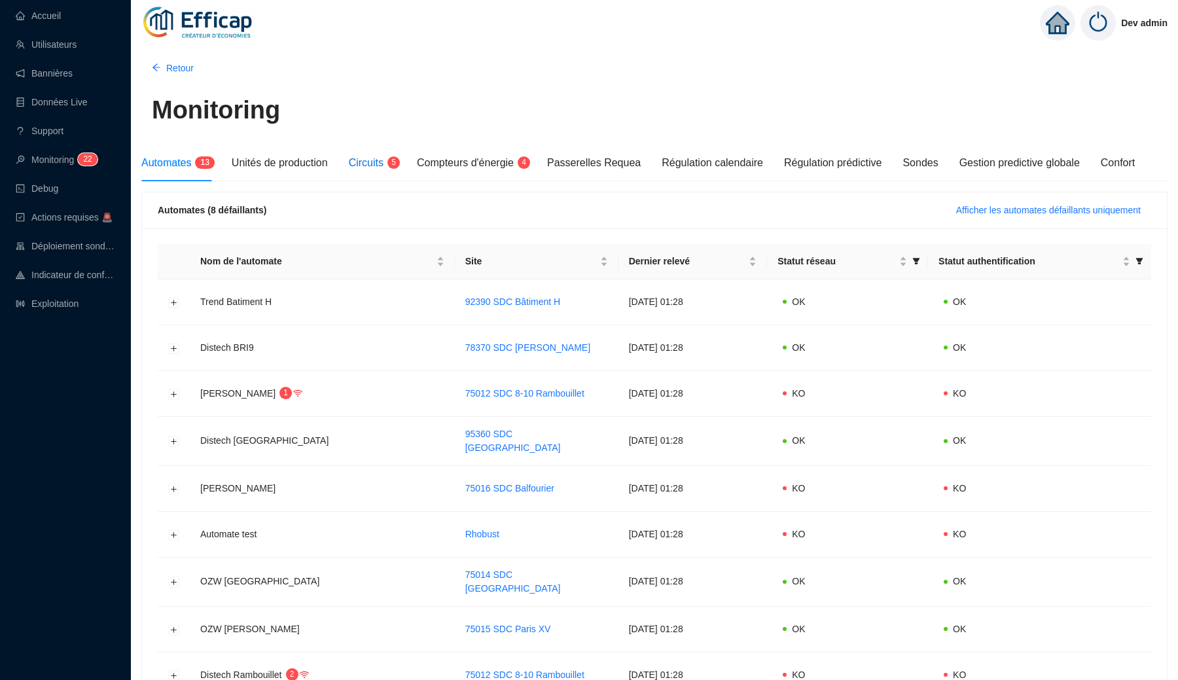
click at [383, 167] on span "Circuits" at bounding box center [366, 162] width 35 height 11
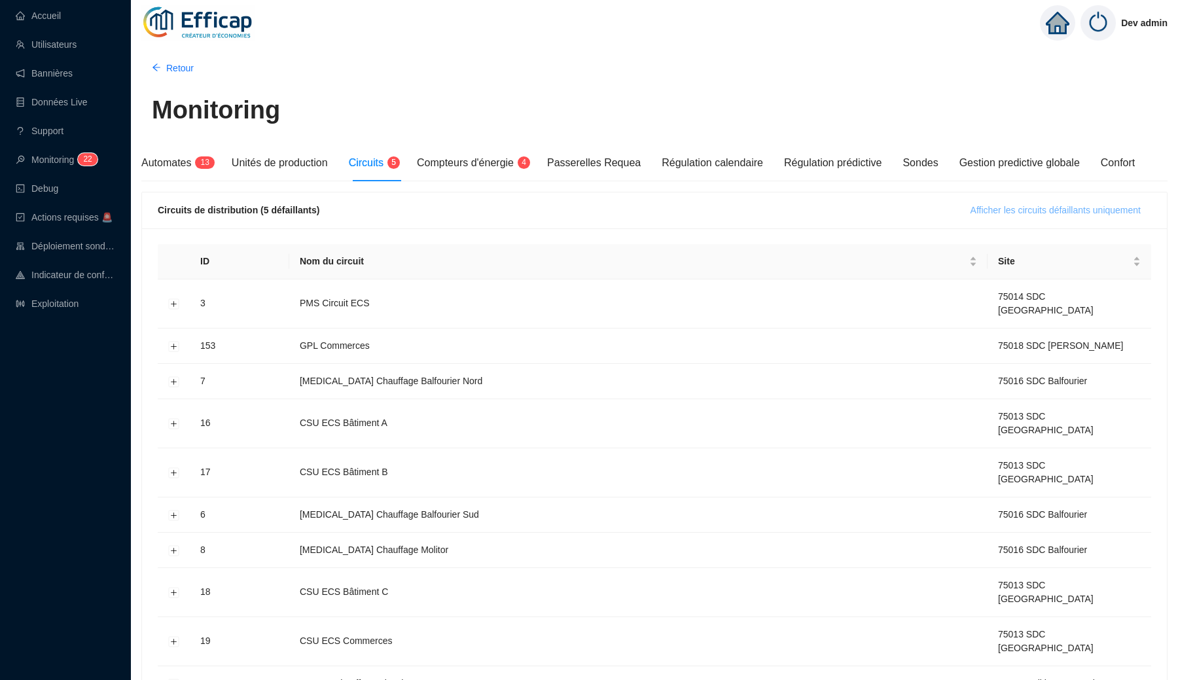
click at [990, 217] on button "Afficher les circuits défaillants uniquement" at bounding box center [1055, 210] width 191 height 21
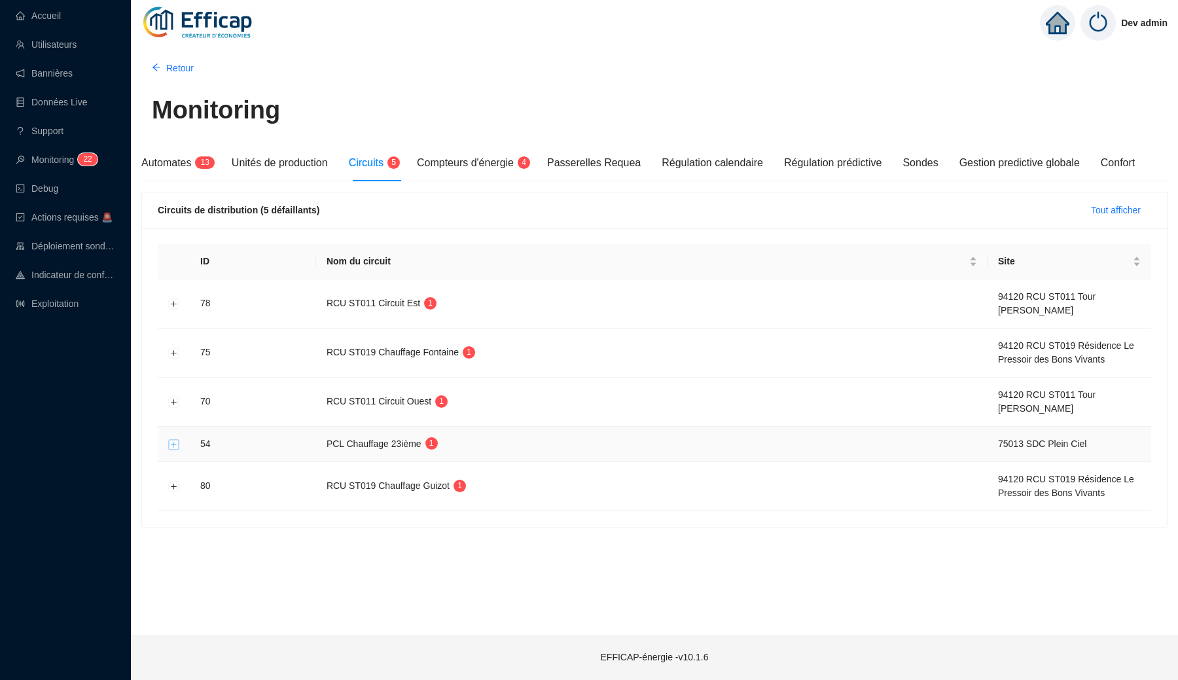
click at [177, 446] on button "Développer la ligne" at bounding box center [174, 444] width 10 height 10
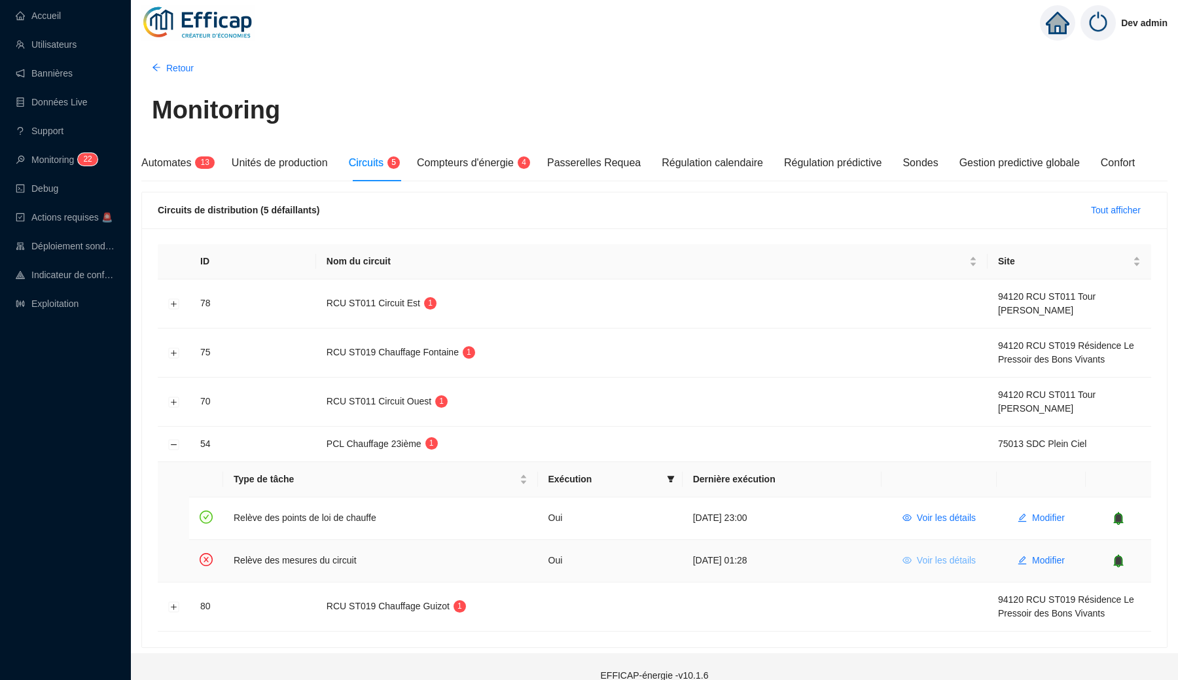
click at [927, 567] on span "Voir les détails" at bounding box center [946, 560] width 59 height 14
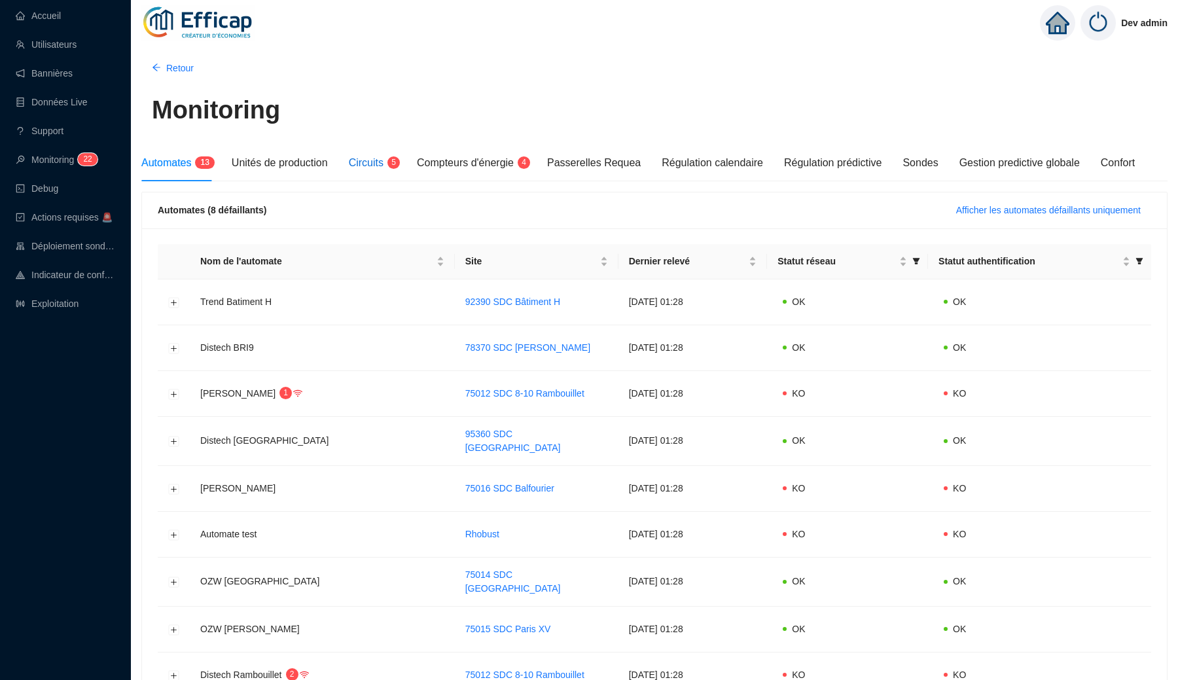
click at [370, 155] on div "Circuits 5" at bounding box center [372, 163] width 47 height 16
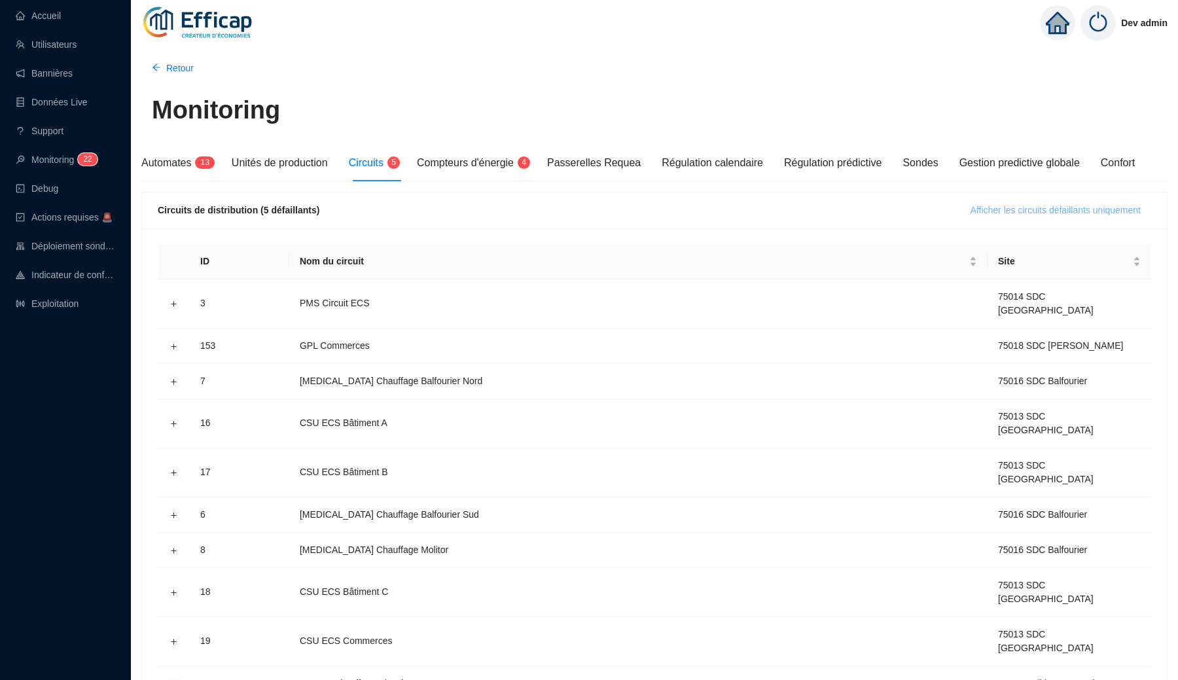
click at [972, 217] on span "Afficher les circuits défaillants uniquement" at bounding box center [1055, 210] width 170 height 14
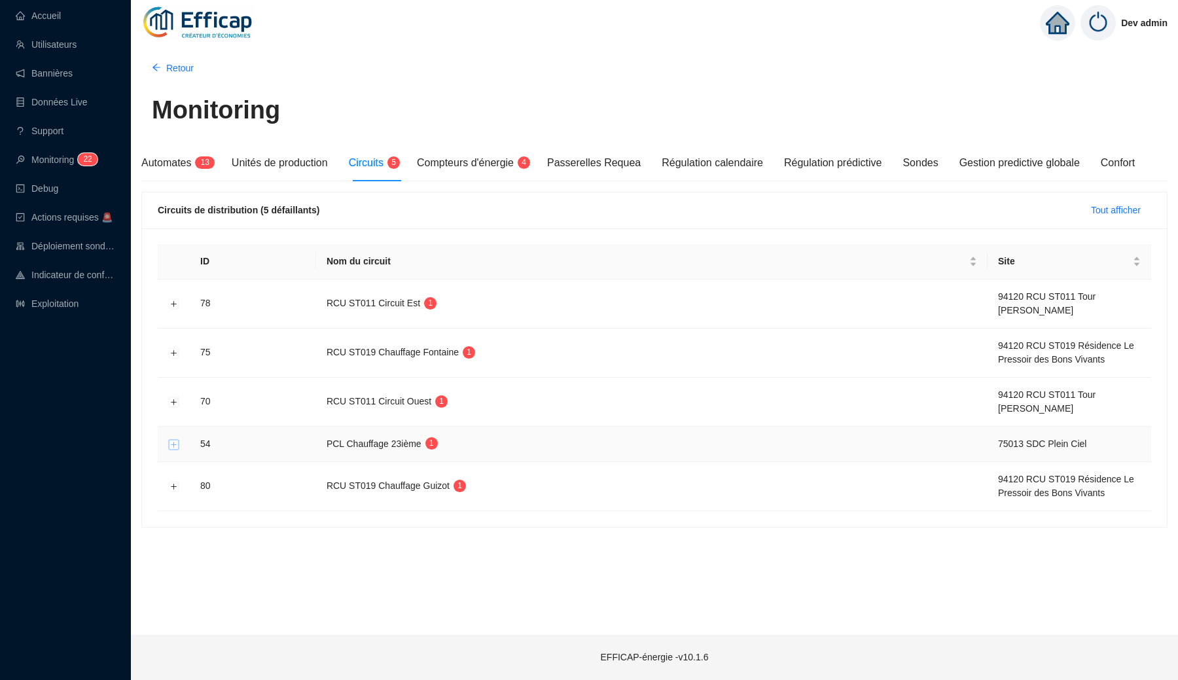
click at [176, 443] on button "Développer la ligne" at bounding box center [174, 444] width 10 height 10
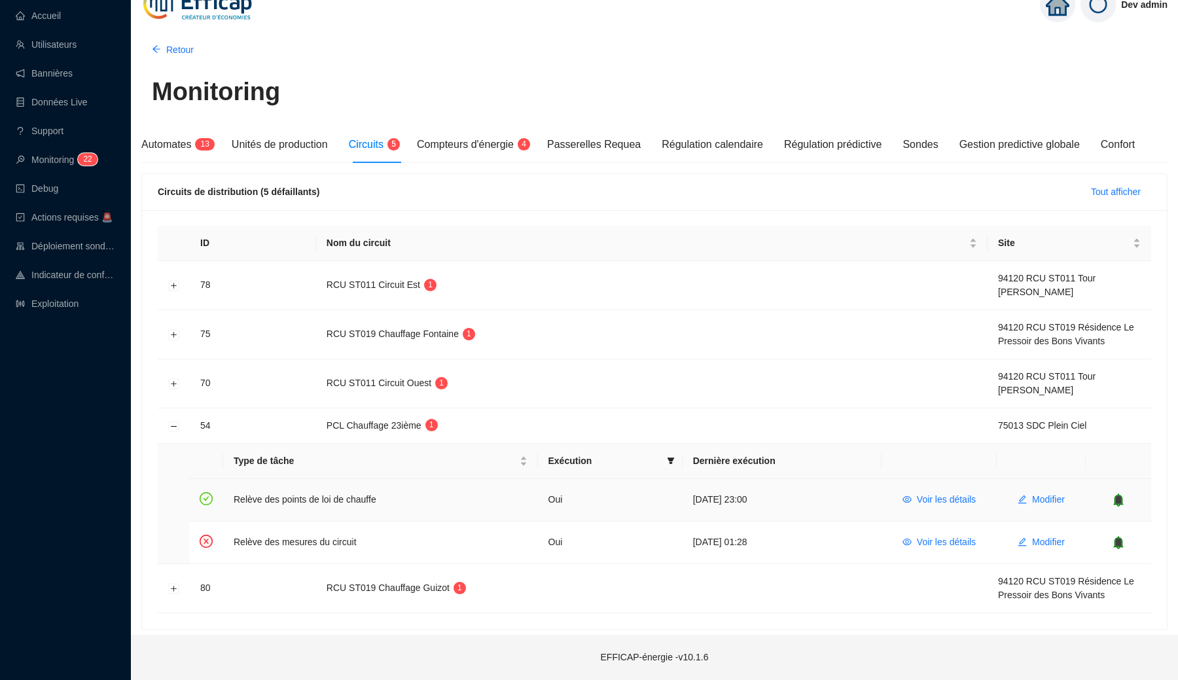
scroll to position [18, 0]
click at [911, 540] on button "Voir les détails" at bounding box center [939, 542] width 94 height 21
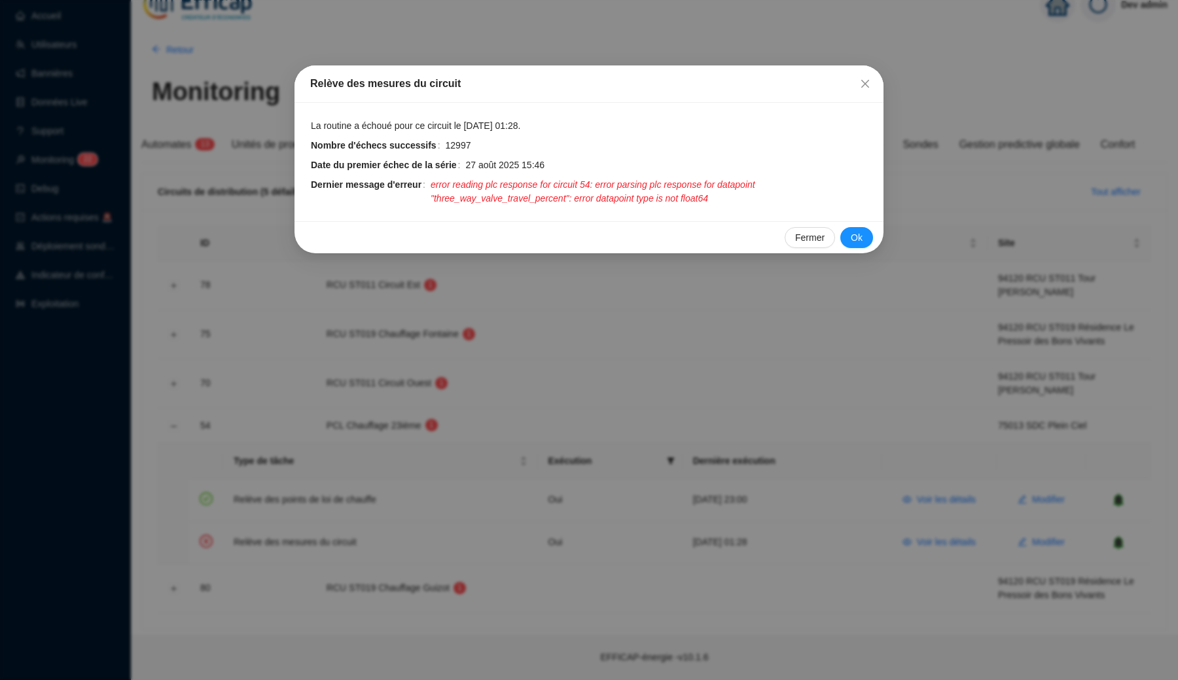
click at [585, 194] on span "error reading plc response for circuit 54: error parsing plc response for datap…" at bounding box center [648, 191] width 437 height 27
drag, startPoint x: 585, startPoint y: 194, endPoint x: 691, endPoint y: 197, distance: 106.0
click at [691, 197] on span "error reading plc response for circuit 54: error parsing plc response for datap…" at bounding box center [648, 191] width 437 height 27
copy span "error datapoint type is not float64"
click at [612, 182] on span "error reading plc response for circuit 54: error parsing plc response for datap…" at bounding box center [648, 191] width 437 height 27
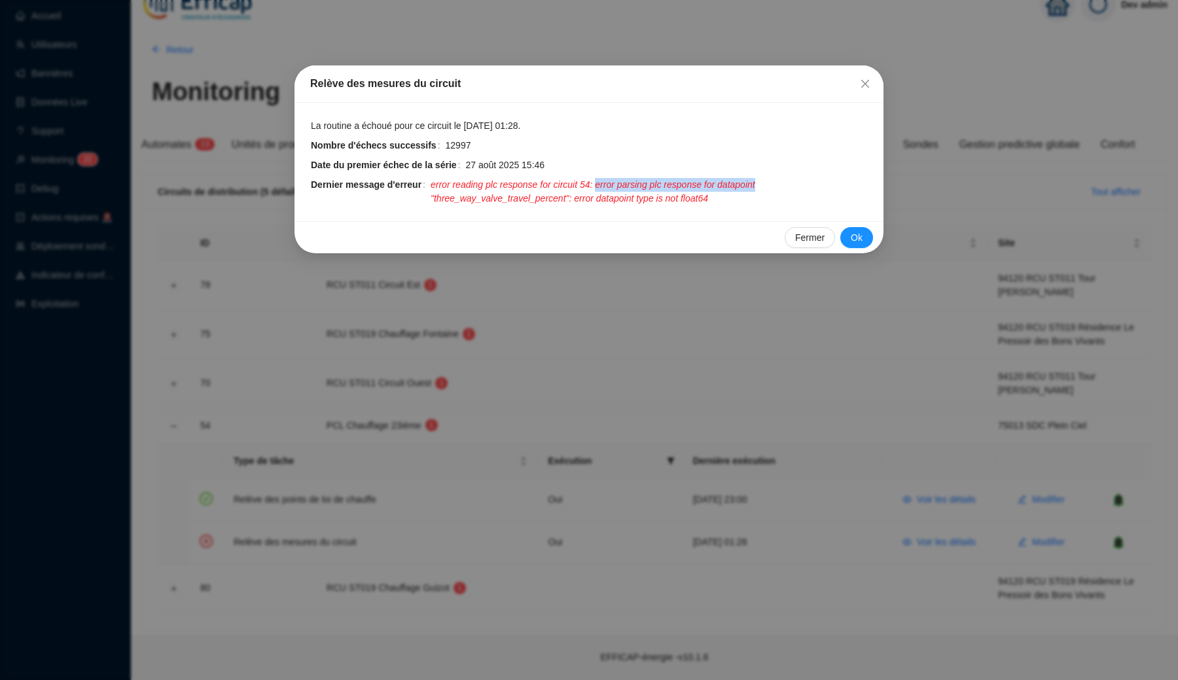
drag, startPoint x: 612, startPoint y: 182, endPoint x: 735, endPoint y: 183, distance: 122.3
click at [735, 183] on span "error reading plc response for circuit 54: error parsing plc response for datap…" at bounding box center [648, 191] width 437 height 27
copy span "error parsing plc response for datapoint"
click at [546, 199] on span "error reading plc response for circuit 54: error parsing plc response for datap…" at bounding box center [648, 191] width 437 height 27
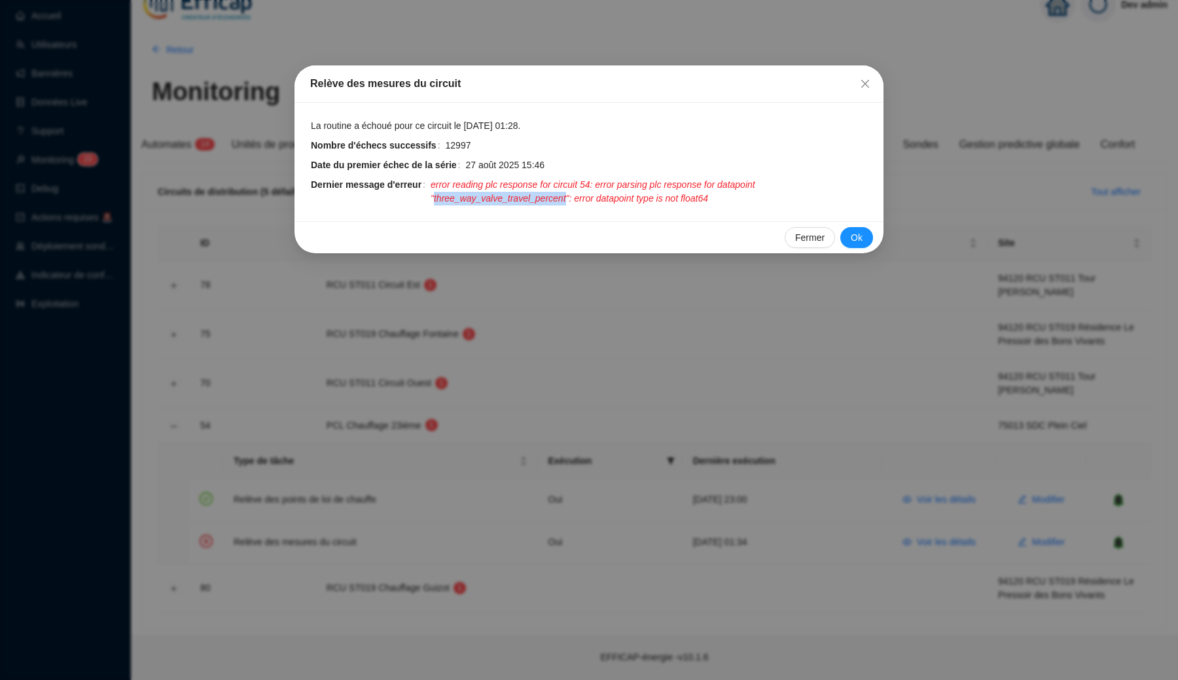
click at [546, 199] on span "error reading plc response for circuit 54: error parsing plc response for datap…" at bounding box center [648, 191] width 437 height 27
click at [625, 327] on div "Relève des mesures du circuit La routine a échoué pour ce circuit le 15 sept. 2…" at bounding box center [589, 340] width 1178 height 680
